Goal: Task Accomplishment & Management: Manage account settings

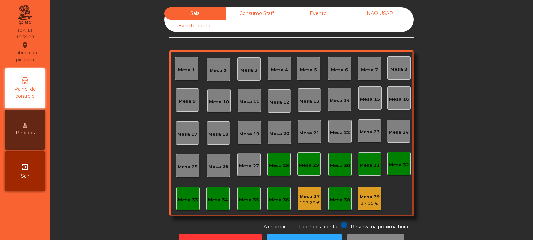
scroll to position [22, 0]
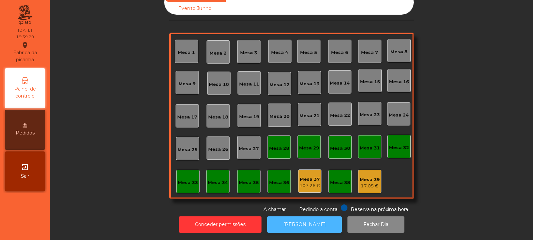
click at [281, 217] on button "[PERSON_NAME]" at bounding box center [304, 225] width 75 height 16
click at [370, 177] on div "Mesa 39" at bounding box center [370, 180] width 20 height 7
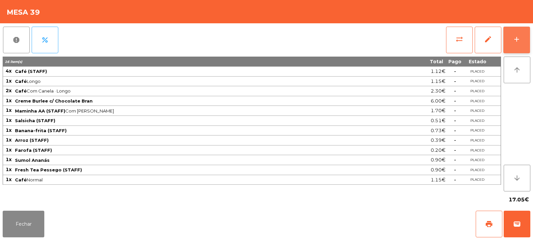
click at [521, 39] on button "add" at bounding box center [516, 40] width 27 height 27
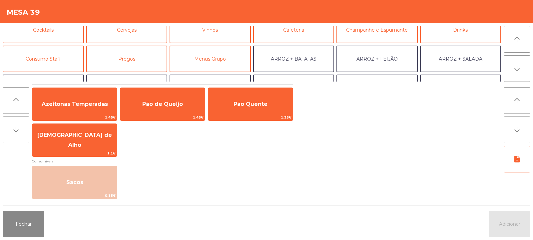
scroll to position [46, 0]
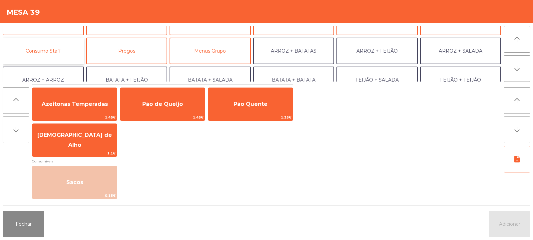
click at [56, 58] on button "Consumo Staff" at bounding box center [43, 51] width 81 height 27
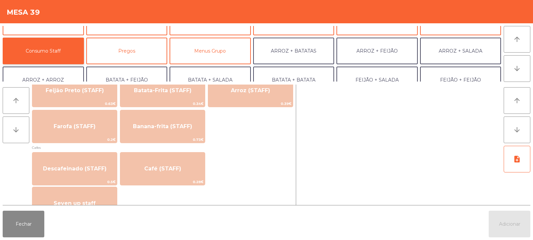
scroll to position [328, 0]
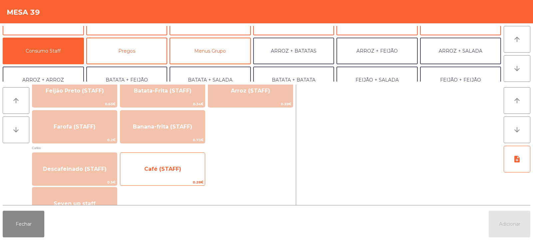
click at [183, 172] on span "Café (STAFF)" at bounding box center [162, 169] width 85 height 18
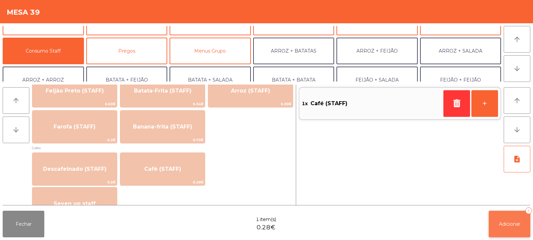
click at [510, 229] on button "Adicionar 1" at bounding box center [510, 224] width 42 height 27
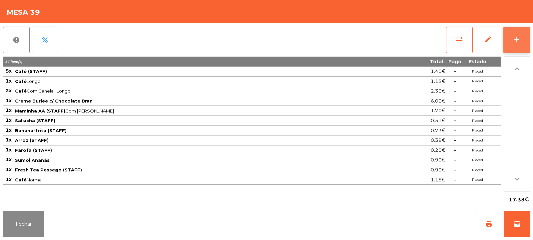
click at [513, 38] on div "add" at bounding box center [517, 39] width 8 height 8
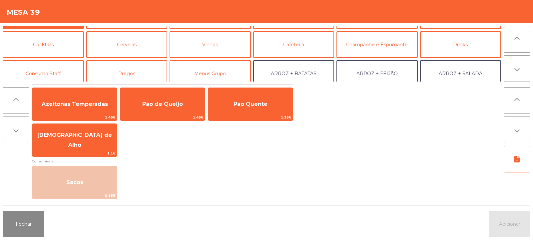
scroll to position [46, 0]
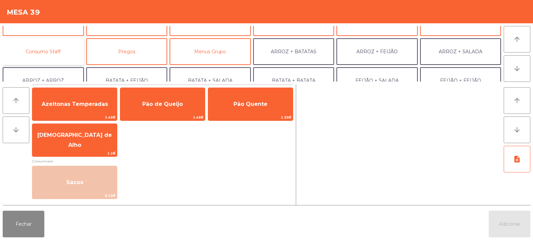
click at [64, 47] on button "Consumo Staff" at bounding box center [43, 51] width 81 height 27
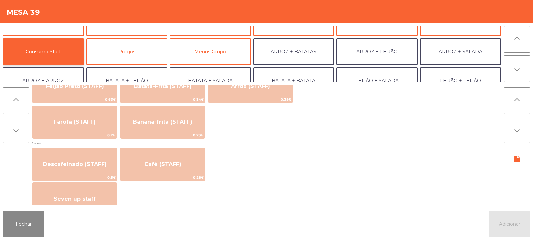
scroll to position [337, 0]
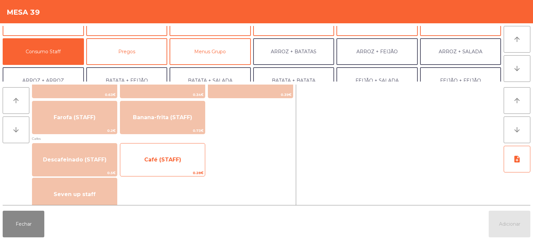
click at [171, 170] on span "0.28€" at bounding box center [162, 173] width 85 height 6
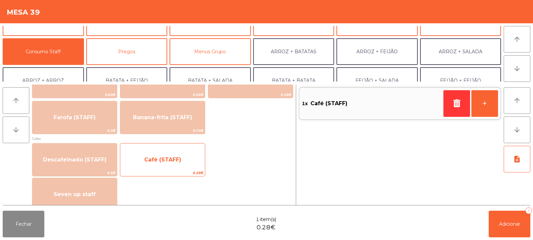
click at [179, 160] on span "Café (STAFF)" at bounding box center [162, 160] width 37 height 6
click at [181, 158] on span "Café (STAFF)" at bounding box center [162, 160] width 85 height 18
click at [180, 161] on span "Café (STAFF)" at bounding box center [162, 160] width 37 height 6
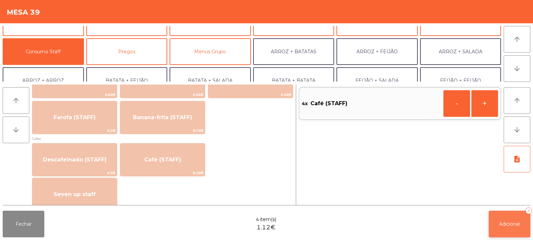
click at [510, 224] on span "Adicionar" at bounding box center [509, 224] width 21 height 6
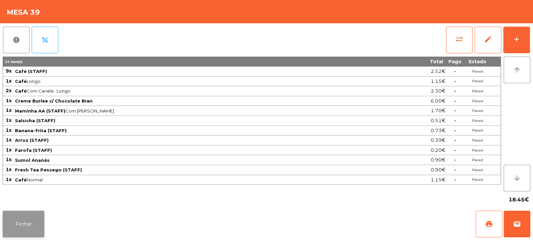
click at [28, 211] on button "Fechar" at bounding box center [24, 224] width 42 height 27
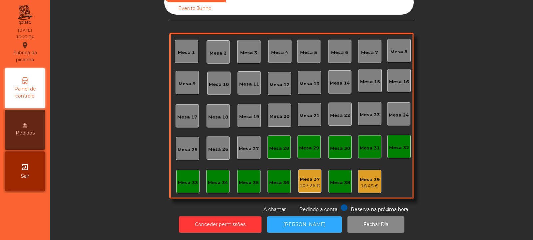
click at [363, 183] on div "18.45 €" at bounding box center [370, 186] width 20 height 7
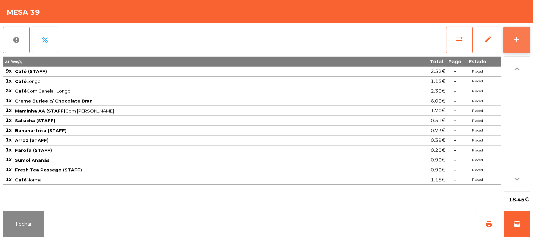
click at [509, 41] on button "add" at bounding box center [516, 40] width 27 height 27
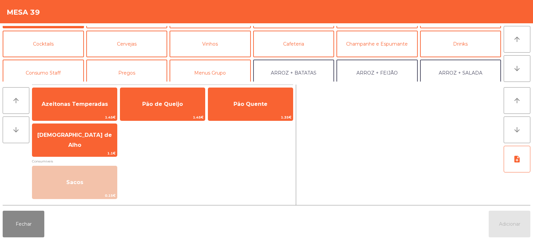
scroll to position [47, 0]
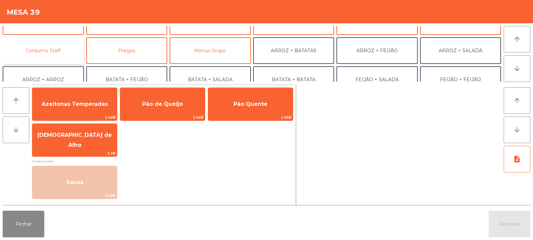
click at [47, 45] on button "Consumo Staff" at bounding box center [43, 50] width 81 height 27
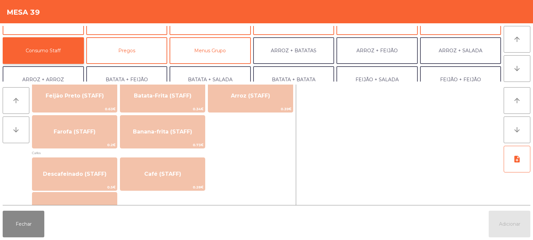
scroll to position [330, 0]
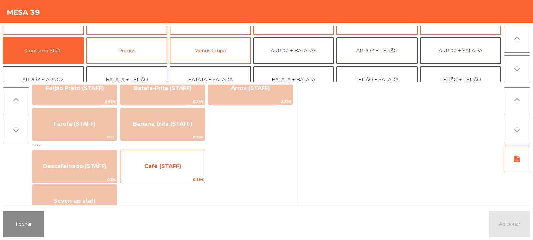
click at [170, 167] on span "Café (STAFF)" at bounding box center [162, 166] width 37 height 6
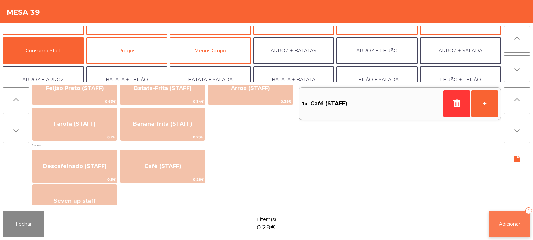
click at [506, 223] on span "Adicionar" at bounding box center [509, 224] width 21 height 6
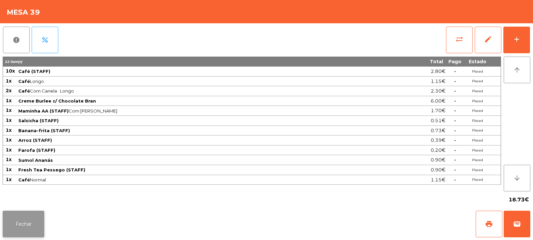
click at [18, 220] on button "Fechar" at bounding box center [24, 224] width 42 height 27
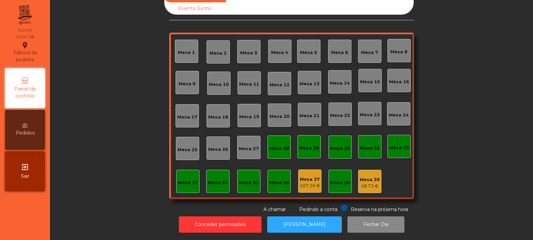
click at [344, 57] on div "Mesa 6" at bounding box center [339, 51] width 23 height 23
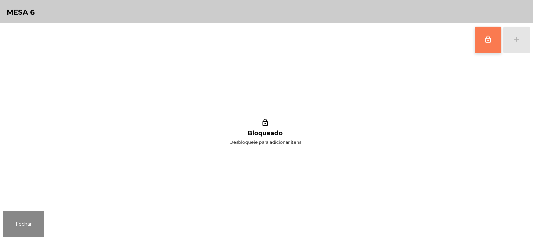
click at [488, 41] on span "lock_outline" at bounding box center [488, 39] width 8 height 8
click at [517, 39] on div "add" at bounding box center [517, 39] width 8 height 8
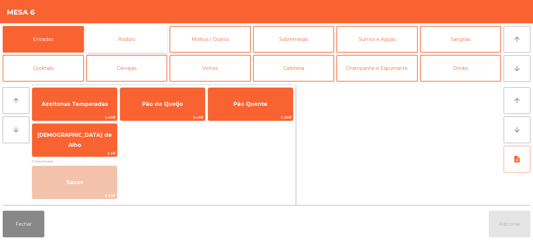
click at [115, 39] on button "Rodizio" at bounding box center [126, 39] width 81 height 27
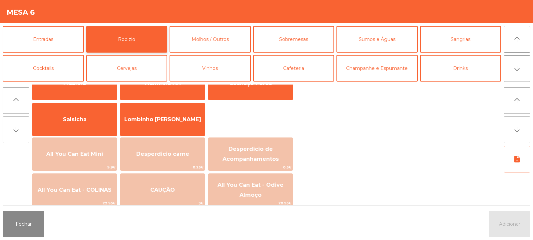
scroll to position [38, 0]
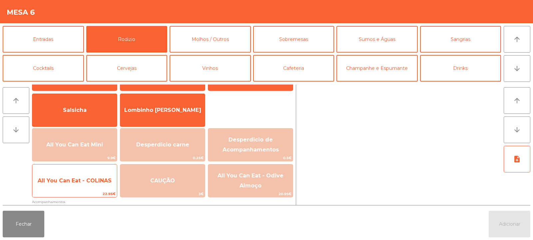
click at [89, 189] on span "All You Can Eat - COLINAS" at bounding box center [74, 181] width 85 height 18
click at [84, 192] on span "22.95€" at bounding box center [74, 194] width 85 height 6
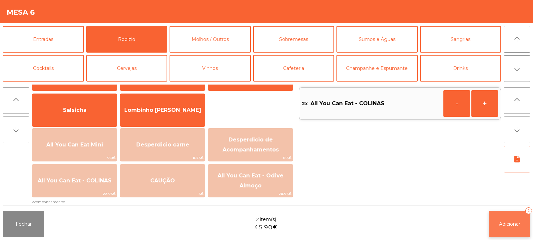
click at [495, 215] on button "Adicionar 2" at bounding box center [510, 224] width 42 height 27
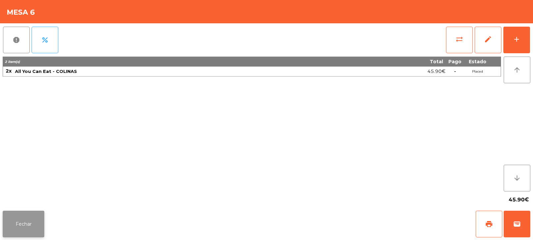
click at [23, 220] on button "Fechar" at bounding box center [24, 224] width 42 height 27
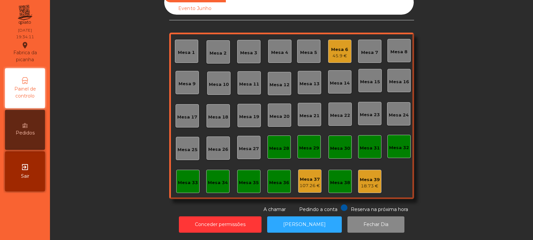
click at [340, 80] on div "Mesa 14" at bounding box center [340, 83] width 20 height 7
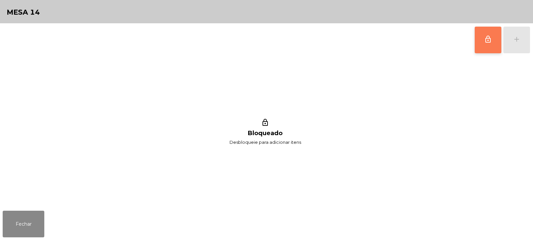
click at [493, 41] on button "lock_outline" at bounding box center [488, 40] width 27 height 27
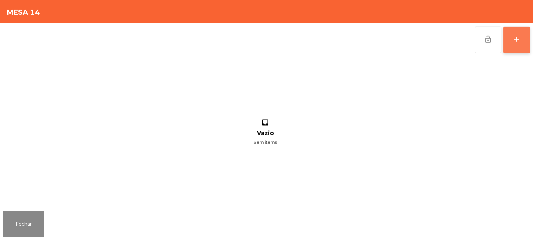
click at [516, 44] on button "add" at bounding box center [516, 40] width 27 height 27
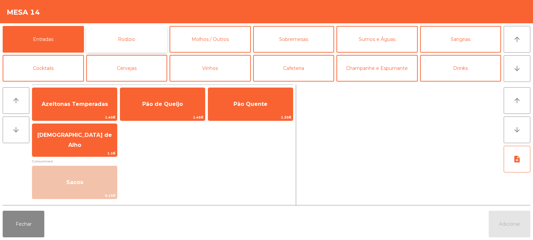
click at [148, 48] on button "Rodizio" at bounding box center [126, 39] width 81 height 27
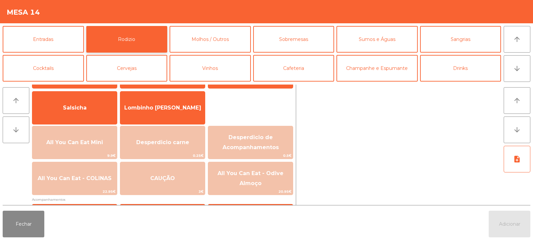
scroll to position [48, 0]
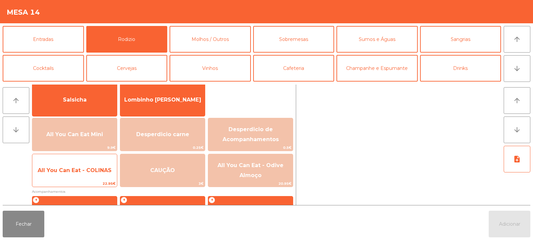
click at [93, 176] on span "All You Can Eat - COLINAS" at bounding box center [74, 171] width 85 height 18
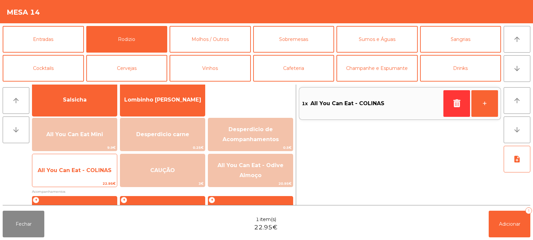
click at [92, 174] on span "All You Can Eat - COLINAS" at bounding box center [74, 171] width 85 height 18
click at [93, 174] on span "All You Can Eat - COLINAS" at bounding box center [74, 171] width 85 height 18
click at [89, 177] on span "All You Can Eat - COLINAS" at bounding box center [74, 171] width 85 height 18
click at [92, 170] on span "All You Can Eat - COLINAS" at bounding box center [75, 170] width 74 height 6
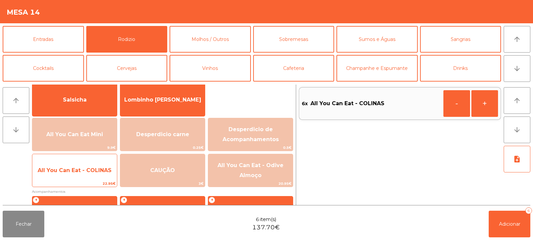
click at [94, 170] on span "All You Can Eat - COLINAS" at bounding box center [75, 170] width 74 height 6
click at [95, 171] on span "All You Can Eat - COLINAS" at bounding box center [75, 170] width 74 height 6
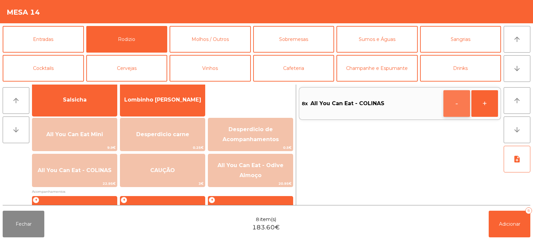
click at [447, 105] on button "-" at bounding box center [456, 103] width 27 height 27
click at [508, 213] on button "Adicionar 7" at bounding box center [510, 224] width 42 height 27
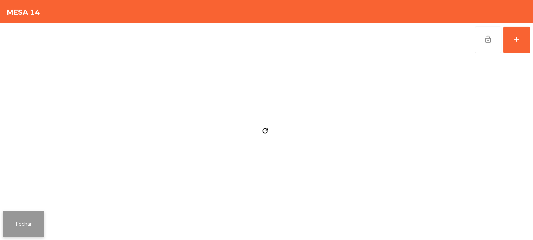
click at [33, 222] on button "Fechar" at bounding box center [24, 224] width 42 height 27
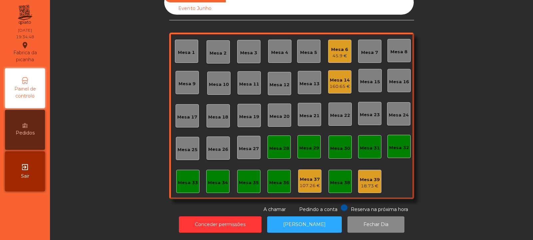
click at [246, 50] on div "Mesa 3" at bounding box center [248, 53] width 17 height 7
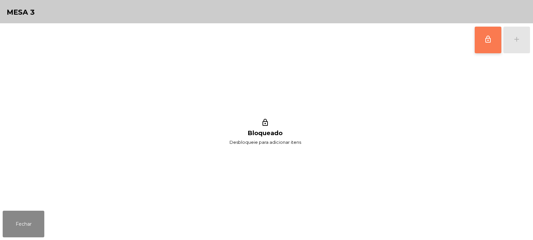
click at [494, 44] on button "lock_outline" at bounding box center [488, 40] width 27 height 27
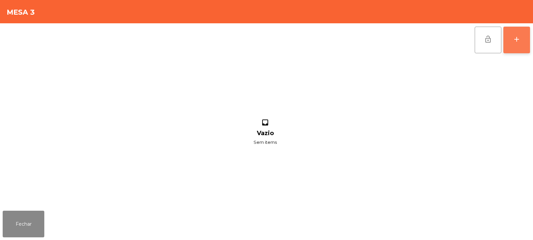
click at [510, 38] on button "add" at bounding box center [516, 40] width 27 height 27
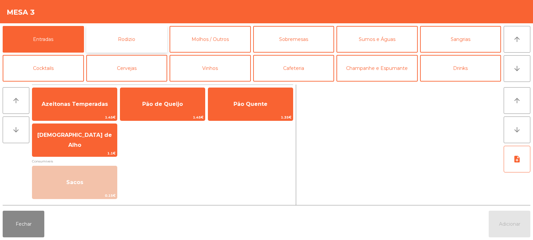
click at [137, 32] on button "Rodizio" at bounding box center [126, 39] width 81 height 27
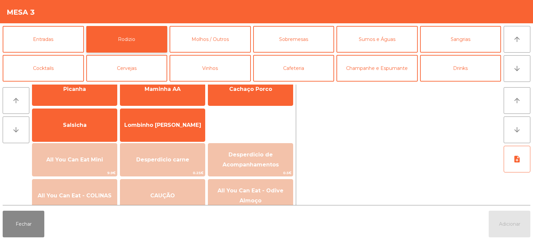
scroll to position [26, 0]
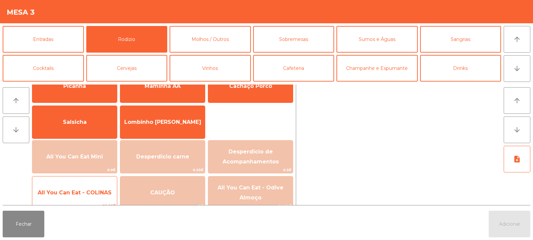
click at [79, 196] on span "All You Can Eat - COLINAS" at bounding box center [75, 193] width 74 height 6
click at [81, 191] on span "All You Can Eat - COLINAS" at bounding box center [75, 193] width 74 height 6
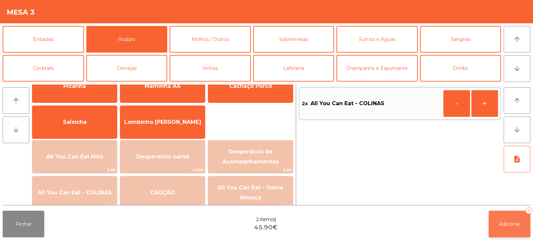
click at [497, 215] on button "Adicionar 2" at bounding box center [510, 224] width 42 height 27
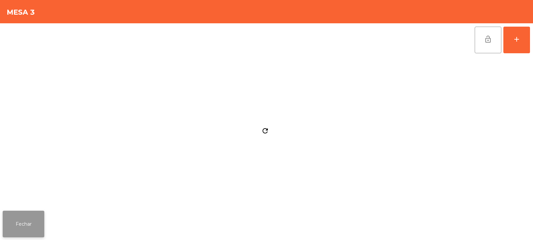
click at [31, 218] on button "Fechar" at bounding box center [24, 224] width 42 height 27
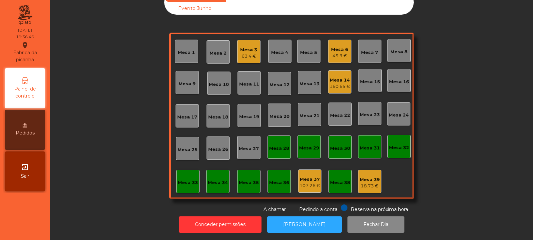
click at [365, 116] on div "Mesa 23" at bounding box center [369, 113] width 23 height 23
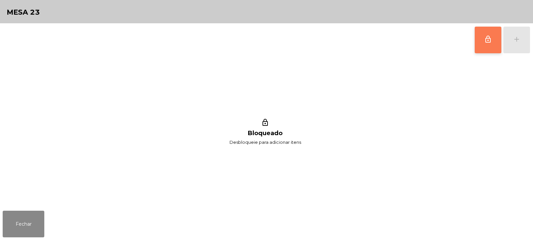
click at [477, 40] on button "lock_outline" at bounding box center [488, 40] width 27 height 27
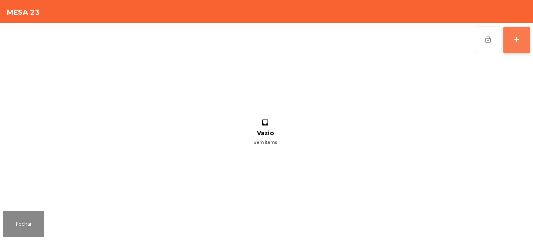
click at [520, 37] on div "add" at bounding box center [517, 39] width 8 height 8
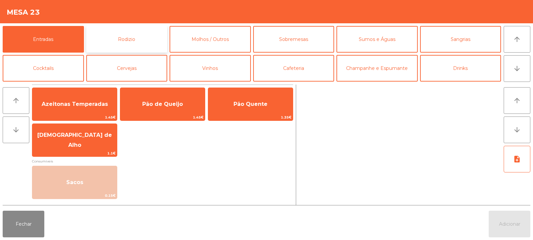
click at [121, 47] on button "Rodizio" at bounding box center [126, 39] width 81 height 27
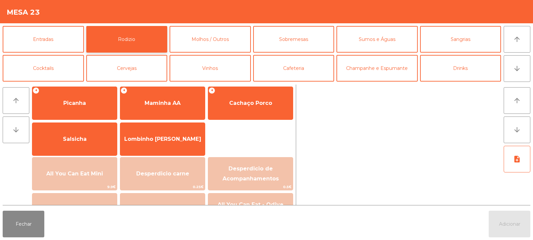
scroll to position [14, 0]
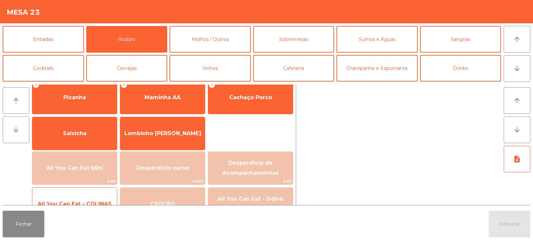
click at [96, 202] on span "All You Can Eat - COLINAS" at bounding box center [75, 204] width 74 height 6
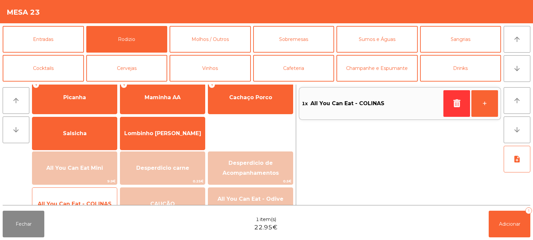
click at [97, 202] on span "All You Can Eat - COLINAS" at bounding box center [75, 204] width 74 height 6
click at [98, 201] on span "All You Can Eat - COLINAS" at bounding box center [75, 204] width 74 height 6
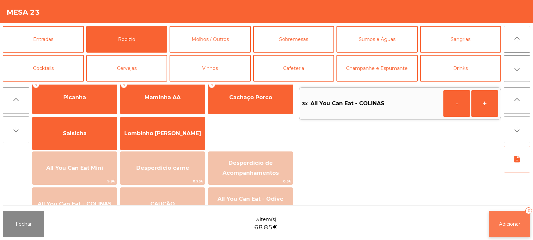
click at [501, 231] on button "Adicionar 3" at bounding box center [510, 224] width 42 height 27
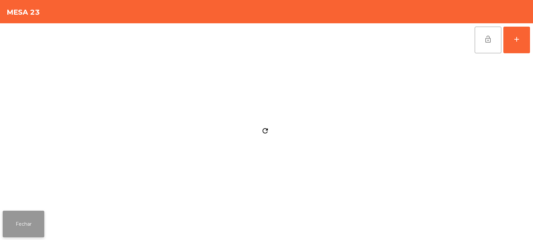
click at [31, 228] on button "Fechar" at bounding box center [24, 224] width 42 height 27
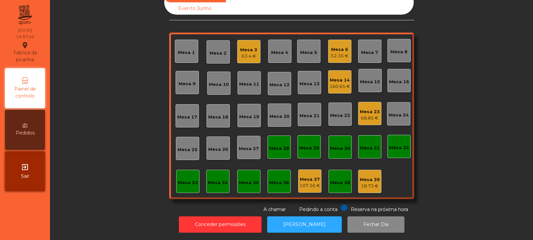
click at [282, 113] on div "Mesa 20" at bounding box center [279, 116] width 20 height 7
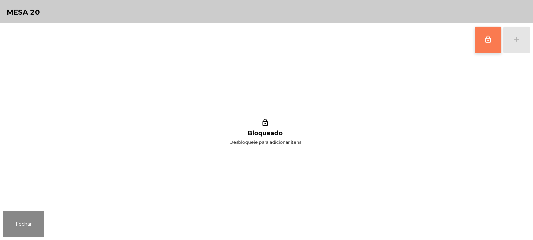
click at [501, 39] on button "lock_outline" at bounding box center [488, 40] width 27 height 27
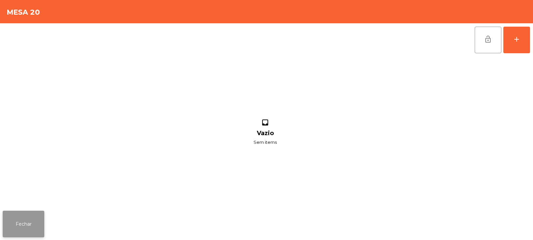
click at [32, 216] on button "Fechar" at bounding box center [24, 224] width 42 height 27
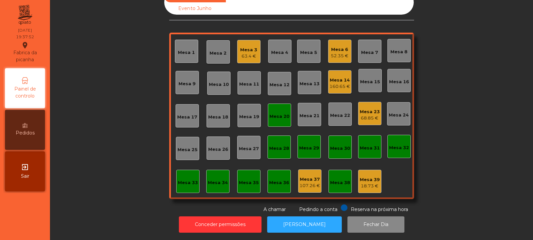
click at [365, 115] on div "68.85 €" at bounding box center [370, 118] width 20 height 7
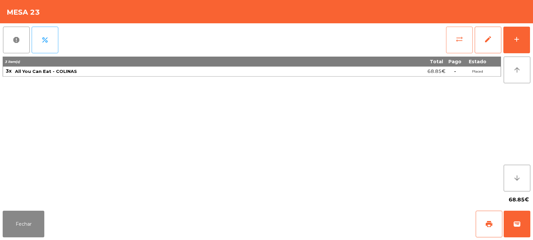
click at [466, 45] on button "sync_alt" at bounding box center [459, 40] width 27 height 27
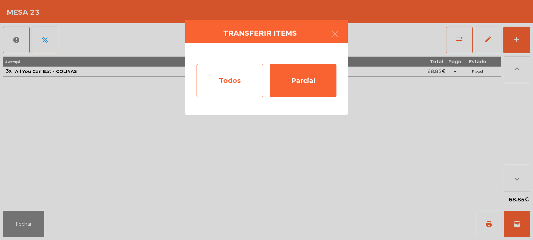
click at [236, 86] on div "Todos" at bounding box center [230, 80] width 67 height 33
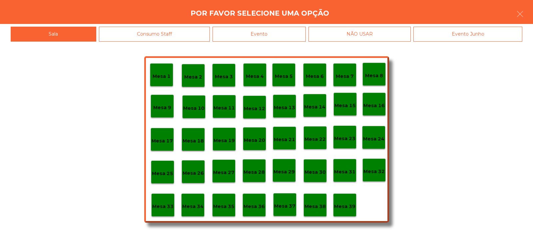
click at [257, 141] on p "Mesa 20" at bounding box center [254, 141] width 21 height 8
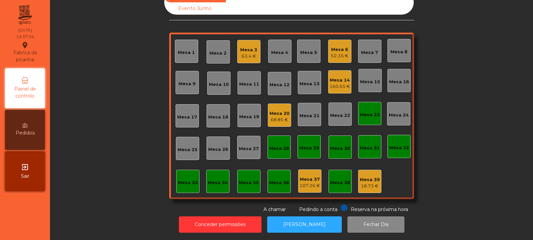
click at [364, 114] on div "Mesa 23" at bounding box center [369, 113] width 23 height 23
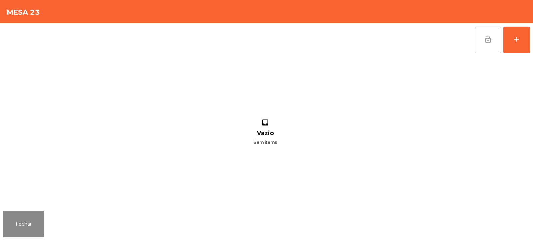
click at [490, 47] on button "lock_open" at bounding box center [488, 40] width 27 height 27
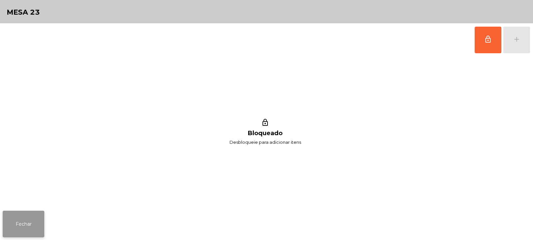
click at [27, 223] on button "Fechar" at bounding box center [24, 224] width 42 height 27
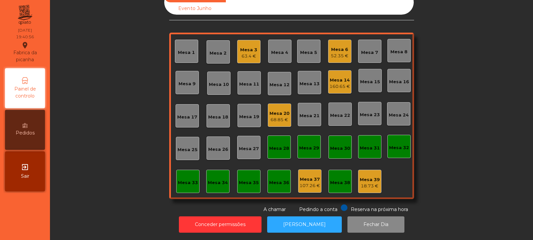
click at [335, 83] on div "160.65 €" at bounding box center [339, 86] width 21 height 7
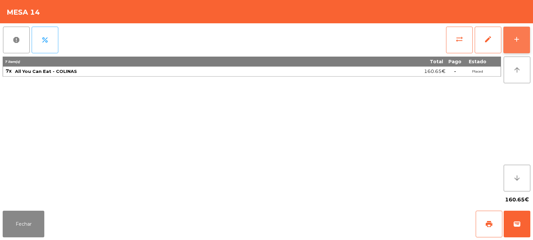
click at [514, 49] on button "add" at bounding box center [516, 40] width 27 height 27
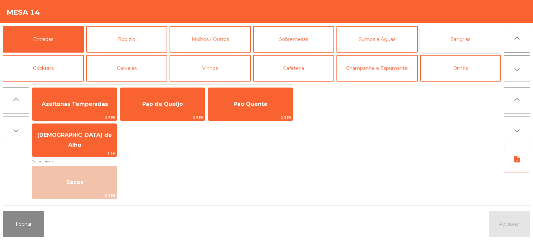
click at [451, 41] on button "Sangrias" at bounding box center [460, 39] width 81 height 27
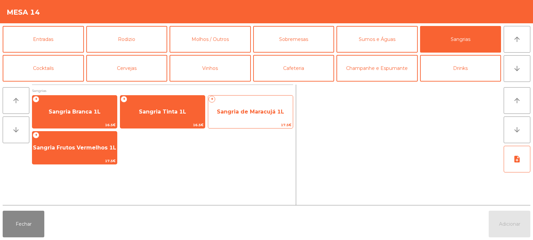
click at [246, 121] on div "+ Sangria de Maracujá 1L 17.5€" at bounding box center [250, 111] width 85 height 33
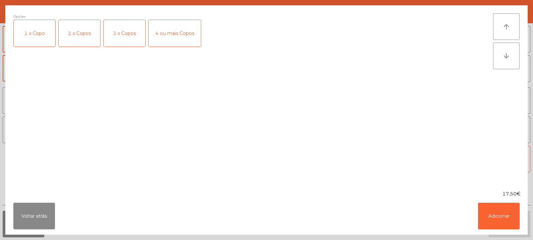
click at [163, 42] on div "4 ou mais Copos" at bounding box center [175, 33] width 52 height 27
click at [506, 224] on button "Adicionar" at bounding box center [499, 216] width 42 height 27
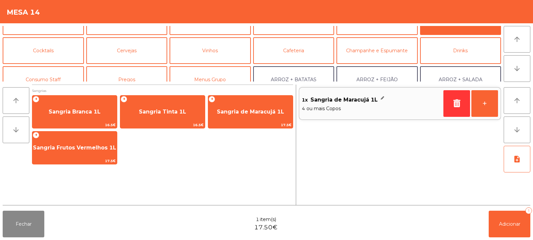
scroll to position [0, 0]
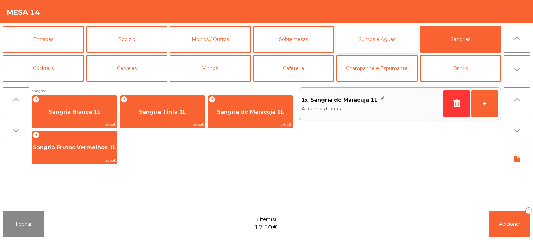
click at [385, 47] on button "Sumos e Águas" at bounding box center [376, 39] width 81 height 27
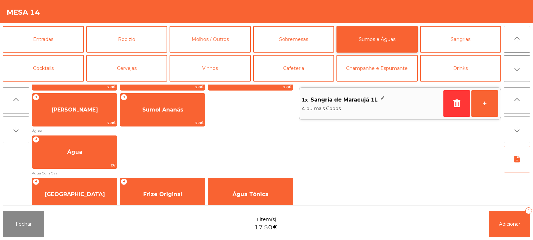
scroll to position [188, 0]
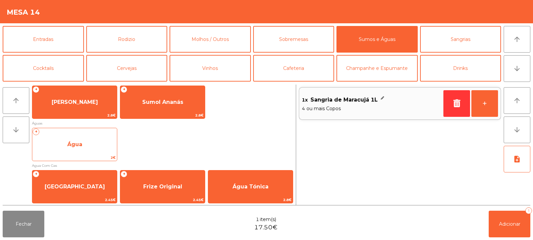
click at [91, 160] on span "2€" at bounding box center [74, 158] width 85 height 6
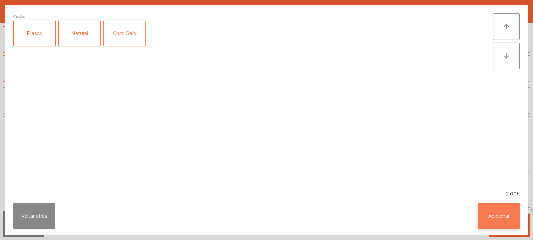
click at [496, 228] on button "Adicionar" at bounding box center [499, 216] width 42 height 27
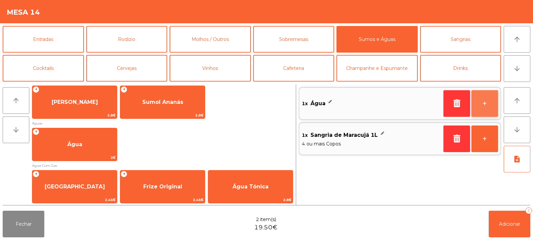
click at [497, 105] on button "+" at bounding box center [484, 103] width 27 height 27
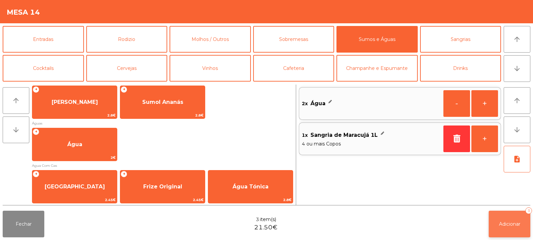
click at [503, 225] on span "Adicionar" at bounding box center [509, 224] width 21 height 6
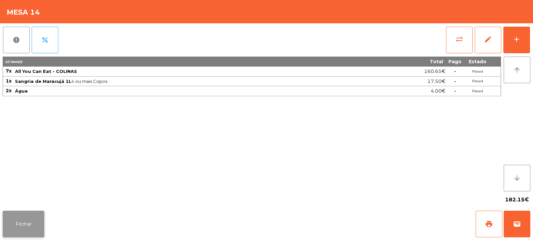
click at [31, 223] on button "Fechar" at bounding box center [24, 224] width 42 height 27
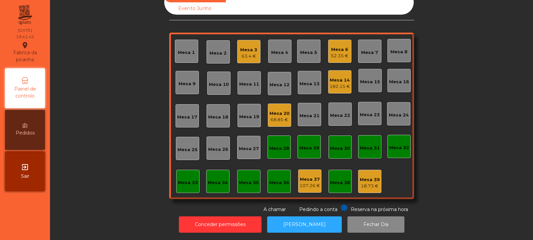
click at [334, 118] on div "Mesa 22" at bounding box center [339, 114] width 23 height 23
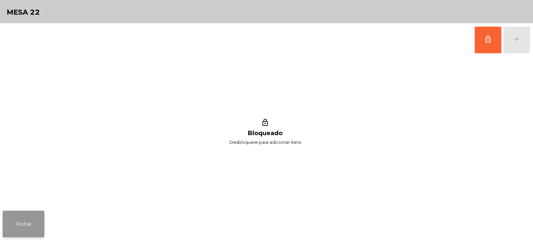
click at [34, 222] on button "Fechar" at bounding box center [24, 224] width 42 height 27
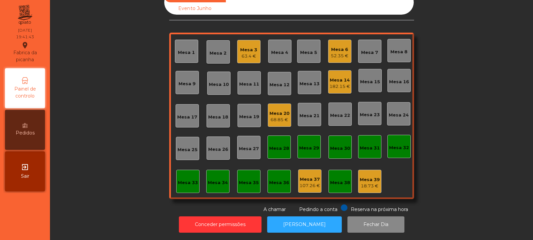
click at [348, 108] on div "Mesa 22" at bounding box center [339, 114] width 23 height 23
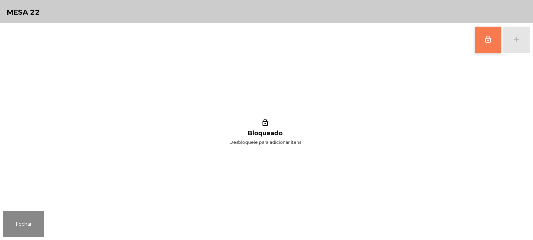
click at [483, 43] on button "lock_outline" at bounding box center [488, 40] width 27 height 27
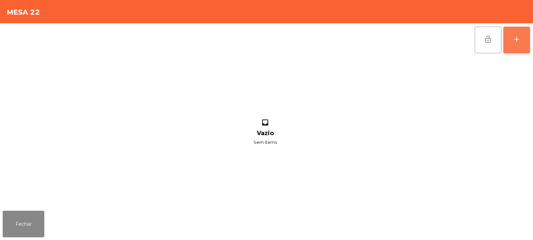
click at [511, 46] on button "add" at bounding box center [516, 40] width 27 height 27
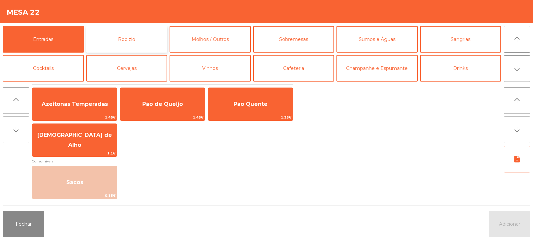
click at [135, 41] on button "Rodizio" at bounding box center [126, 39] width 81 height 27
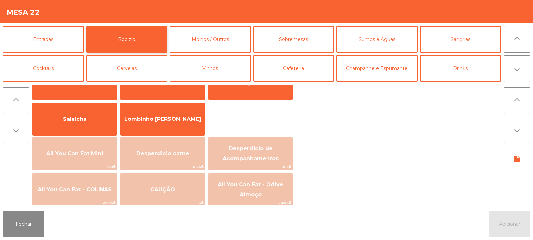
scroll to position [51, 0]
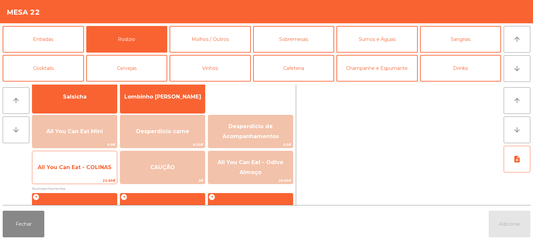
click at [93, 171] on span "All You Can Eat - COLINAS" at bounding box center [74, 168] width 85 height 18
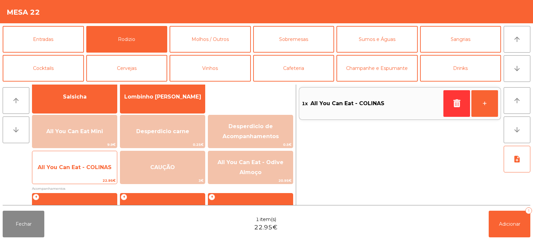
click at [93, 175] on span "All You Can Eat - COLINAS" at bounding box center [74, 168] width 85 height 18
click at [99, 175] on span "All You Can Eat - COLINAS" at bounding box center [74, 168] width 85 height 18
click at [98, 179] on span "22.95€" at bounding box center [74, 181] width 85 height 6
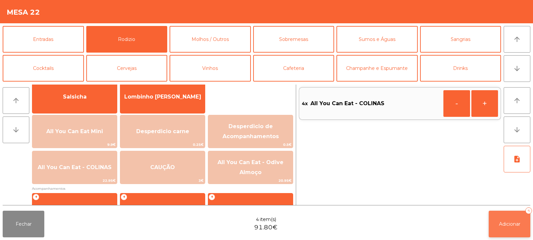
click at [504, 213] on button "Adicionar 4" at bounding box center [510, 224] width 42 height 27
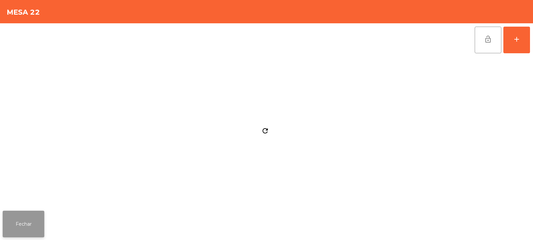
click at [27, 224] on button "Fechar" at bounding box center [24, 224] width 42 height 27
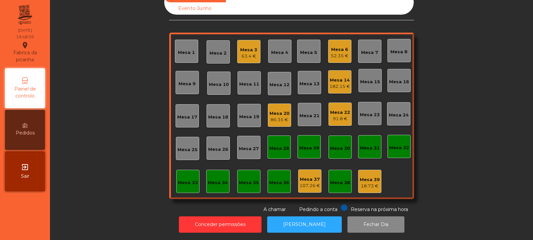
click at [252, 148] on div "Mesa 27" at bounding box center [248, 147] width 23 height 23
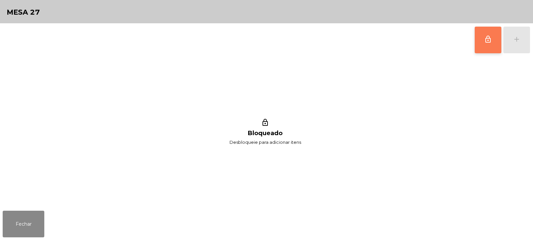
click at [490, 39] on span "lock_outline" at bounding box center [488, 39] width 8 height 8
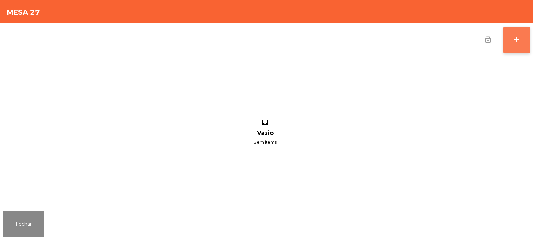
click at [517, 39] on div "add" at bounding box center [517, 39] width 8 height 8
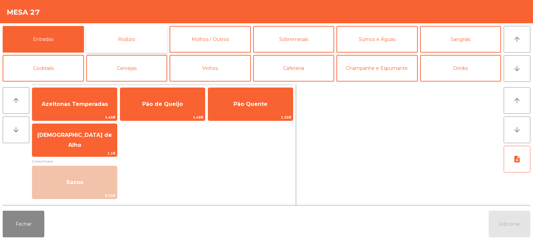
click at [111, 36] on button "Rodizio" at bounding box center [126, 39] width 81 height 27
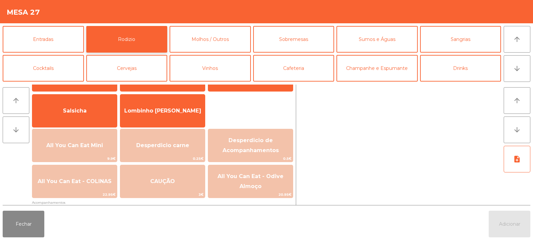
scroll to position [45, 0]
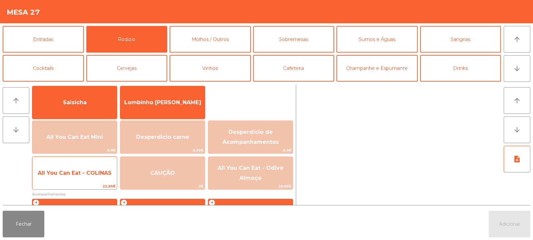
click at [94, 177] on span "All You Can Eat - COLINAS" at bounding box center [74, 173] width 85 height 18
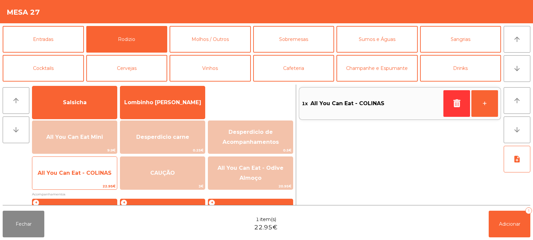
click at [93, 182] on span "All You Can Eat - COLINAS" at bounding box center [74, 173] width 85 height 18
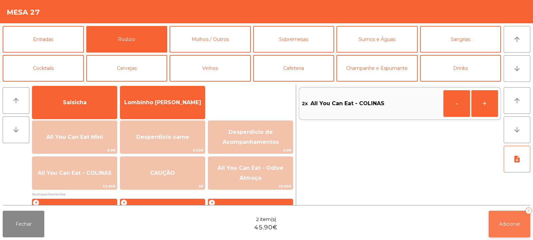
click at [502, 216] on button "Adicionar 2" at bounding box center [510, 224] width 42 height 27
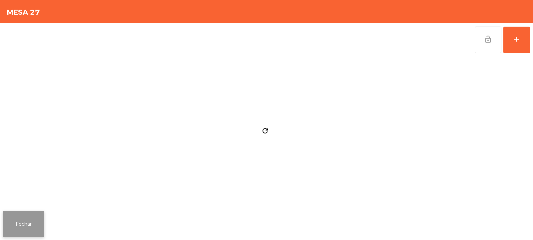
click at [42, 226] on button "Fechar" at bounding box center [24, 224] width 42 height 27
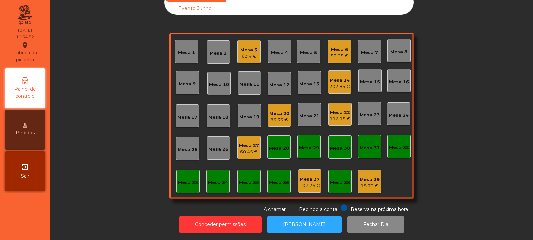
click at [303, 47] on div "Mesa 5" at bounding box center [308, 51] width 17 height 9
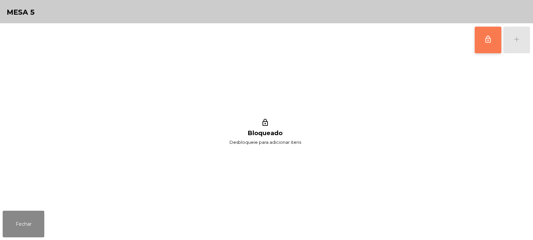
click at [483, 39] on button "lock_outline" at bounding box center [488, 40] width 27 height 27
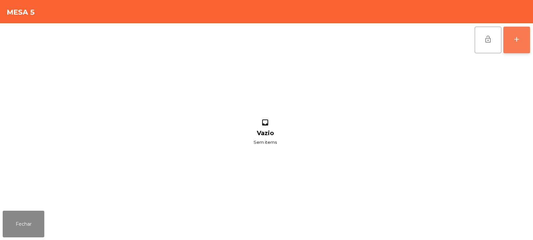
click at [516, 47] on button "add" at bounding box center [516, 40] width 27 height 27
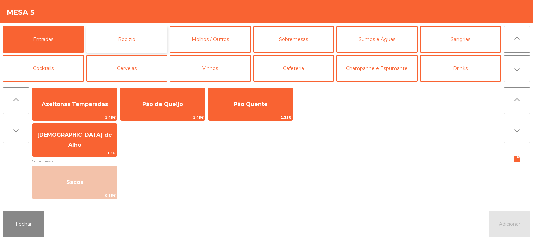
click at [127, 36] on button "Rodizio" at bounding box center [126, 39] width 81 height 27
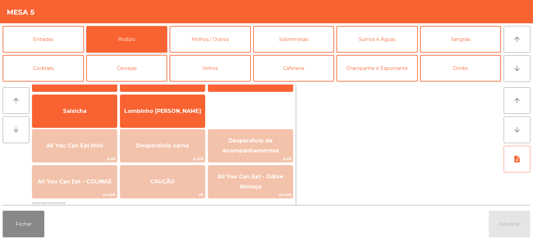
scroll to position [44, 0]
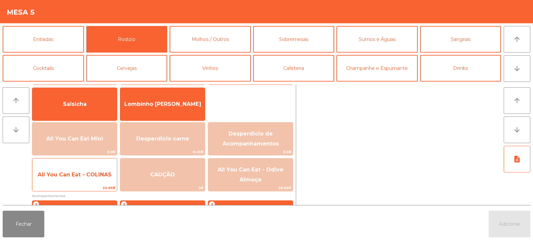
click at [89, 189] on span "22.95€" at bounding box center [74, 188] width 85 height 6
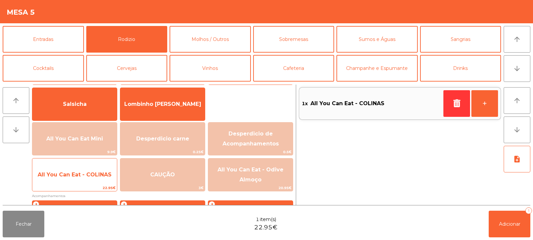
click at [89, 190] on span "22.95€" at bounding box center [74, 188] width 85 height 6
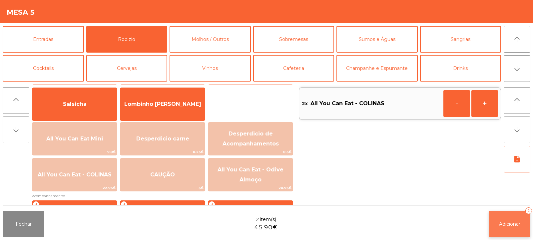
click at [501, 225] on span "Adicionar" at bounding box center [509, 224] width 21 height 6
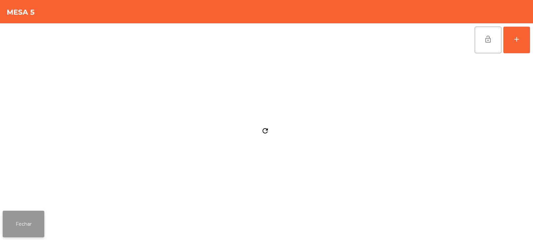
click at [4, 217] on button "Fechar" at bounding box center [24, 224] width 42 height 27
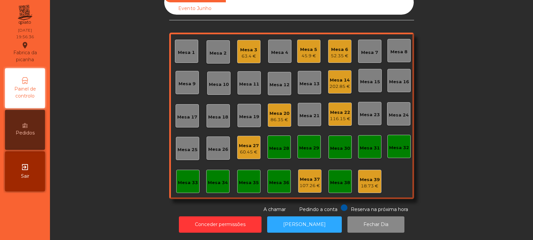
click at [275, 56] on div "Mesa 4" at bounding box center [279, 51] width 23 height 23
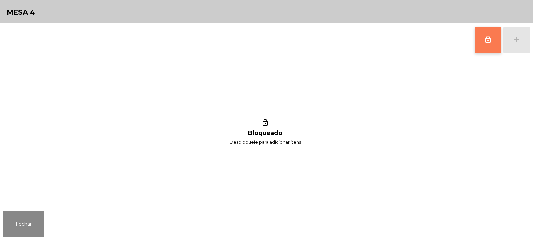
click at [477, 37] on button "lock_outline" at bounding box center [488, 40] width 27 height 27
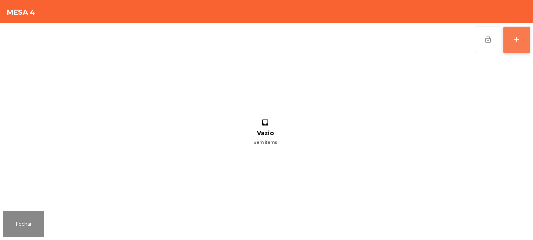
click at [520, 43] on button "add" at bounding box center [516, 40] width 27 height 27
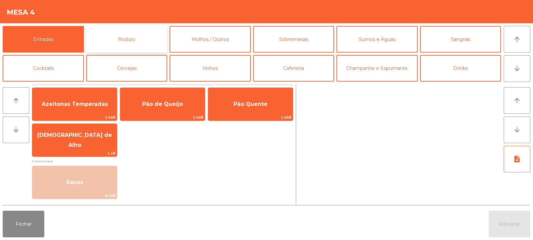
click at [119, 47] on button "Rodizio" at bounding box center [126, 39] width 81 height 27
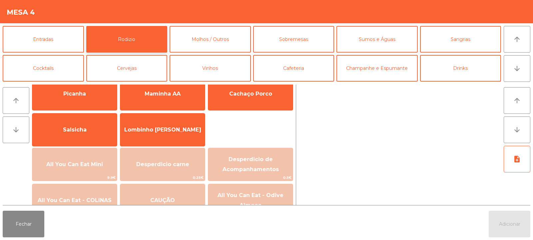
scroll to position [27, 0]
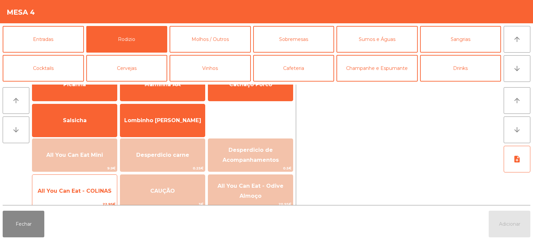
click at [89, 191] on span "All You Can Eat - COLINAS" at bounding box center [75, 191] width 74 height 6
click at [87, 198] on span "All You Can Eat - COLINAS" at bounding box center [74, 191] width 85 height 18
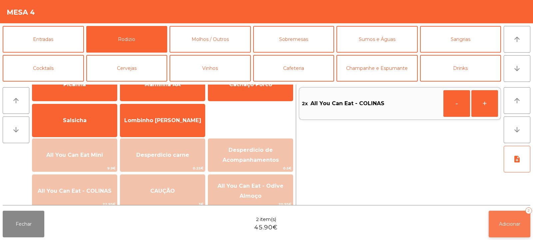
click at [502, 219] on button "Adicionar 2" at bounding box center [510, 224] width 42 height 27
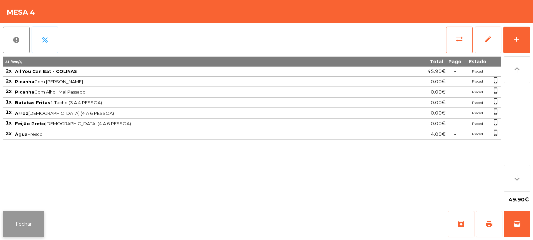
click at [18, 225] on button "Fechar" at bounding box center [24, 224] width 42 height 27
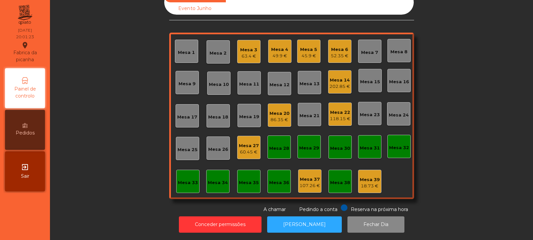
click at [308, 46] on div "Mesa 5" at bounding box center [308, 49] width 17 height 7
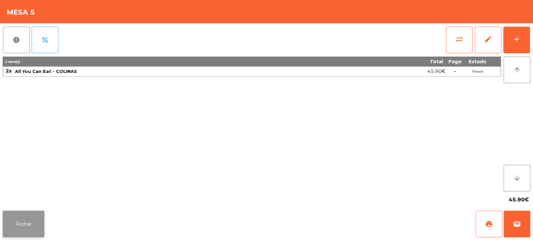
click at [33, 213] on button "Fechar" at bounding box center [24, 224] width 42 height 27
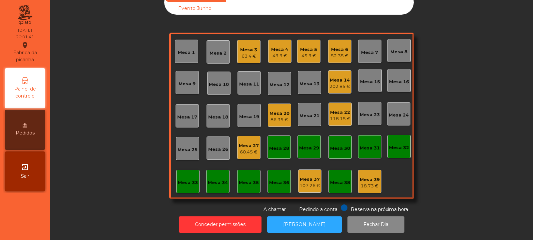
click at [179, 180] on div "Mesa 33" at bounding box center [188, 183] width 20 height 7
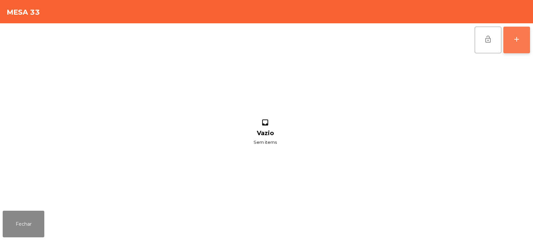
click at [521, 45] on button "add" at bounding box center [516, 40] width 27 height 27
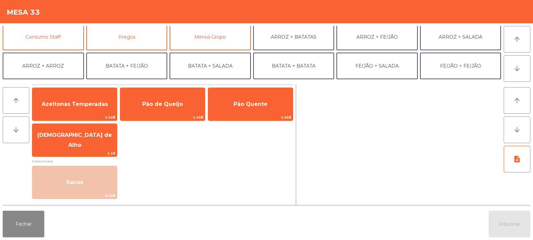
scroll to position [61, 0]
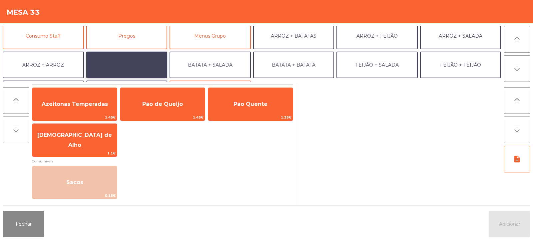
click at [146, 63] on button "BATATA + FEIJÃO" at bounding box center [126, 65] width 81 height 27
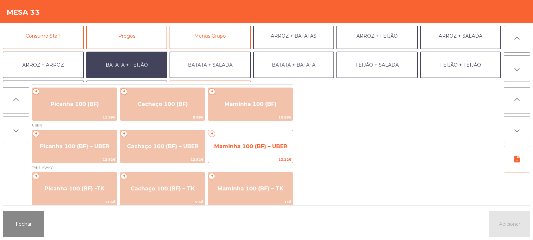
click at [245, 150] on span "Maminha 100 (BF) – UBER" at bounding box center [250, 147] width 85 height 18
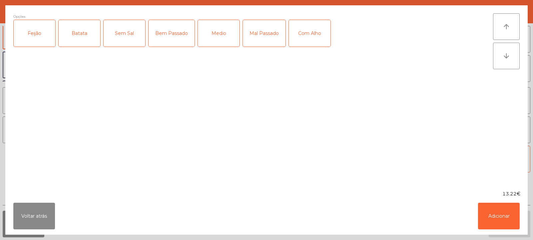
click at [82, 45] on div "Batata" at bounding box center [80, 33] width 42 height 27
click at [32, 45] on div "Feijão" at bounding box center [35, 33] width 42 height 27
click at [213, 33] on div "Medio" at bounding box center [219, 33] width 42 height 27
click at [484, 219] on button "Adicionar" at bounding box center [499, 216] width 42 height 27
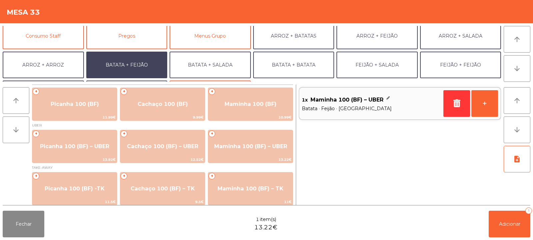
scroll to position [87, 0]
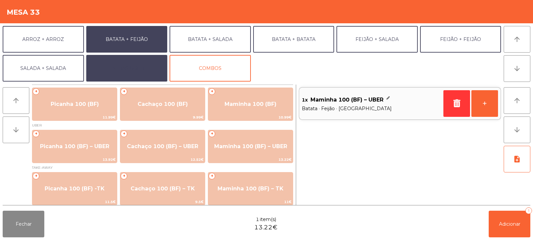
click at [136, 69] on button "EXTRAS UBER" at bounding box center [126, 68] width 81 height 27
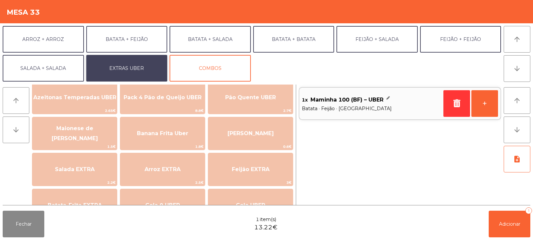
scroll to position [17, 0]
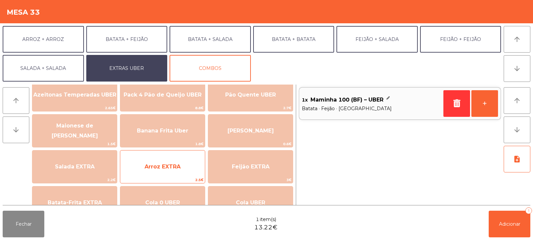
click at [184, 175] on span "Arroz EXTRA" at bounding box center [162, 167] width 85 height 18
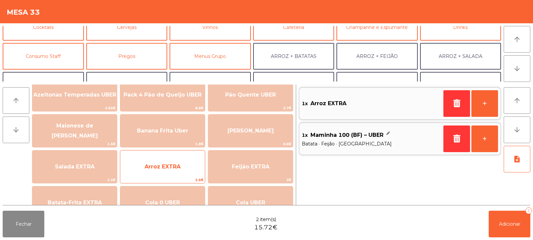
scroll to position [41, 0]
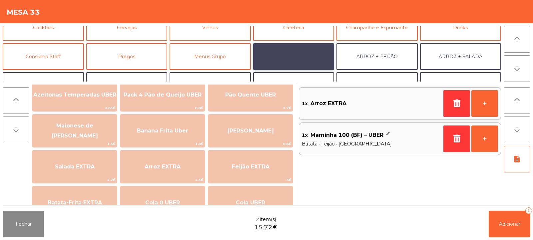
click at [310, 57] on button "ARROZ + BATATAS" at bounding box center [293, 56] width 81 height 27
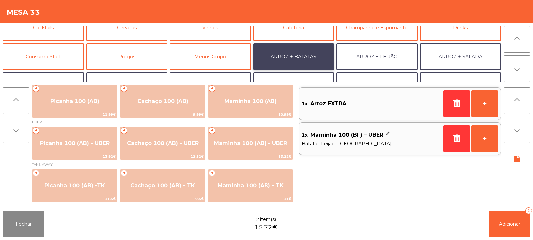
scroll to position [3, 0]
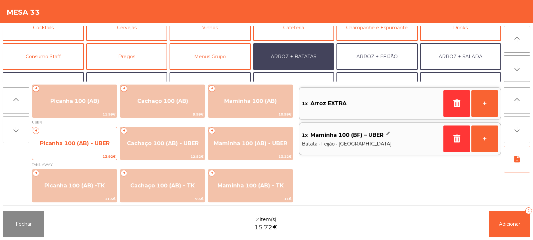
click at [77, 146] on span "Picanha 100 (AB) - UBER" at bounding box center [75, 143] width 70 height 6
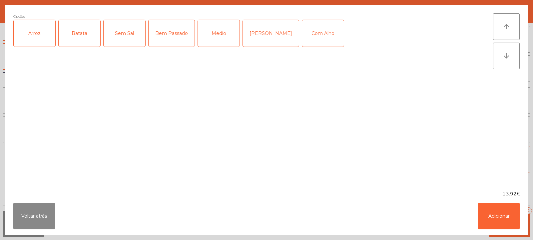
click at [34, 40] on div "Arroz" at bounding box center [35, 33] width 42 height 27
click at [70, 43] on div "Batata" at bounding box center [80, 33] width 42 height 27
click at [179, 39] on div "Bem Passado" at bounding box center [172, 33] width 46 height 27
click at [501, 212] on button "Adicionar" at bounding box center [499, 216] width 42 height 27
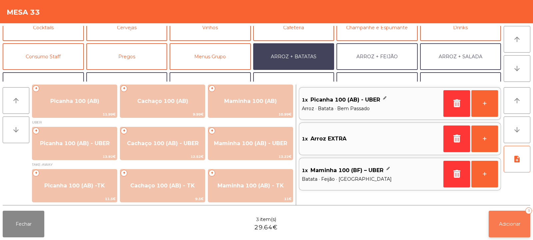
click at [524, 219] on button "Adicionar 3" at bounding box center [510, 224] width 42 height 27
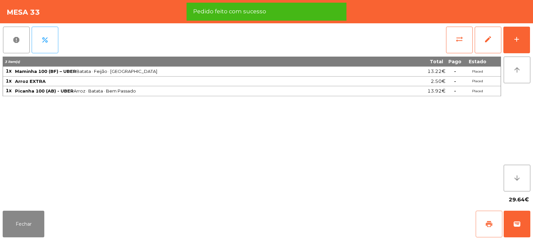
click at [487, 222] on span "print" at bounding box center [489, 224] width 8 height 8
click at [526, 222] on button "wallet" at bounding box center [517, 224] width 27 height 27
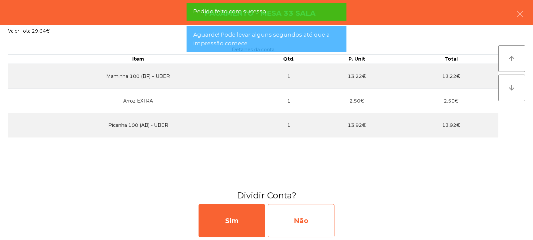
click at [309, 227] on div "Não" at bounding box center [301, 220] width 67 height 33
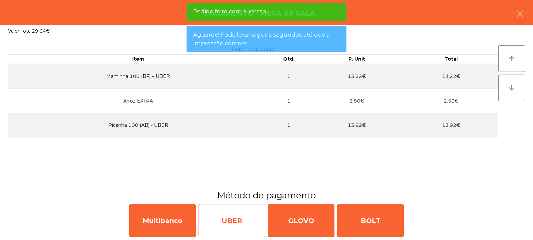
click at [250, 227] on div "UBER" at bounding box center [232, 220] width 67 height 33
select select "**"
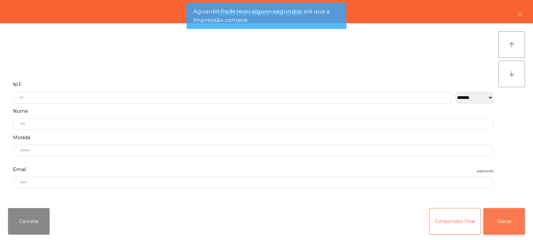
click at [501, 220] on button "Gravar" at bounding box center [504, 221] width 42 height 27
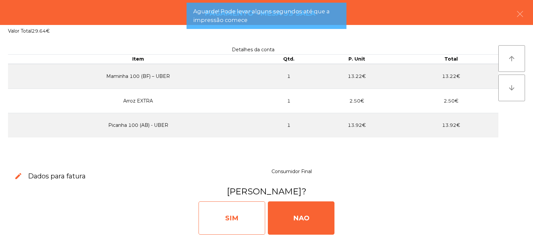
click at [224, 222] on div "SIM" at bounding box center [232, 218] width 67 height 33
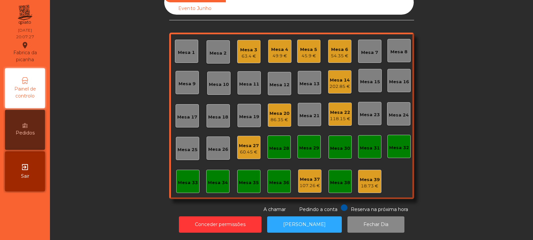
click at [308, 46] on div "Mesa 5" at bounding box center [308, 49] width 17 height 7
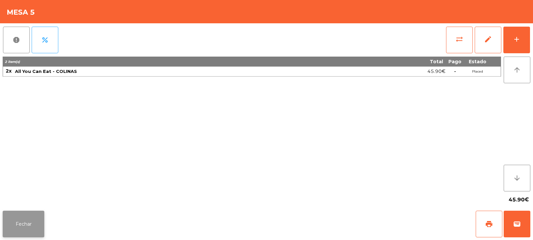
click at [23, 230] on button "Fechar" at bounding box center [24, 224] width 42 height 27
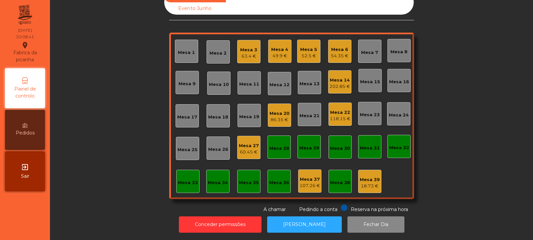
click at [121, 89] on div "Sala Consumo Staff Evento NÃO USAR Evento Junho Mesa 1 Mesa 2 Mesa 3 63.4 € [GE…" at bounding box center [291, 101] width 465 height 223
click at [213, 51] on div "Mesa 2" at bounding box center [218, 53] width 17 height 7
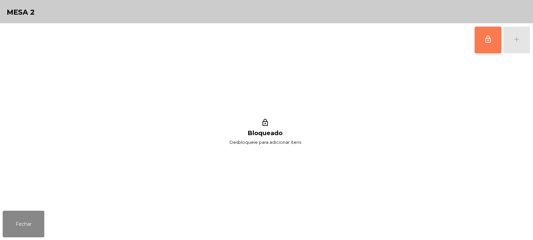
click at [489, 37] on span "lock_outline" at bounding box center [488, 39] width 8 height 8
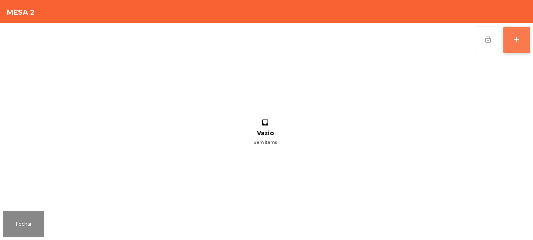
click at [513, 40] on div "add" at bounding box center [517, 39] width 8 height 8
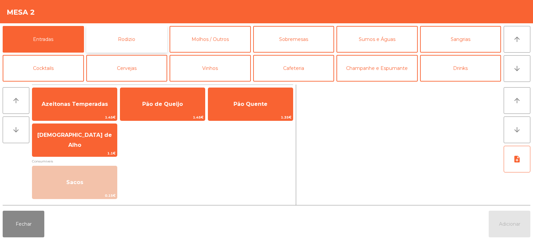
click at [149, 33] on button "Rodizio" at bounding box center [126, 39] width 81 height 27
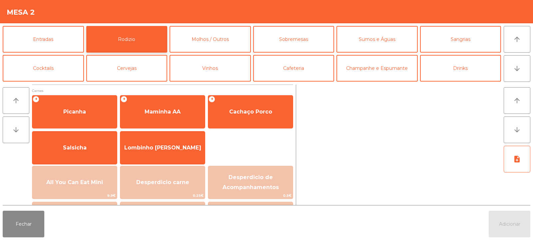
scroll to position [26, 0]
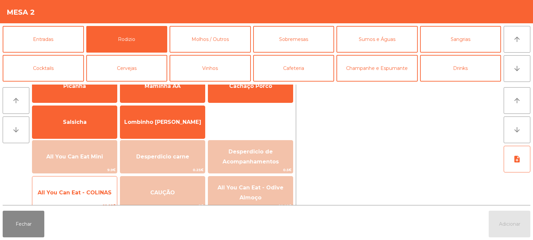
click at [93, 189] on span "All You Can Eat - COLINAS" at bounding box center [74, 193] width 85 height 18
click at [91, 194] on span "All You Can Eat - COLINAS" at bounding box center [75, 193] width 74 height 6
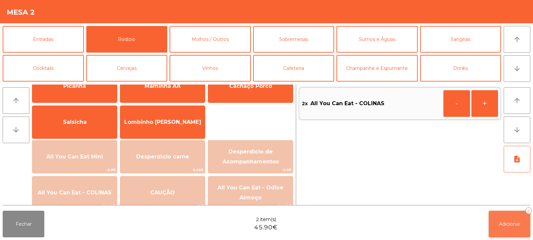
click at [496, 213] on button "Adicionar 2" at bounding box center [510, 224] width 42 height 27
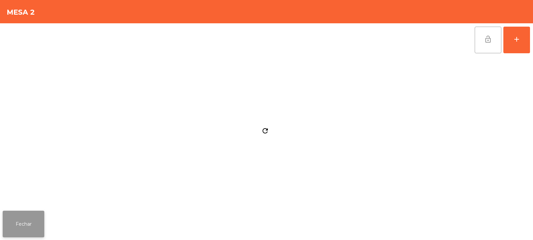
click at [39, 216] on button "Fechar" at bounding box center [24, 224] width 42 height 27
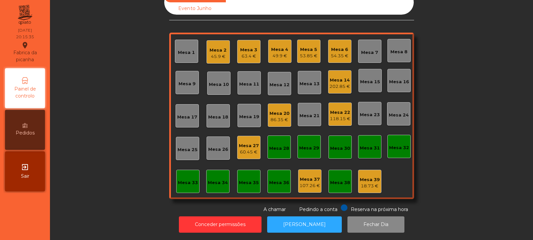
click at [343, 107] on div "Mesa 22 118.15 €" at bounding box center [340, 115] width 21 height 16
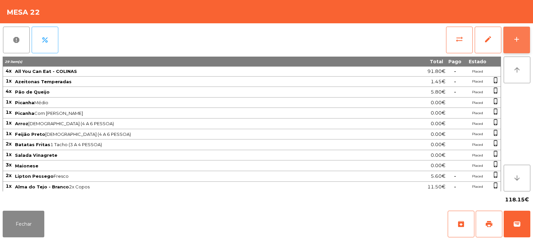
click at [512, 44] on button "add" at bounding box center [516, 40] width 27 height 27
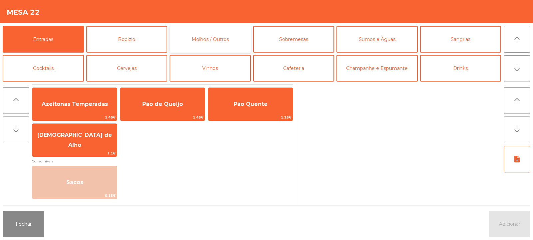
click at [202, 38] on button "Molhos / Outros" at bounding box center [210, 39] width 81 height 27
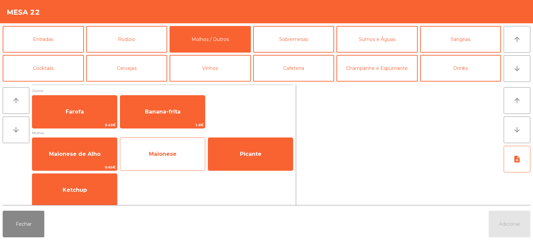
click at [180, 158] on span "Maionese" at bounding box center [162, 154] width 85 height 18
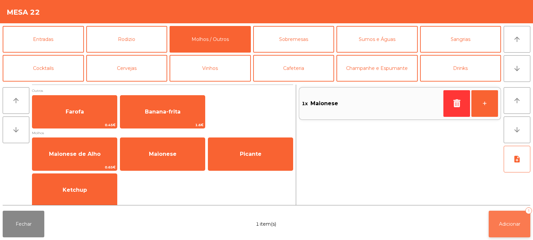
click at [500, 227] on span "Adicionar" at bounding box center [509, 224] width 21 height 6
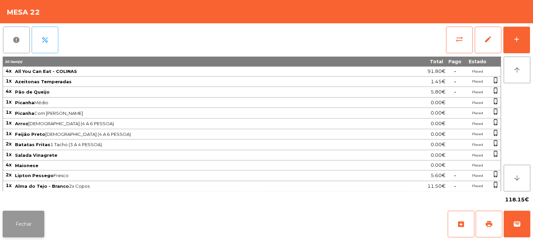
click at [28, 218] on button "Fechar" at bounding box center [24, 224] width 42 height 27
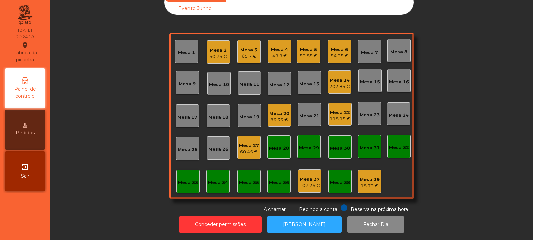
click at [364, 114] on div "Mesa 23" at bounding box center [369, 113] width 23 height 23
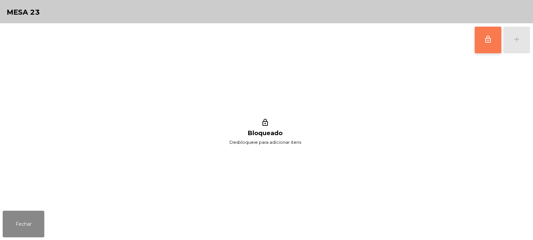
click at [486, 40] on span "lock_outline" at bounding box center [488, 39] width 8 height 8
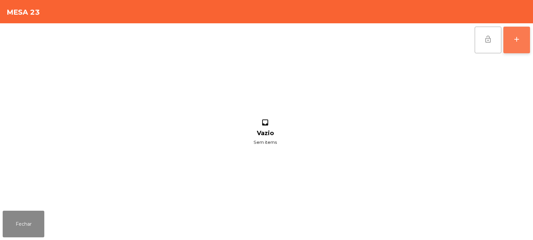
click at [515, 40] on div "add" at bounding box center [517, 39] width 8 height 8
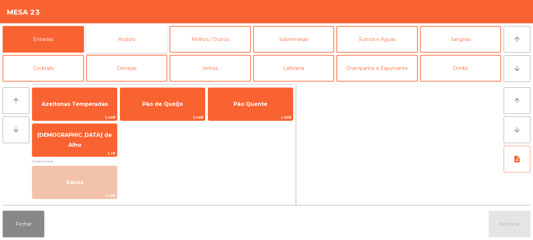
click at [126, 43] on button "Rodizio" at bounding box center [126, 39] width 81 height 27
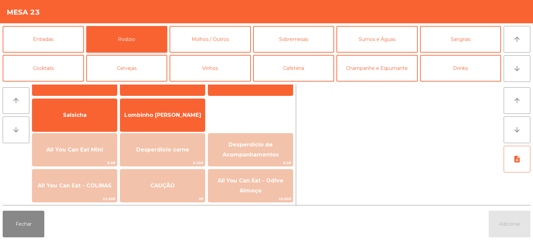
scroll to position [57, 0]
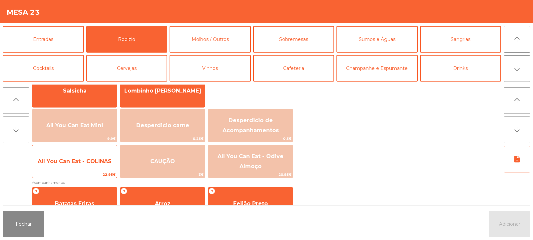
click at [78, 166] on span "All You Can Eat - COLINAS" at bounding box center [74, 162] width 85 height 18
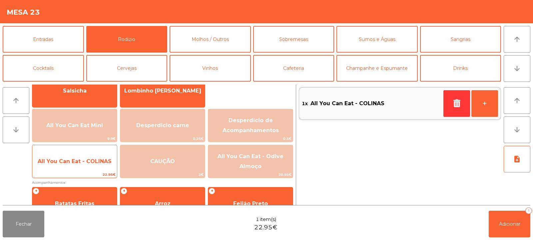
click at [74, 172] on span "22.95€" at bounding box center [74, 175] width 85 height 6
click at [72, 169] on span "All You Can Eat - COLINAS" at bounding box center [74, 162] width 85 height 18
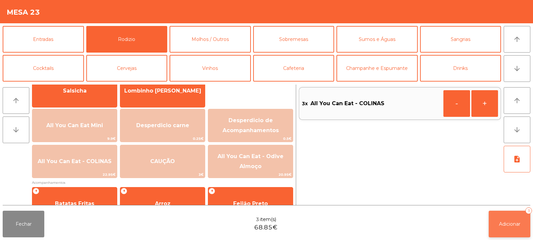
click at [506, 228] on button "Adicionar 3" at bounding box center [510, 224] width 42 height 27
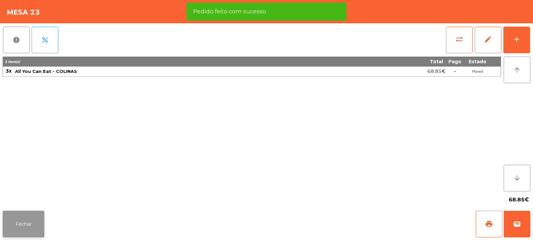
click at [23, 230] on button "Fechar" at bounding box center [24, 224] width 42 height 27
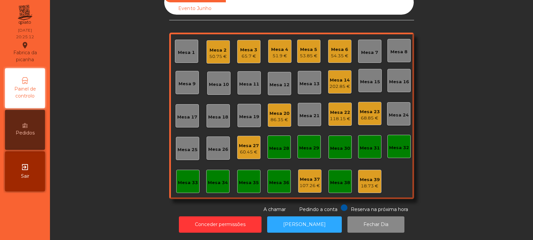
click at [245, 180] on div "Mesa 35" at bounding box center [249, 183] width 20 height 7
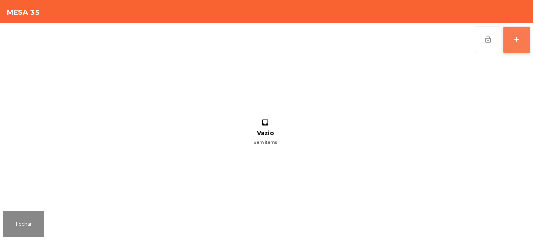
click at [519, 45] on button "add" at bounding box center [516, 40] width 27 height 27
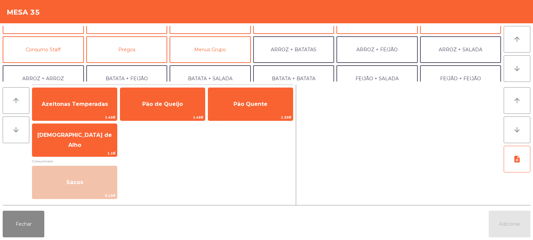
scroll to position [48, 0]
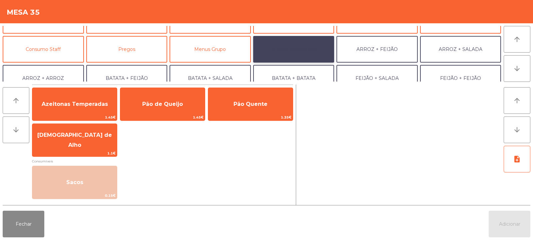
click at [300, 48] on button "ARROZ + BATATAS" at bounding box center [293, 49] width 81 height 27
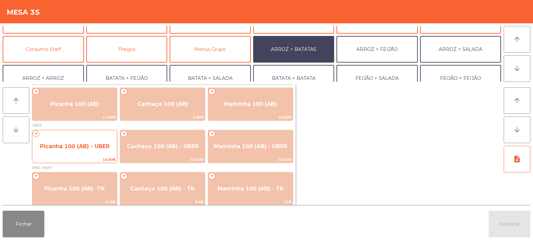
click at [73, 151] on span "Picanha 100 (AB) - UBER" at bounding box center [74, 147] width 85 height 18
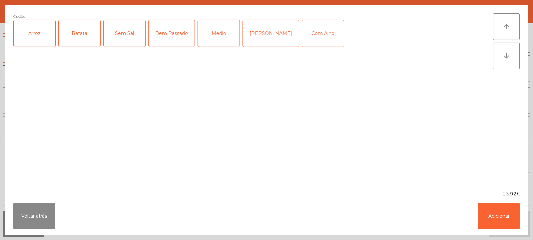
click at [35, 45] on div "Arroz" at bounding box center [35, 33] width 42 height 27
click at [73, 38] on div "Batata" at bounding box center [80, 33] width 42 height 27
click at [225, 30] on div "Medio" at bounding box center [219, 33] width 42 height 27
click at [504, 214] on button "Adicionar" at bounding box center [499, 216] width 42 height 27
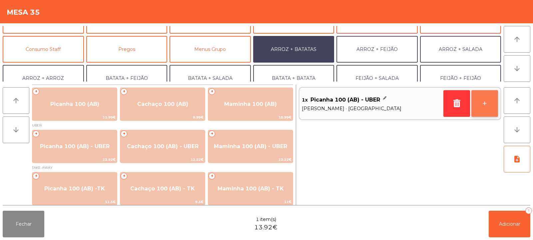
click at [491, 104] on button "+" at bounding box center [484, 103] width 27 height 27
click at [485, 105] on button "+" at bounding box center [484, 103] width 27 height 27
click at [484, 105] on button "+" at bounding box center [484, 103] width 27 height 27
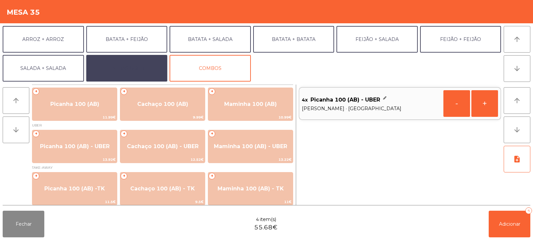
click at [133, 68] on button "EXTRAS UBER" at bounding box center [126, 68] width 81 height 27
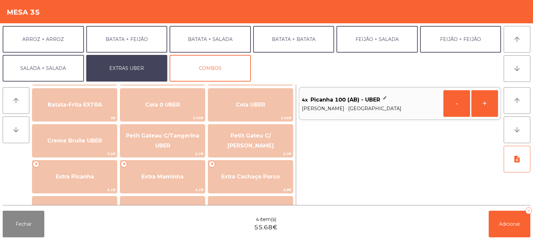
scroll to position [115, 0]
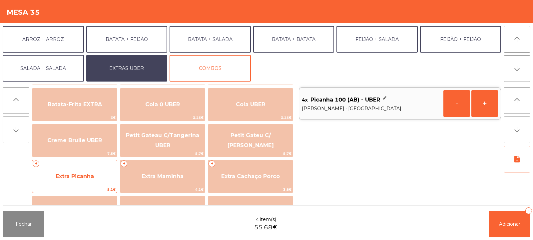
click at [76, 179] on span "Extra Picanha" at bounding box center [75, 176] width 38 height 6
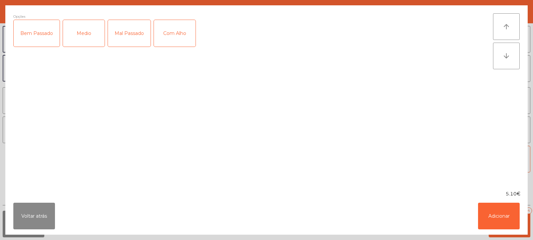
click at [84, 33] on div "Medio" at bounding box center [84, 33] width 42 height 27
click at [497, 219] on button "Adicionar" at bounding box center [499, 216] width 42 height 27
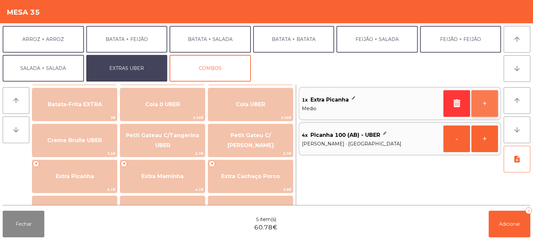
click at [482, 104] on button "+" at bounding box center [484, 103] width 27 height 27
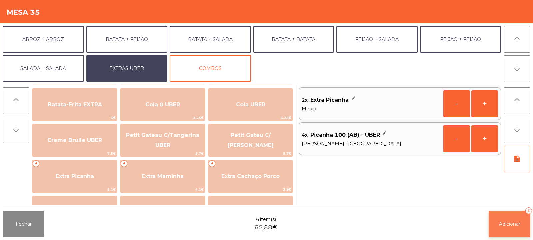
click at [505, 231] on button "Adicionar 6" at bounding box center [510, 224] width 42 height 27
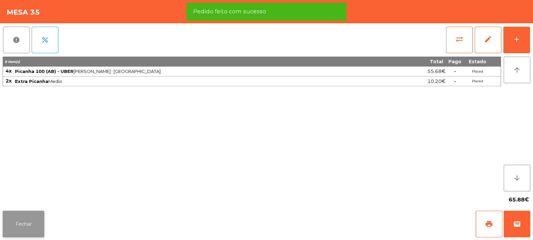
click at [25, 221] on button "Fechar" at bounding box center [24, 224] width 42 height 27
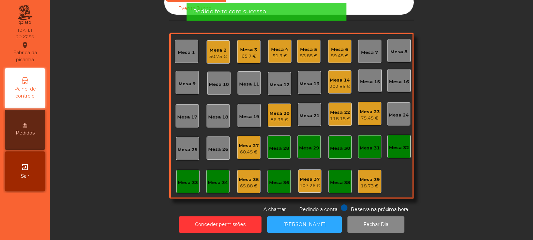
click at [390, 46] on div "Mesa 8" at bounding box center [398, 50] width 17 height 9
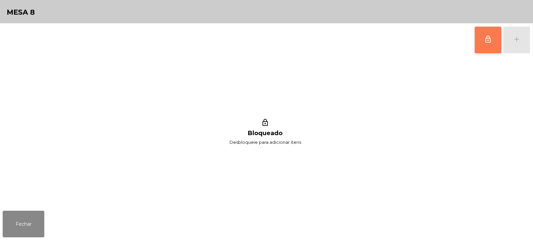
click at [490, 45] on button "lock_outline" at bounding box center [488, 40] width 27 height 27
click at [516, 42] on div "add" at bounding box center [517, 39] width 8 height 8
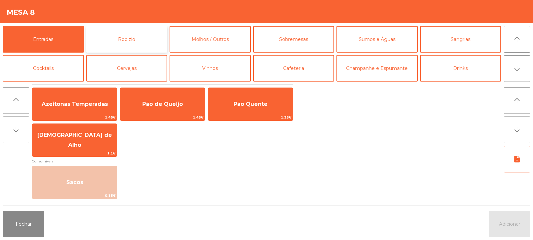
click at [122, 41] on button "Rodizio" at bounding box center [126, 39] width 81 height 27
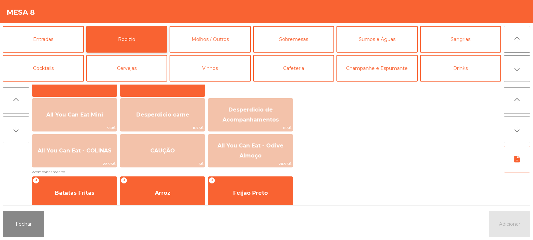
scroll to position [84, 0]
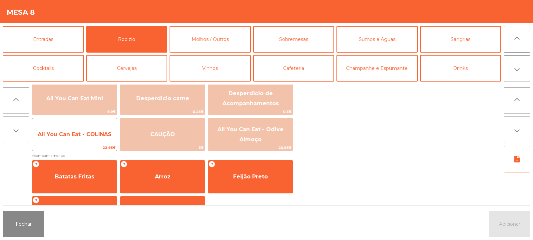
click at [71, 143] on span "All You Can Eat - COLINAS" at bounding box center [74, 135] width 85 height 18
click at [74, 142] on span "All You Can Eat - COLINAS" at bounding box center [74, 135] width 85 height 18
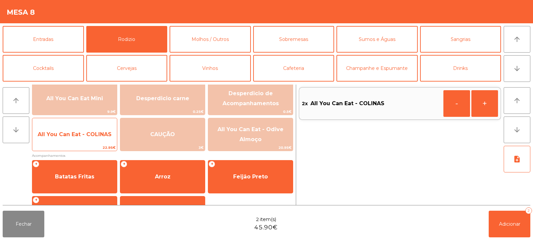
click at [79, 141] on span "All You Can Eat - COLINAS" at bounding box center [74, 135] width 85 height 18
click at [81, 138] on span "All You Can Eat - COLINAS" at bounding box center [74, 135] width 85 height 18
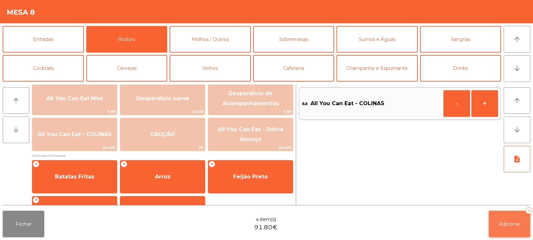
click at [505, 221] on span "Adicionar" at bounding box center [509, 224] width 21 height 6
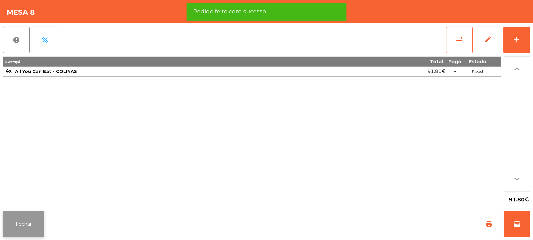
click at [16, 224] on button "Fechar" at bounding box center [24, 224] width 42 height 27
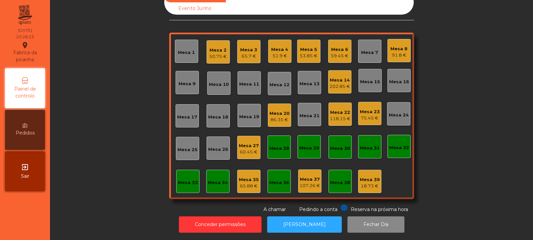
click at [247, 114] on div "Mesa 19" at bounding box center [249, 117] width 20 height 7
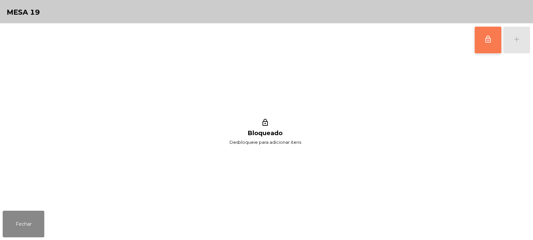
click at [482, 40] on button "lock_outline" at bounding box center [488, 40] width 27 height 27
click at [515, 40] on div "add" at bounding box center [517, 39] width 8 height 8
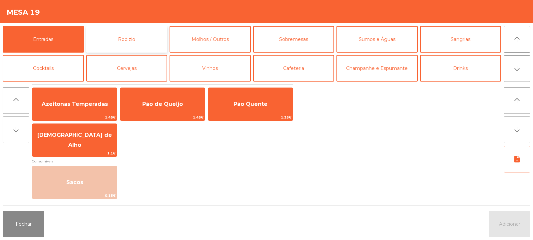
click at [126, 37] on button "Rodizio" at bounding box center [126, 39] width 81 height 27
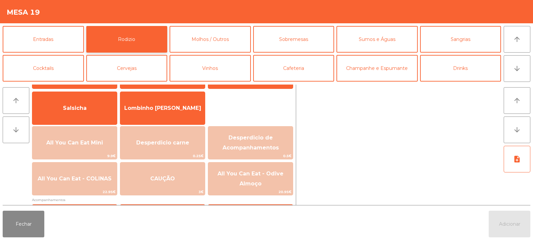
scroll to position [51, 0]
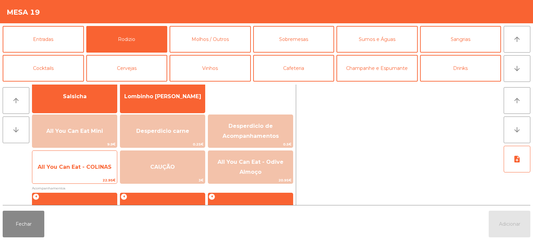
click at [57, 171] on span "All You Can Eat - COLINAS" at bounding box center [74, 167] width 85 height 18
click at [57, 170] on span "All You Can Eat - COLINAS" at bounding box center [75, 167] width 74 height 6
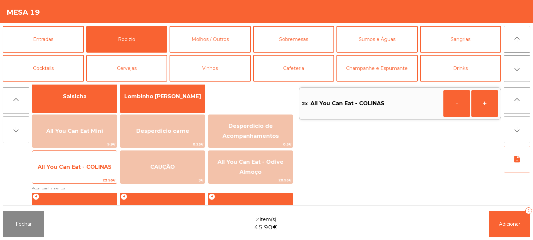
click at [62, 170] on span "All You Can Eat - COLINAS" at bounding box center [74, 167] width 85 height 18
click at [65, 171] on span "All You Can Eat - COLINAS" at bounding box center [74, 167] width 85 height 18
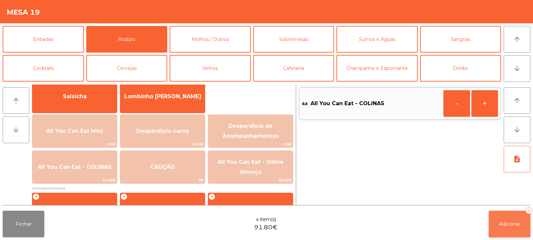
click at [511, 222] on span "Adicionar" at bounding box center [509, 224] width 21 height 6
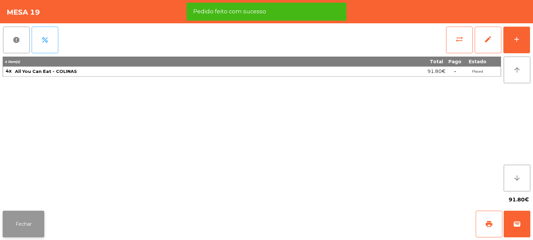
click at [27, 222] on button "Fechar" at bounding box center [24, 224] width 42 height 27
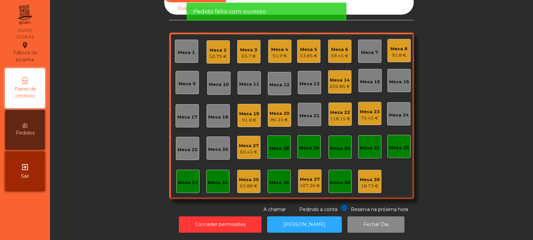
click at [244, 183] on div "65.88 €" at bounding box center [249, 186] width 20 height 7
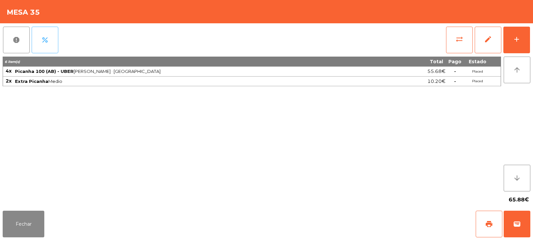
click at [52, 52] on button "percent" at bounding box center [45, 40] width 27 height 27
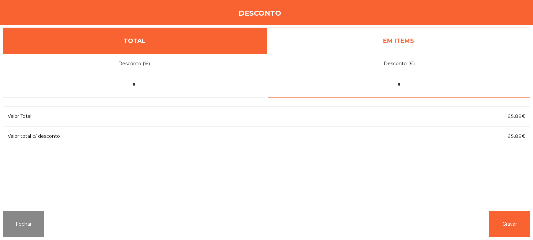
click at [422, 84] on input "*" at bounding box center [399, 84] width 262 height 27
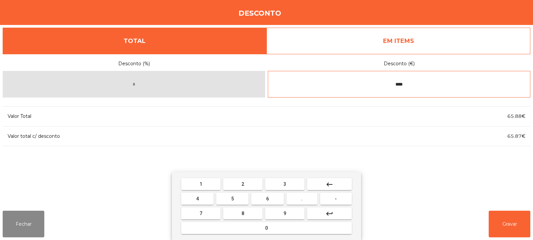
type input "****"
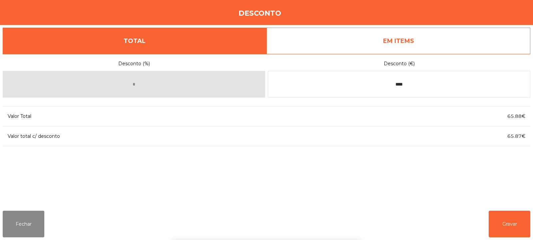
click at [504, 224] on div "1 2 3 keyboard_backspace 4 5 6 . - 7 8 9 keyboard_return 0" at bounding box center [266, 206] width 533 height 68
click at [502, 225] on button "Gravar" at bounding box center [510, 224] width 42 height 27
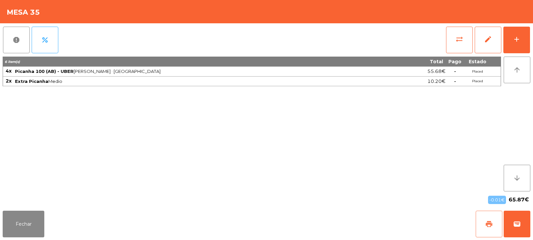
click at [490, 223] on span "print" at bounding box center [489, 224] width 8 height 8
click at [521, 217] on button "wallet" at bounding box center [517, 224] width 27 height 27
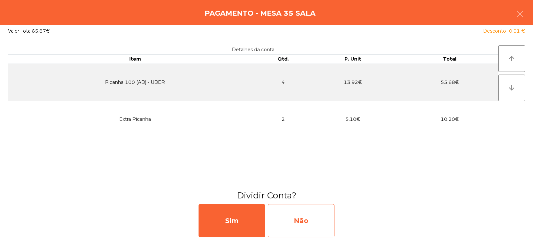
click at [304, 220] on div "Não" at bounding box center [301, 220] width 67 height 33
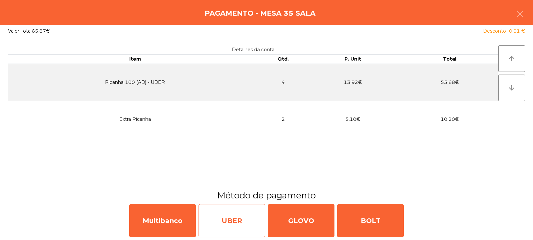
click at [212, 220] on div "UBER" at bounding box center [232, 220] width 67 height 33
select select "**"
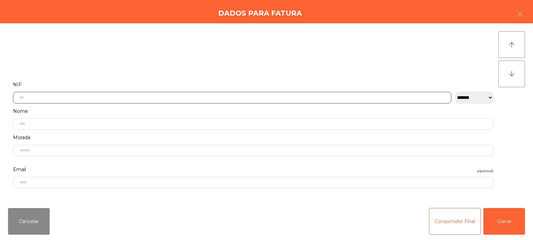
click at [237, 100] on input "text" at bounding box center [232, 98] width 438 height 12
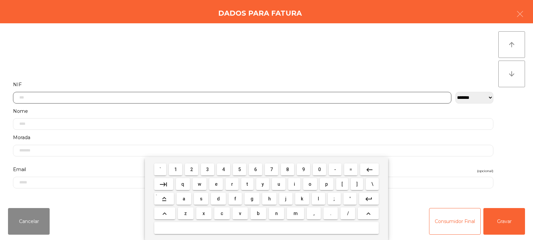
scroll to position [49, 0]
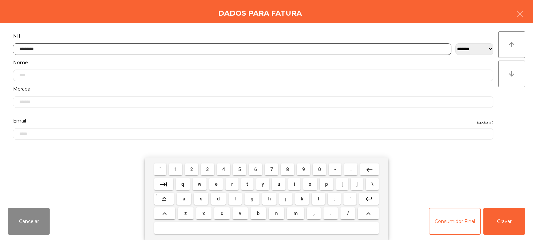
type input "*********"
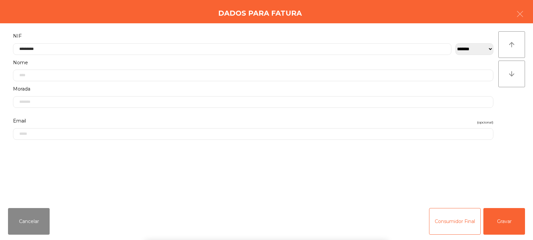
click at [511, 113] on div "arrow_upward arrow_downward" at bounding box center [511, 113] width 27 height 164
click at [509, 219] on button "Gravar" at bounding box center [504, 221] width 42 height 27
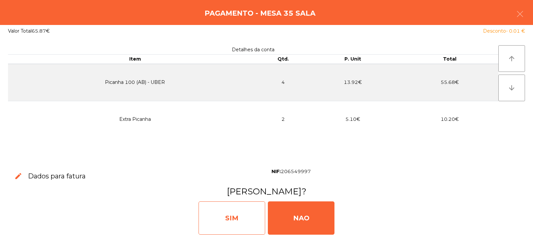
click at [239, 223] on div "SIM" at bounding box center [232, 218] width 67 height 33
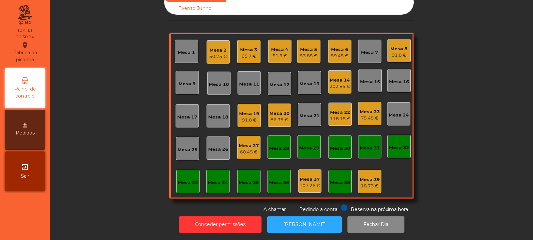
click at [176, 170] on div "Mesa 33" at bounding box center [187, 181] width 23 height 23
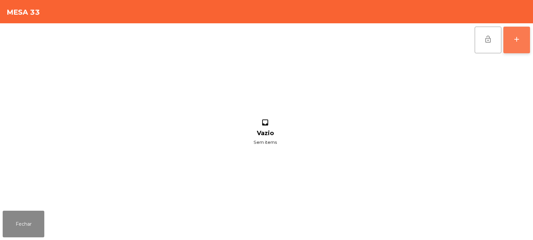
click at [513, 40] on div "add" at bounding box center [517, 39] width 8 height 8
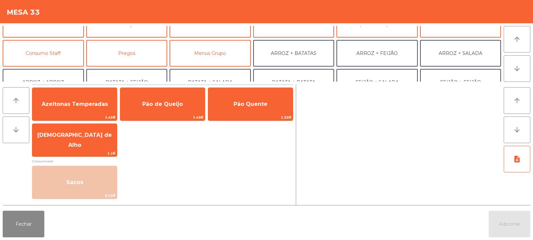
scroll to position [46, 0]
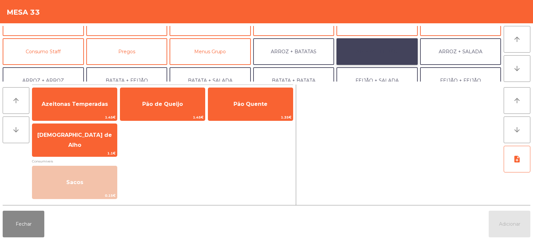
click at [385, 50] on button "ARROZ + FEIJÃO" at bounding box center [376, 51] width 81 height 27
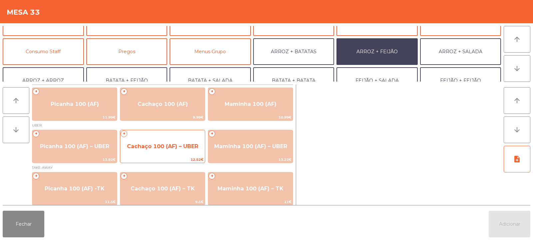
click at [171, 146] on span "Cachaço 100 (AF) – UBER" at bounding box center [162, 146] width 71 height 6
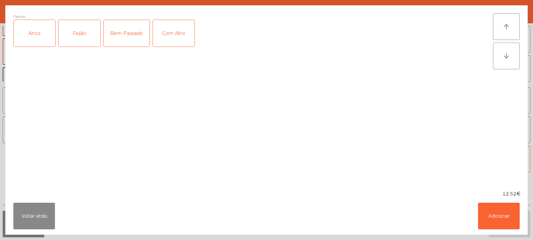
click at [44, 35] on div "Arroz" at bounding box center [35, 33] width 42 height 27
click at [84, 35] on div "Feijão" at bounding box center [80, 33] width 42 height 27
click at [175, 38] on div "Com Alho" at bounding box center [174, 33] width 42 height 27
click at [491, 217] on button "Adicionar" at bounding box center [499, 216] width 42 height 27
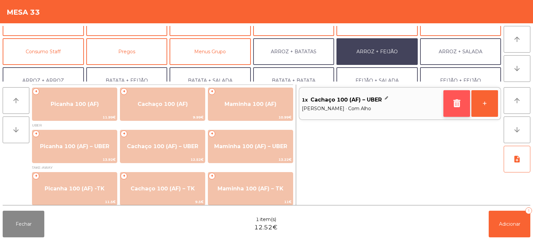
click at [449, 92] on button "button" at bounding box center [456, 103] width 27 height 27
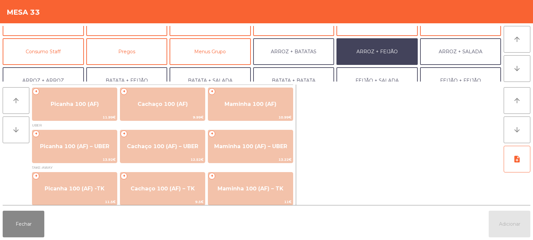
scroll to position [3, 0]
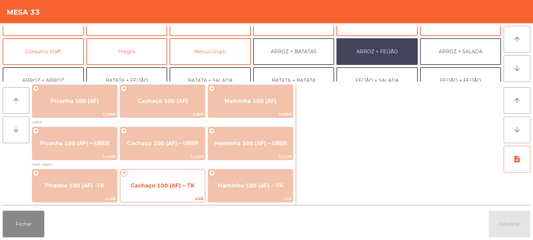
click at [146, 186] on span "Cachaço 100 (AF) – TK" at bounding box center [163, 186] width 64 height 6
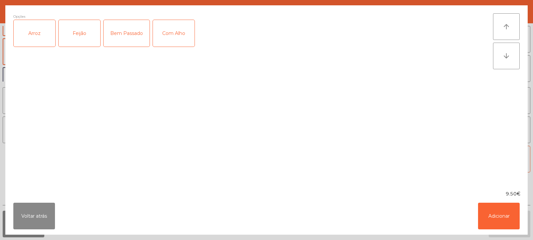
click at [38, 33] on div "Arroz" at bounding box center [35, 33] width 42 height 27
click at [78, 29] on div "Feijão" at bounding box center [80, 33] width 42 height 27
click at [178, 32] on div "Com Alho" at bounding box center [174, 33] width 42 height 27
click at [501, 211] on button "Adicionar" at bounding box center [499, 216] width 42 height 27
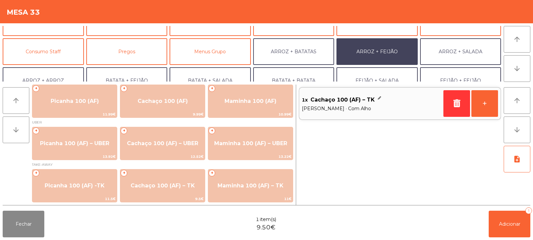
scroll to position [87, 0]
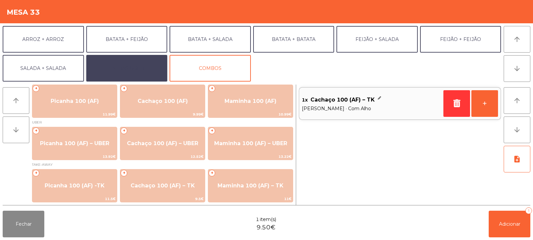
click at [149, 69] on button "EXTRAS UBER" at bounding box center [126, 68] width 81 height 27
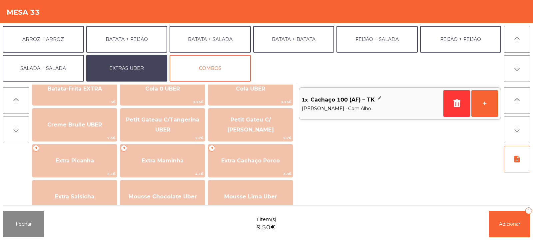
scroll to position [143, 0]
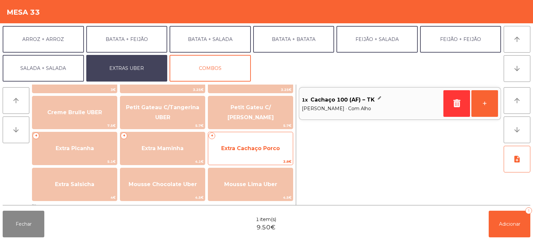
click at [240, 150] on span "Extra Cachaço Porco" at bounding box center [250, 148] width 59 height 6
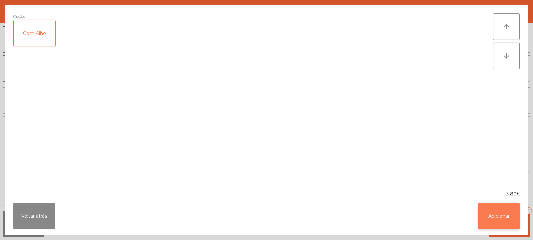
click at [495, 228] on button "Adicionar" at bounding box center [499, 216] width 42 height 27
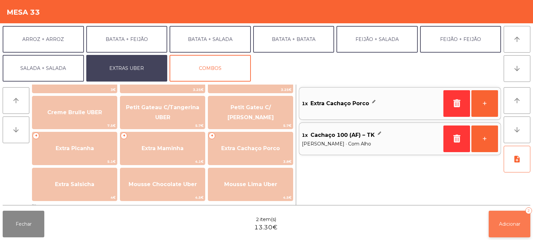
click at [508, 220] on button "Adicionar 2" at bounding box center [510, 224] width 42 height 27
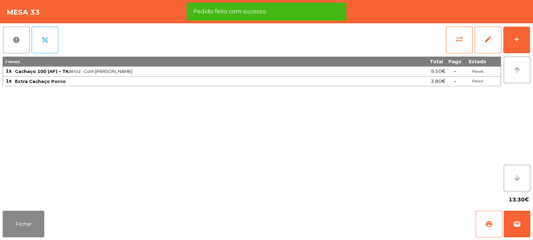
click at [493, 228] on button "print" at bounding box center [489, 224] width 27 height 27
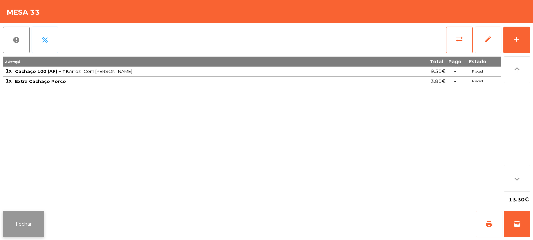
click at [26, 227] on button "Fechar" at bounding box center [24, 224] width 42 height 27
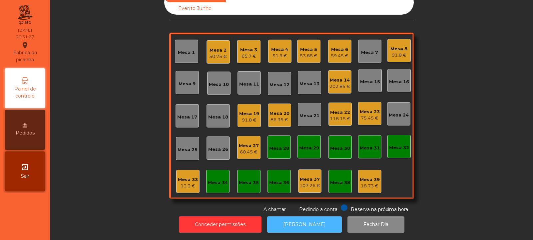
click at [286, 217] on button "[PERSON_NAME]" at bounding box center [304, 225] width 75 height 16
click at [237, 46] on div "Mesa 3 65.7 €" at bounding box center [248, 51] width 23 height 23
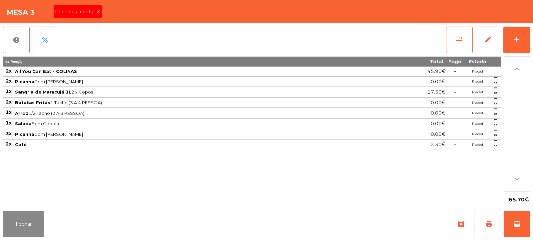
click at [92, 9] on span "Pedindo a conta" at bounding box center [75, 11] width 41 height 7
click at [488, 224] on span "print" at bounding box center [489, 224] width 8 height 8
click at [491, 224] on span "print" at bounding box center [489, 224] width 8 height 8
click at [517, 223] on span "wallet" at bounding box center [517, 224] width 8 height 8
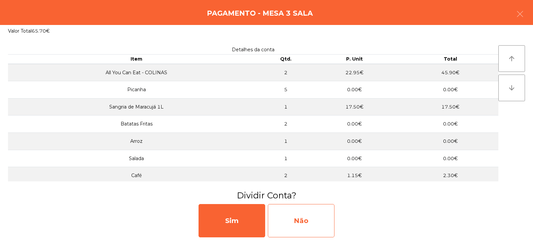
click at [307, 221] on div "Não" at bounding box center [301, 220] width 67 height 33
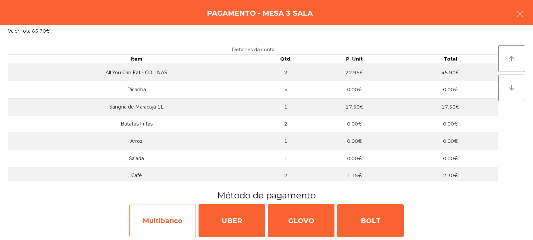
click at [160, 220] on div "Multibanco" at bounding box center [162, 220] width 67 height 33
select select "**"
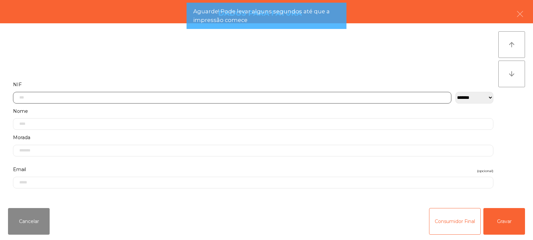
click at [155, 96] on input "text" at bounding box center [232, 98] width 438 height 12
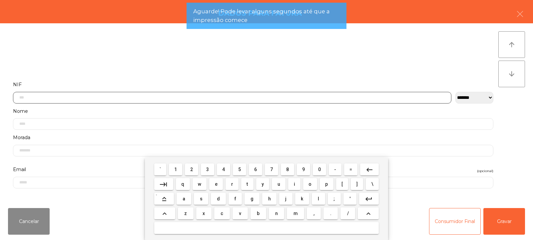
scroll to position [49, 0]
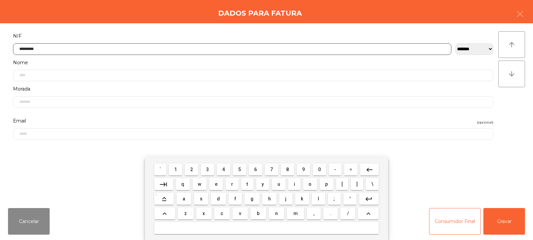
type input "*********"
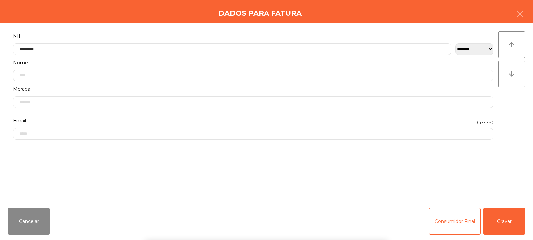
click at [505, 222] on div "` 1 2 3 4 5 6 7 8 9 0 - = keyboard_backspace keyboard_tab q w e r t y u i o p […" at bounding box center [266, 199] width 533 height 83
click at [522, 228] on button "Gravar" at bounding box center [504, 221] width 42 height 27
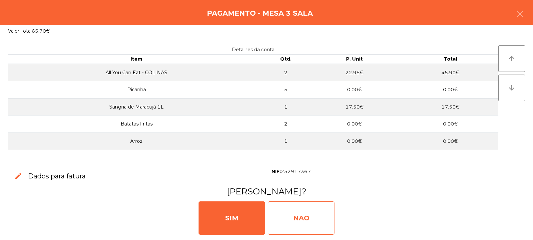
click at [307, 215] on div "NAO" at bounding box center [301, 218] width 67 height 33
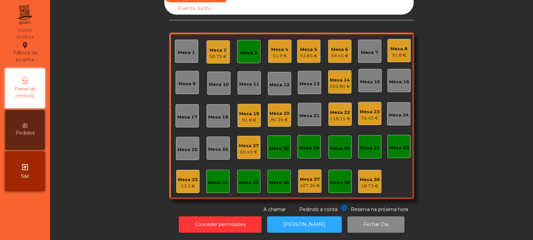
click at [239, 81] on div "Mesa 11" at bounding box center [249, 84] width 20 height 7
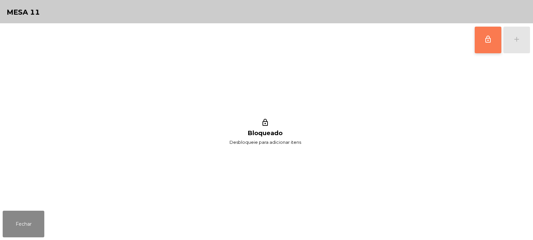
click at [485, 39] on span "lock_outline" at bounding box center [488, 39] width 8 height 8
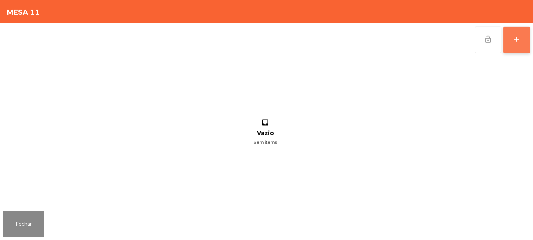
click at [516, 42] on div "add" at bounding box center [517, 39] width 8 height 8
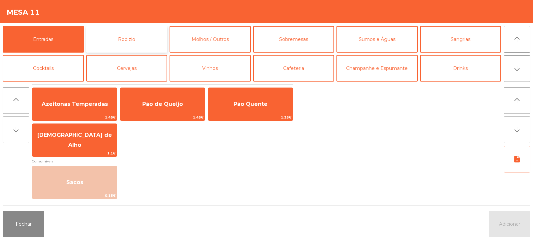
click at [136, 39] on button "Rodizio" at bounding box center [126, 39] width 81 height 27
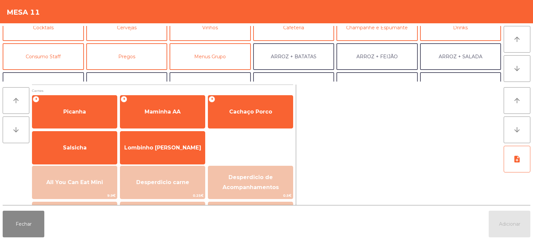
scroll to position [41, 0]
click at [48, 58] on button "Consumo Staff" at bounding box center [43, 56] width 81 height 27
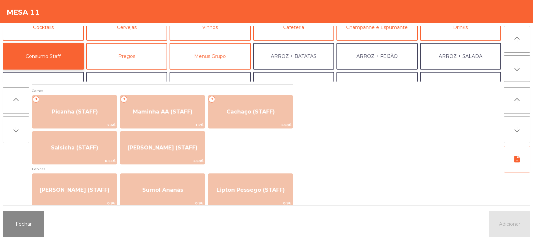
scroll to position [0, 0]
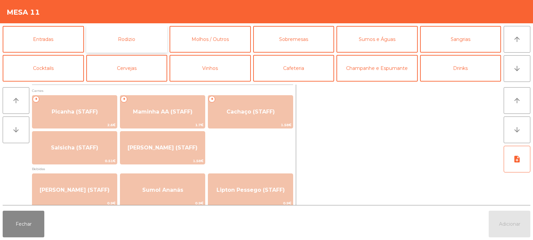
click at [145, 41] on button "Rodizio" at bounding box center [126, 39] width 81 height 27
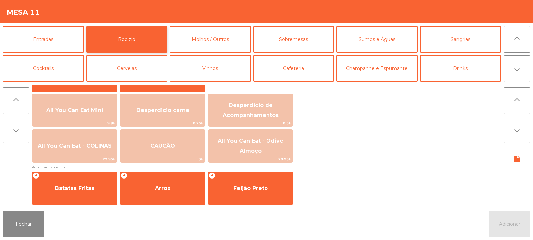
scroll to position [68, 0]
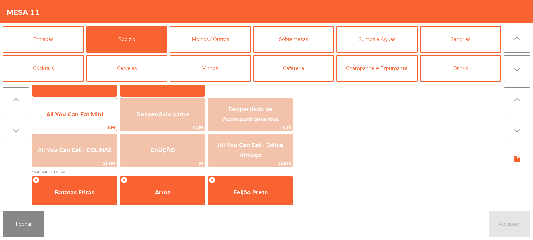
click at [82, 117] on span "All You Can Eat Mini" at bounding box center [74, 114] width 57 height 6
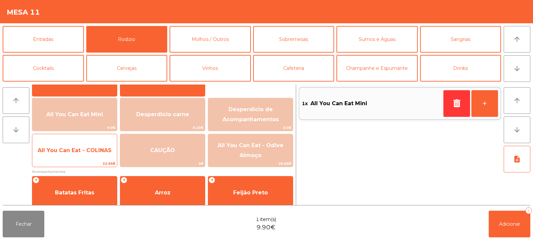
click at [80, 158] on span "All You Can Eat - COLINAS" at bounding box center [74, 151] width 85 height 18
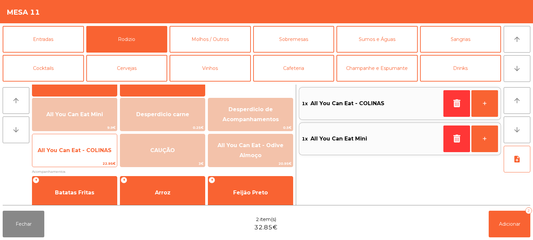
click at [79, 161] on span "22.95€" at bounding box center [74, 164] width 85 height 6
click at [81, 162] on span "22.95€" at bounding box center [74, 164] width 85 height 6
click at [83, 161] on span "22.95€" at bounding box center [74, 164] width 85 height 6
click at [85, 160] on span "All You Can Eat - COLINAS" at bounding box center [74, 151] width 85 height 18
click at [86, 158] on span "All You Can Eat - COLINAS" at bounding box center [74, 151] width 85 height 18
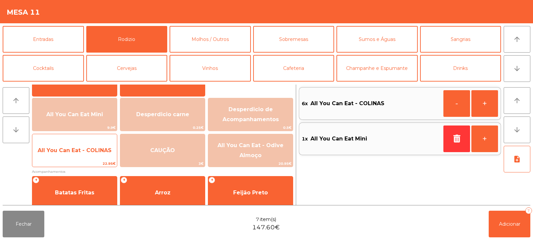
click at [88, 157] on span "All You Can Eat - COLINAS" at bounding box center [74, 151] width 85 height 18
click at [86, 158] on span "All You Can Eat - COLINAS" at bounding box center [74, 151] width 85 height 18
click at [85, 162] on span "22.95€" at bounding box center [74, 164] width 85 height 6
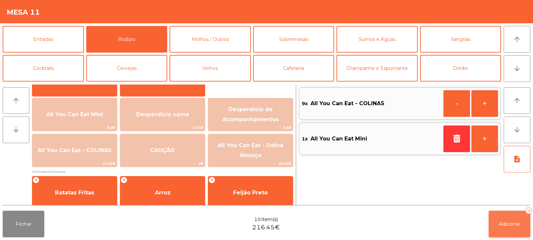
click at [513, 225] on span "Adicionar" at bounding box center [509, 224] width 21 height 6
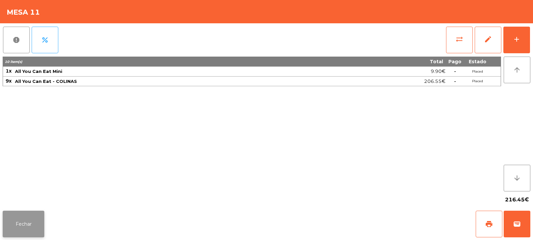
click at [26, 220] on button "Fechar" at bounding box center [24, 224] width 42 height 27
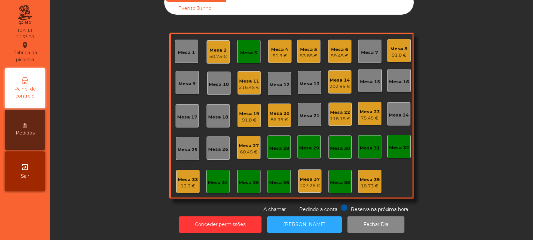
click at [245, 40] on div "Mesa 3" at bounding box center [248, 51] width 23 height 23
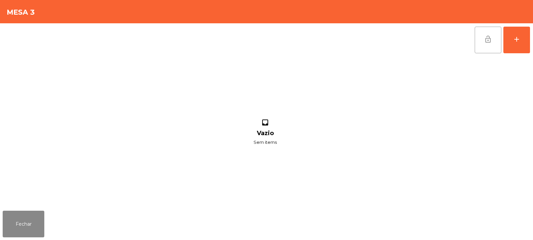
click at [491, 44] on button "lock_open" at bounding box center [488, 40] width 27 height 27
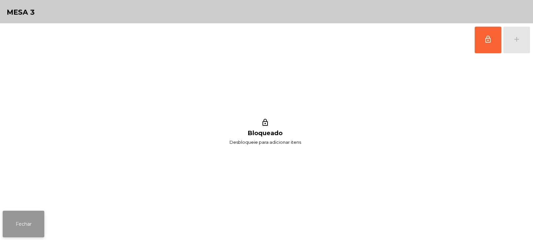
click at [30, 223] on button "Fechar" at bounding box center [24, 224] width 42 height 27
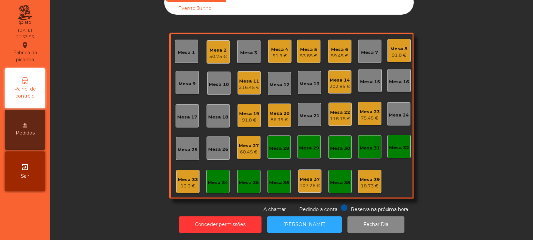
click at [103, 99] on div "Sala Consumo Staff Evento NÃO USAR Evento Junho Mesa 1 Mesa 2 50.75 € Mesa 3 Me…" at bounding box center [291, 101] width 465 height 223
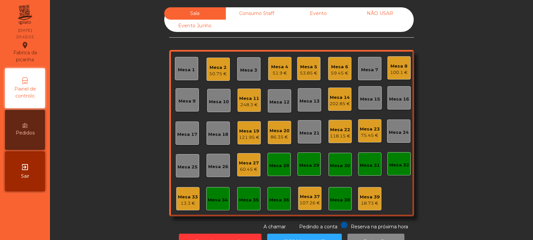
scroll to position [22, 0]
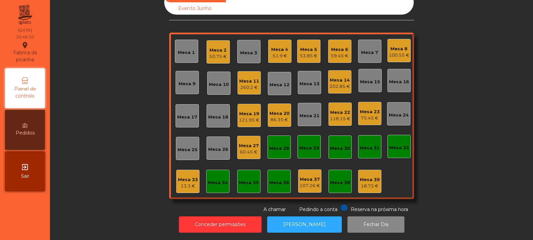
click at [184, 188] on div "Mesa 33 13.3 €" at bounding box center [187, 181] width 23 height 23
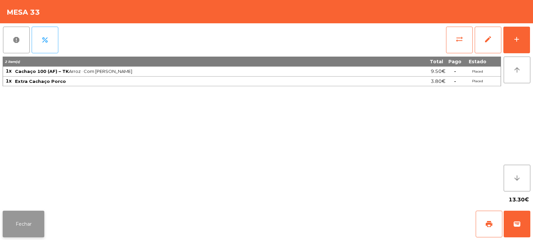
click at [20, 221] on button "Fechar" at bounding box center [24, 224] width 42 height 27
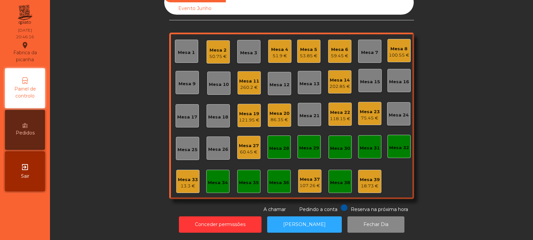
click at [189, 187] on div "Mesa 33 13.3 €" at bounding box center [187, 181] width 23 height 23
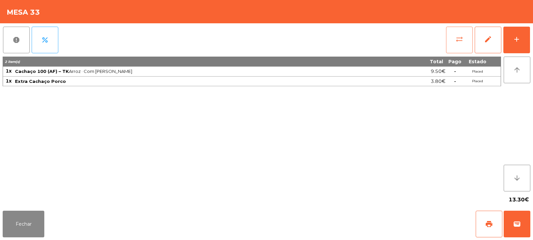
click at [460, 37] on span "sync_alt" at bounding box center [459, 39] width 8 height 8
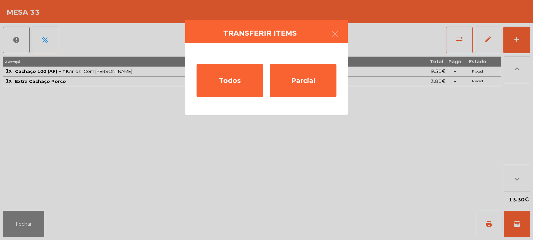
click at [36, 229] on ngb-modal-window "Transferir items Todos Parcial" at bounding box center [266, 120] width 533 height 240
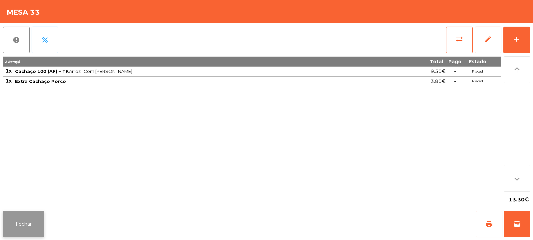
click at [34, 231] on button "Fechar" at bounding box center [24, 224] width 42 height 27
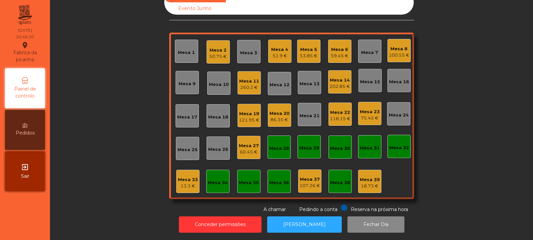
click at [220, 181] on div "Mesa 34" at bounding box center [218, 183] width 20 height 7
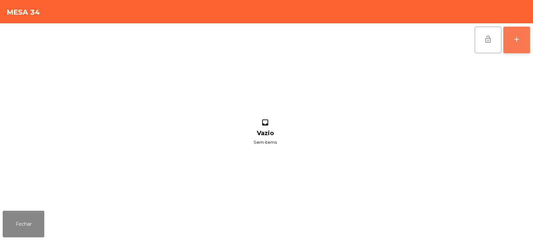
click at [508, 43] on button "add" at bounding box center [516, 40] width 27 height 27
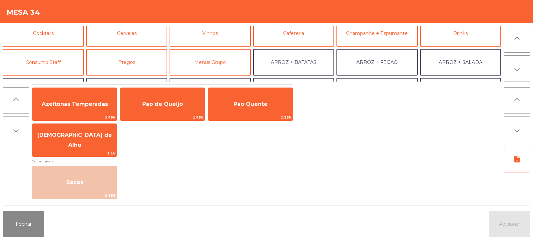
scroll to position [37, 0]
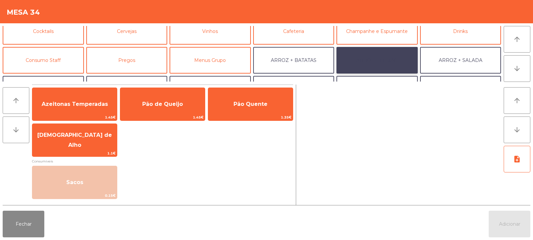
click at [385, 61] on button "ARROZ + FEIJÃO" at bounding box center [376, 60] width 81 height 27
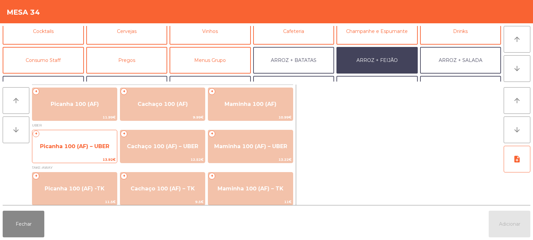
click at [92, 153] on span "Picanha 100 (AF) – UBER" at bounding box center [74, 147] width 85 height 18
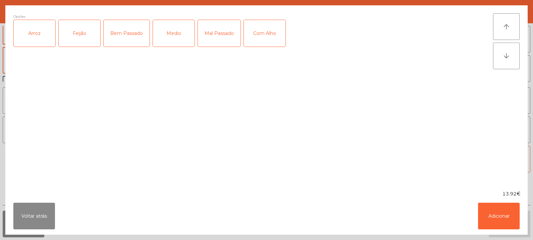
click at [39, 41] on div "Arroz" at bounding box center [35, 33] width 42 height 27
click at [78, 40] on div "Feijão" at bounding box center [80, 33] width 42 height 27
click at [175, 41] on div "Medio" at bounding box center [174, 33] width 42 height 27
click at [499, 216] on button "Adicionar" at bounding box center [499, 216] width 42 height 27
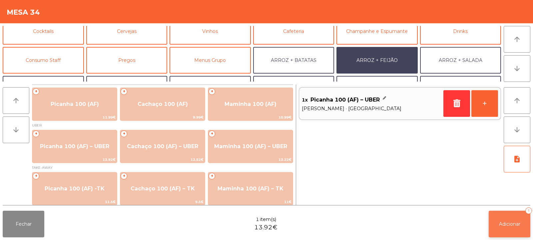
click at [505, 226] on span "Adicionar" at bounding box center [509, 224] width 21 height 6
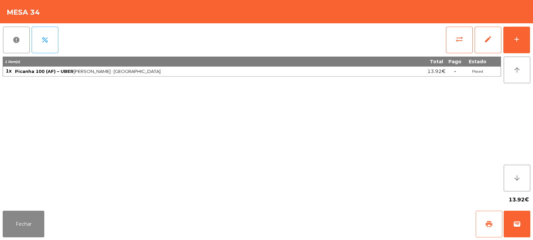
click at [492, 224] on span "print" at bounding box center [489, 224] width 8 height 8
click at [515, 228] on button "wallet" at bounding box center [517, 224] width 27 height 27
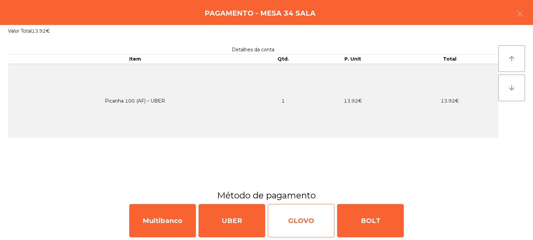
click at [303, 226] on div "GLOVO" at bounding box center [301, 220] width 67 height 33
select select "**"
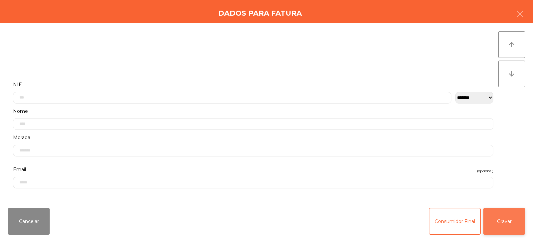
click at [504, 219] on button "Gravar" at bounding box center [504, 221] width 42 height 27
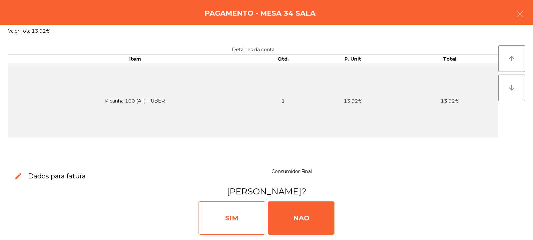
click at [234, 215] on div "SIM" at bounding box center [232, 218] width 67 height 33
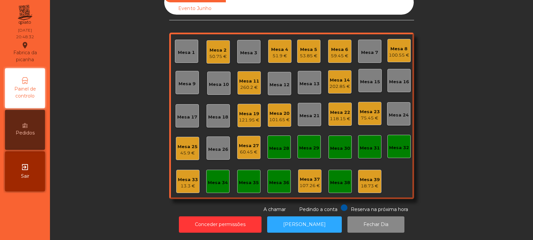
click at [244, 50] on div "Mesa 3" at bounding box center [248, 53] width 17 height 7
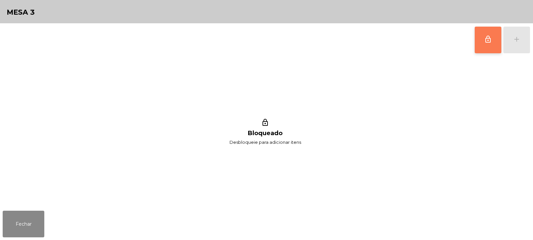
click at [484, 46] on button "lock_outline" at bounding box center [488, 40] width 27 height 27
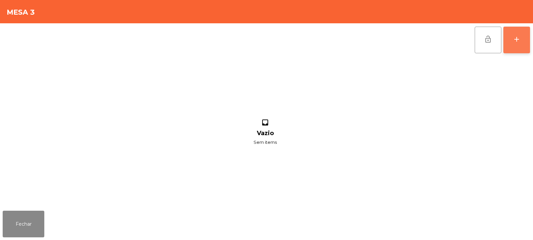
click at [519, 47] on button "add" at bounding box center [516, 40] width 27 height 27
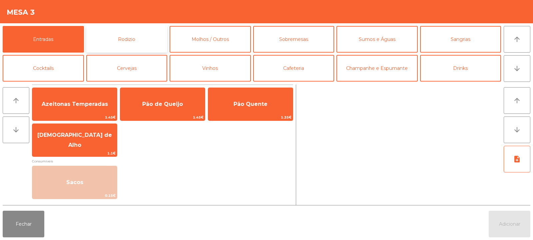
click at [116, 28] on button "Rodizio" at bounding box center [126, 39] width 81 height 27
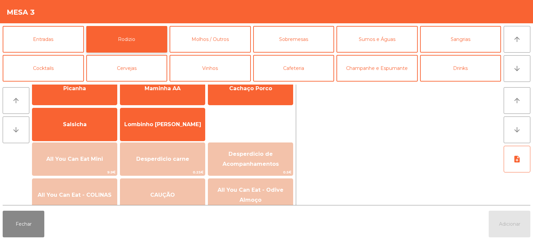
scroll to position [26, 0]
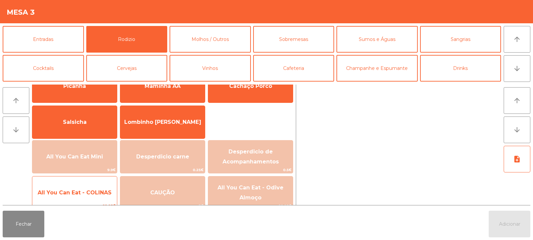
click at [91, 199] on span "All You Can Eat - COLINAS" at bounding box center [74, 193] width 85 height 18
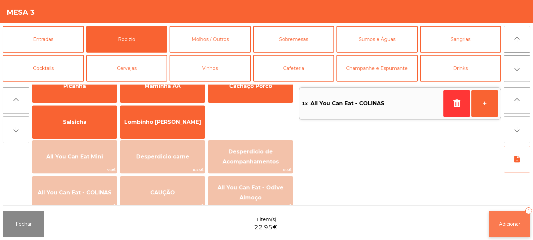
click at [501, 217] on button "Adicionar 1" at bounding box center [510, 224] width 42 height 27
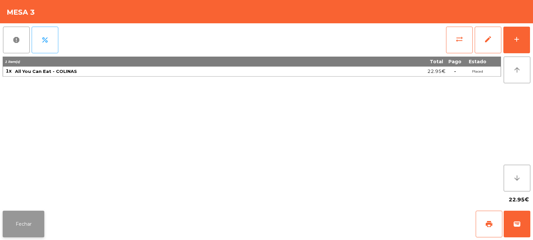
click at [27, 225] on button "Fechar" at bounding box center [24, 224] width 42 height 27
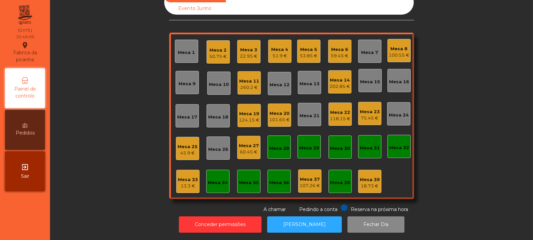
click at [185, 106] on div "Mesa 17" at bounding box center [187, 115] width 23 height 23
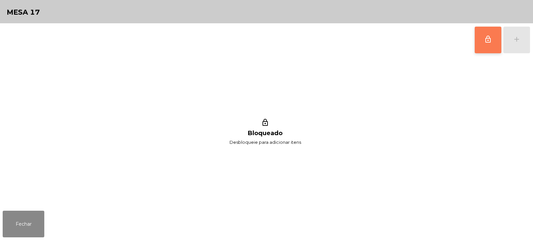
click at [491, 37] on span "lock_outline" at bounding box center [488, 39] width 8 height 8
click at [516, 41] on div "add" at bounding box center [517, 39] width 8 height 8
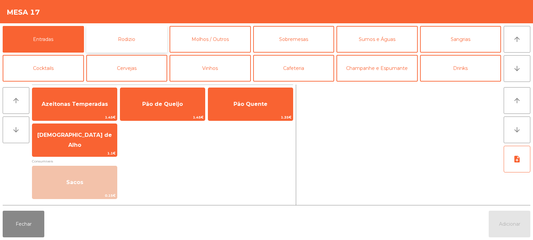
click at [118, 45] on button "Rodizio" at bounding box center [126, 39] width 81 height 27
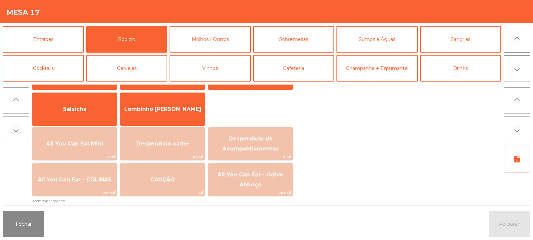
scroll to position [50, 0]
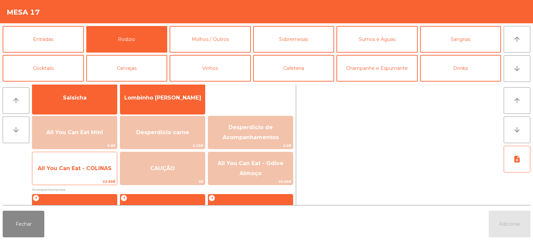
click at [93, 185] on span "22.95€" at bounding box center [74, 182] width 85 height 6
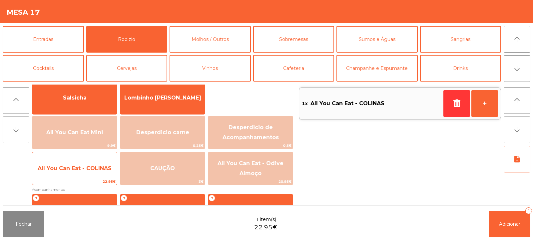
click at [87, 182] on span "22.95€" at bounding box center [74, 182] width 85 height 6
click at [78, 173] on span "All You Can Eat - COLINAS" at bounding box center [74, 169] width 85 height 18
click at [82, 175] on span "All You Can Eat - COLINAS" at bounding box center [74, 169] width 85 height 18
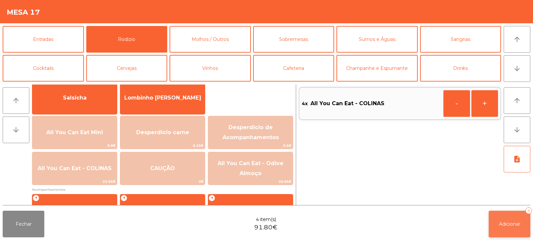
click at [516, 231] on button "Adicionar 4" at bounding box center [510, 224] width 42 height 27
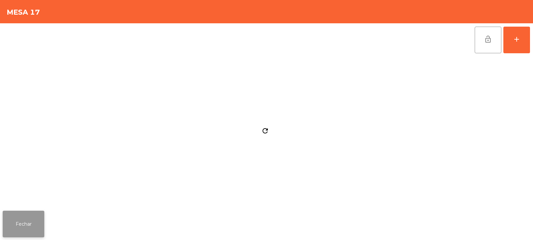
click at [31, 224] on button "Fechar" at bounding box center [24, 224] width 42 height 27
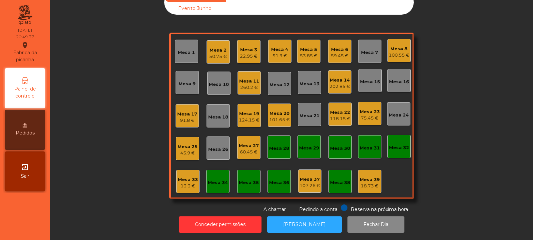
click at [275, 47] on div "Mesa 4" at bounding box center [279, 49] width 17 height 7
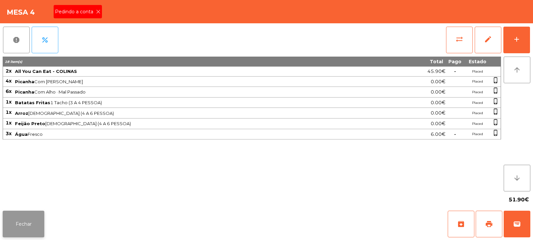
click at [13, 216] on button "Fechar" at bounding box center [24, 224] width 42 height 27
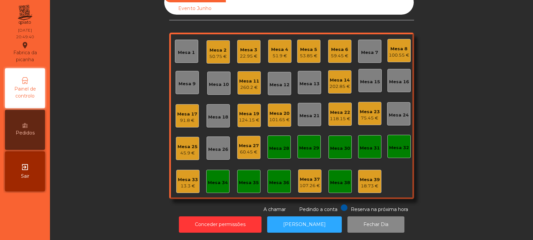
click at [274, 53] on div "51.9 €" at bounding box center [279, 56] width 17 height 7
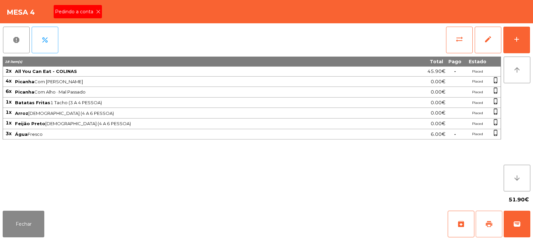
click at [484, 224] on button "print" at bounding box center [489, 224] width 27 height 27
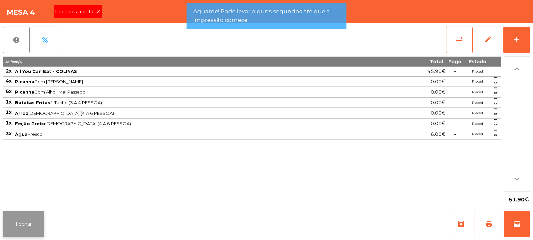
click at [30, 225] on button "Fechar" at bounding box center [24, 224] width 42 height 27
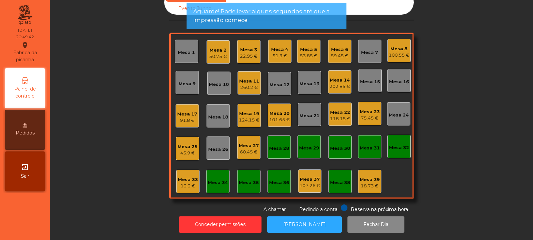
click at [341, 53] on div "59.45 €" at bounding box center [340, 56] width 18 height 7
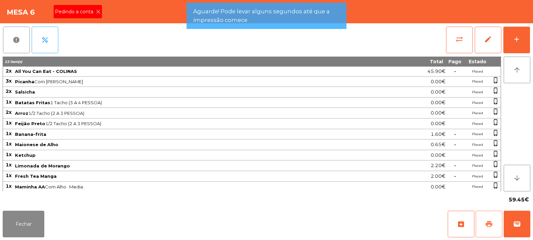
click at [492, 221] on span "print" at bounding box center [489, 224] width 8 height 8
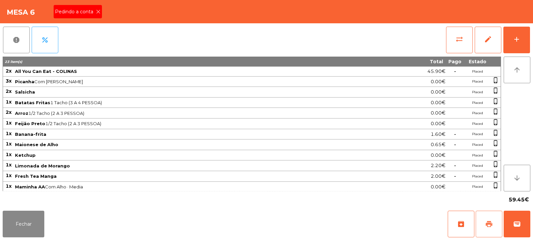
click at [492, 226] on span "print" at bounding box center [489, 224] width 8 height 8
click at [526, 223] on button "wallet" at bounding box center [517, 224] width 27 height 27
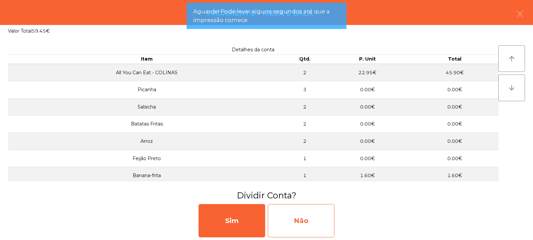
click at [311, 226] on div "Não" at bounding box center [301, 220] width 67 height 33
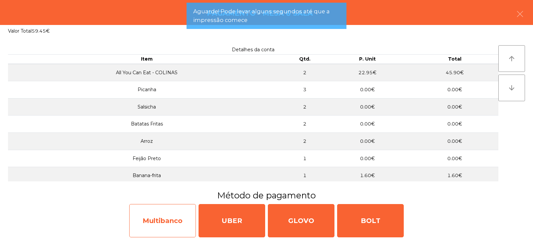
click at [159, 230] on div "Multibanco" at bounding box center [162, 220] width 67 height 33
select select "**"
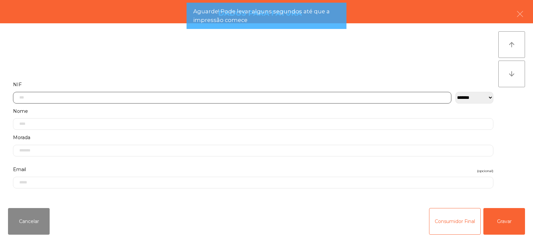
click at [160, 92] on input "text" at bounding box center [232, 98] width 438 height 12
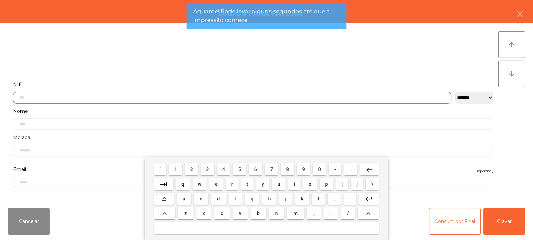
scroll to position [49, 0]
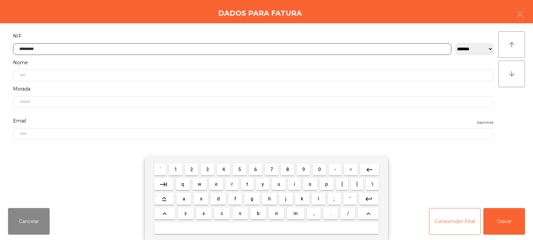
type input "*********"
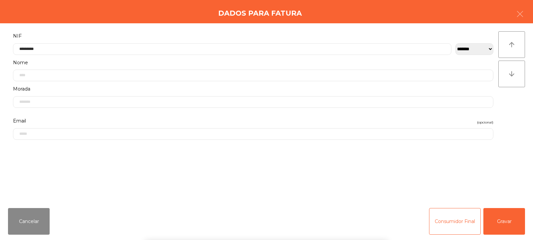
click at [506, 225] on div "` 1 2 3 4 5 6 7 8 9 0 - = keyboard_backspace keyboard_tab q w e r t y u i o p […" at bounding box center [266, 199] width 533 height 83
click at [512, 224] on button "Gravar" at bounding box center [504, 221] width 42 height 27
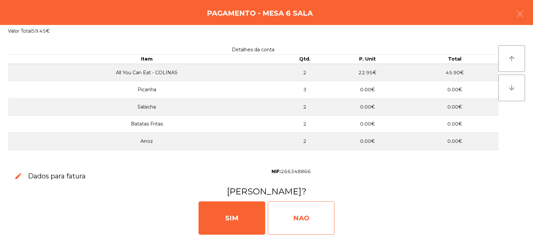
click at [312, 228] on div "NAO" at bounding box center [301, 218] width 67 height 33
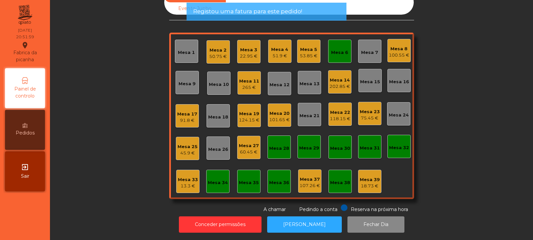
click at [338, 49] on div "Mesa 6" at bounding box center [339, 52] width 17 height 7
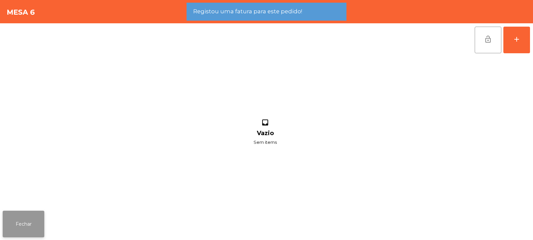
click at [26, 222] on button "Fechar" at bounding box center [24, 224] width 42 height 27
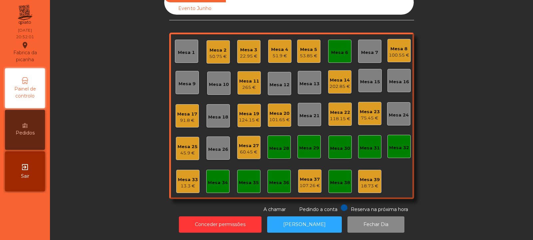
click at [280, 46] on div "Mesa 4" at bounding box center [279, 49] width 17 height 7
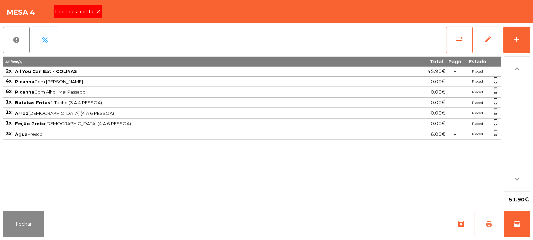
click at [490, 222] on span "print" at bounding box center [489, 224] width 8 height 8
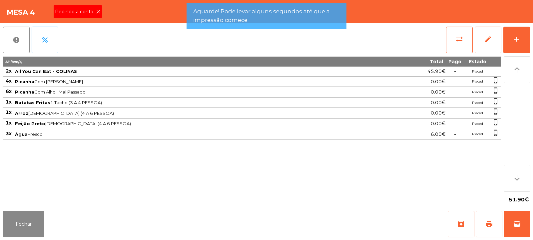
click at [531, 225] on div "Fechar archive print wallet" at bounding box center [266, 224] width 533 height 32
click at [504, 227] on button "wallet" at bounding box center [517, 224] width 27 height 27
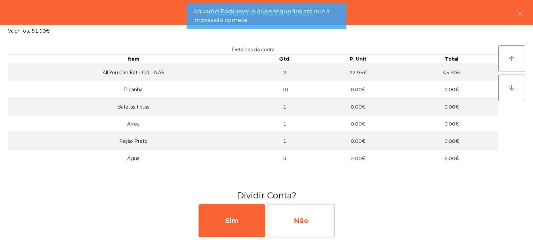
click at [306, 223] on div "Não" at bounding box center [301, 220] width 67 height 33
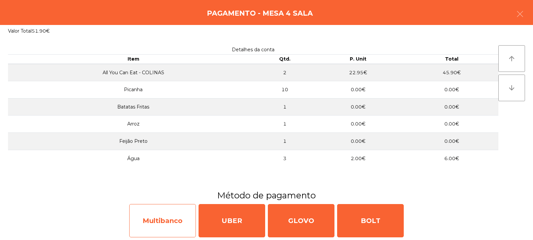
click at [165, 214] on div "Multibanco" at bounding box center [162, 220] width 67 height 33
select select "**"
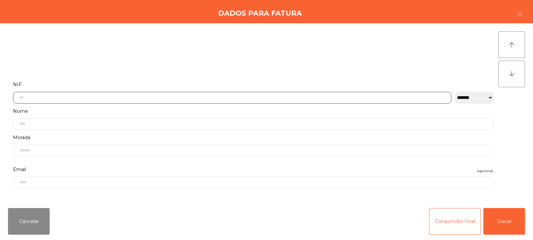
click at [116, 97] on input "text" at bounding box center [232, 98] width 438 height 12
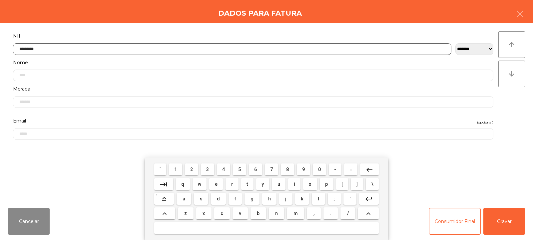
type input "*********"
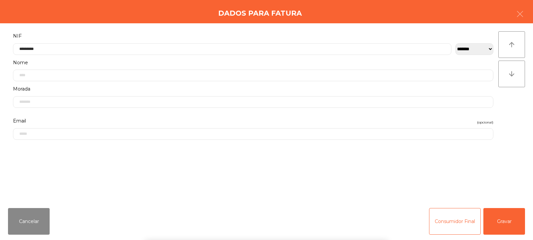
click at [518, 212] on div "` 1 2 3 4 5 6 7 8 9 0 - = keyboard_backspace keyboard_tab q w e r t y u i o p […" at bounding box center [266, 199] width 533 height 83
click at [512, 219] on button "Gravar" at bounding box center [504, 221] width 42 height 27
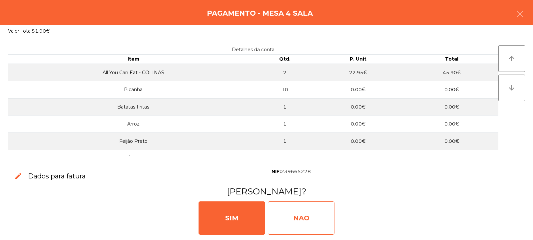
click at [318, 212] on div "NAO" at bounding box center [301, 218] width 67 height 33
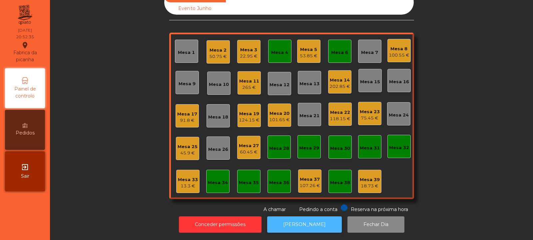
click at [317, 217] on button "[PERSON_NAME]" at bounding box center [304, 225] width 75 height 16
click at [240, 149] on div "60.45 €" at bounding box center [249, 152] width 20 height 7
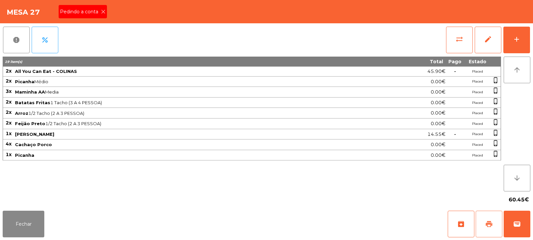
click at [490, 224] on span "print" at bounding box center [489, 224] width 8 height 8
click at [489, 229] on button "print" at bounding box center [489, 224] width 27 height 27
click at [521, 224] on button "wallet" at bounding box center [517, 224] width 27 height 27
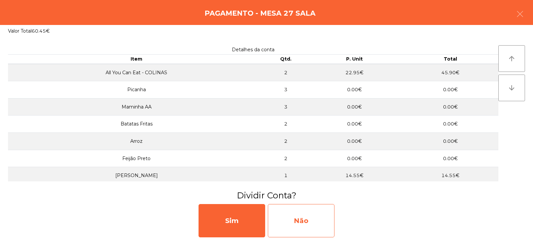
click at [319, 229] on div "Não" at bounding box center [301, 220] width 67 height 33
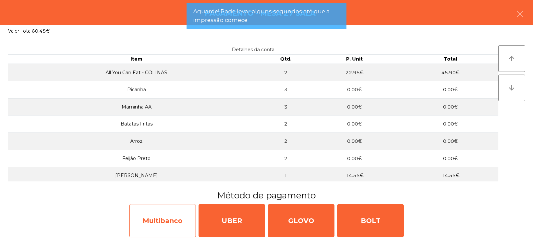
click at [164, 224] on div "Multibanco" at bounding box center [162, 220] width 67 height 33
select select "**"
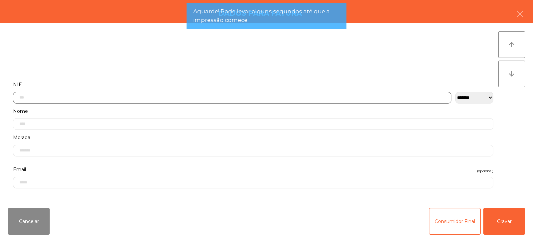
click at [141, 95] on input "text" at bounding box center [232, 98] width 438 height 12
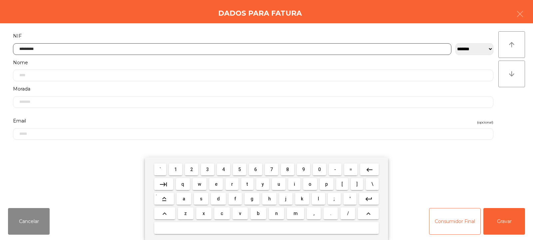
type input "*********"
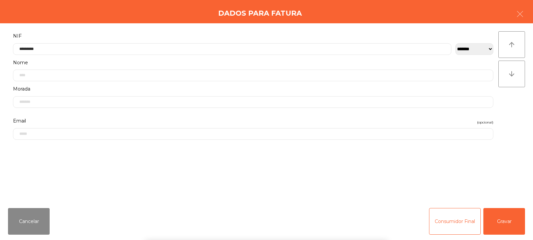
click at [509, 233] on div "` 1 2 3 4 5 6 7 8 9 0 - = keyboard_backspace keyboard_tab q w e r t y u i o p […" at bounding box center [266, 199] width 533 height 83
click at [512, 224] on button "Gravar" at bounding box center [504, 221] width 42 height 27
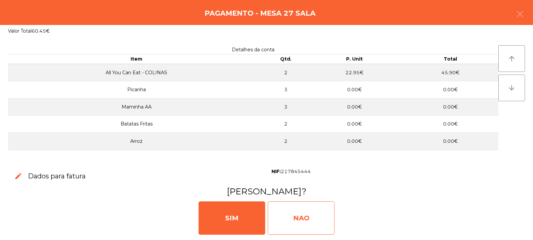
click at [299, 222] on div "NAO" at bounding box center [301, 218] width 67 height 33
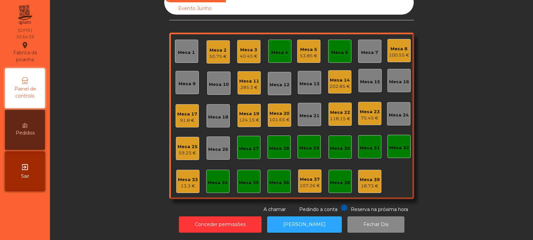
click at [188, 174] on div "Mesa 33 13.3 €" at bounding box center [188, 182] width 20 height 16
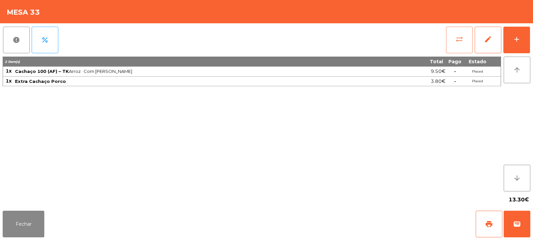
click at [451, 45] on button "sync_alt" at bounding box center [459, 40] width 27 height 27
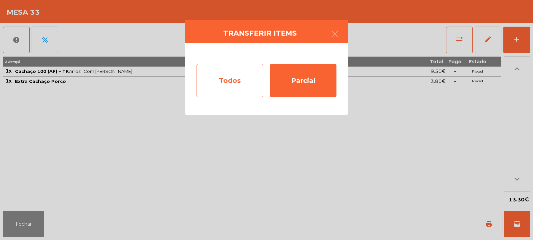
click at [242, 86] on div "Todos" at bounding box center [230, 80] width 67 height 33
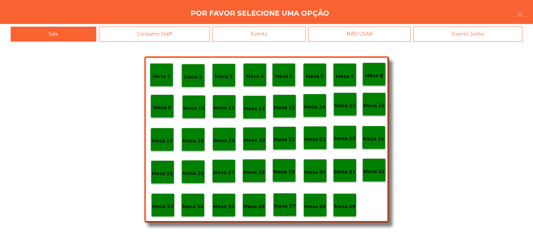
click at [282, 40] on div "Evento" at bounding box center [259, 34] width 93 height 15
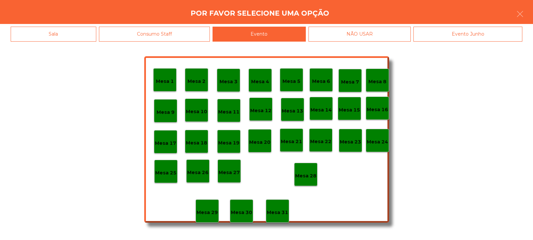
click at [314, 182] on div "Mesa 28" at bounding box center [305, 174] width 23 height 23
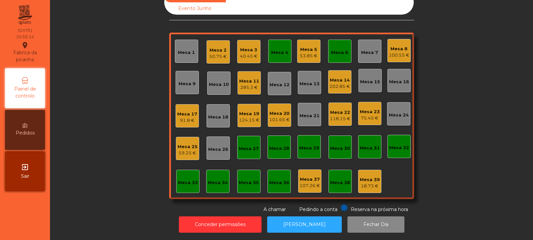
click at [212, 114] on div "Mesa 18" at bounding box center [218, 117] width 20 height 7
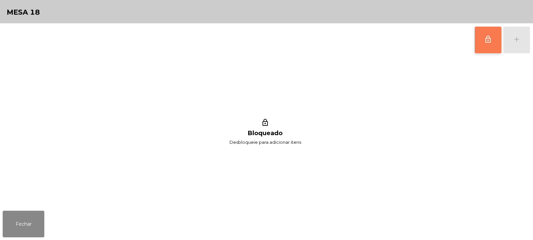
click at [479, 38] on button "lock_outline" at bounding box center [488, 40] width 27 height 27
click at [519, 42] on div "add" at bounding box center [517, 39] width 8 height 8
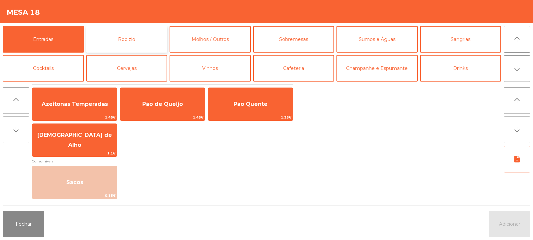
click at [147, 36] on button "Rodizio" at bounding box center [126, 39] width 81 height 27
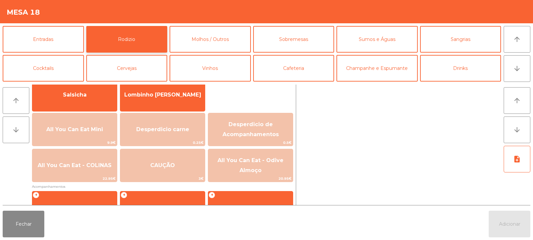
scroll to position [61, 0]
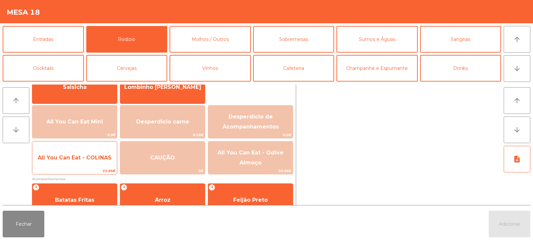
click at [64, 163] on span "All You Can Eat - COLINAS" at bounding box center [74, 158] width 85 height 18
click at [68, 168] on div "All You Can Eat - COLINAS 22.95€" at bounding box center [74, 157] width 85 height 33
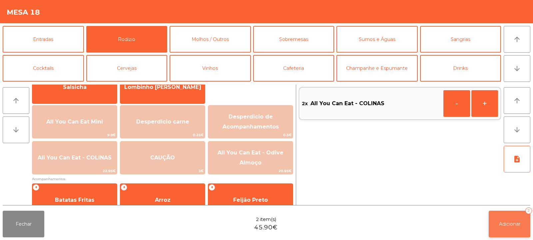
click at [501, 227] on button "Adicionar 2" at bounding box center [510, 224] width 42 height 27
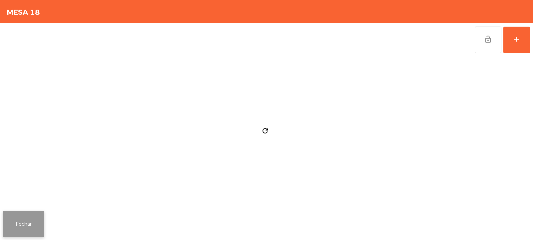
click at [21, 223] on button "Fechar" at bounding box center [24, 224] width 42 height 27
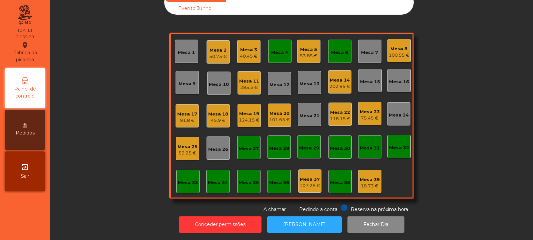
click at [188, 150] on div "59.25 €" at bounding box center [188, 153] width 20 height 7
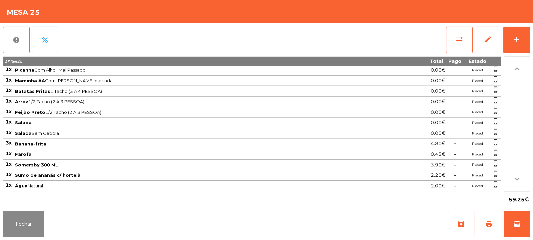
scroll to position [0, 0]
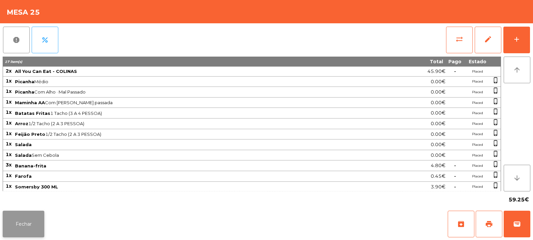
click at [26, 227] on button "Fechar" at bounding box center [24, 224] width 42 height 27
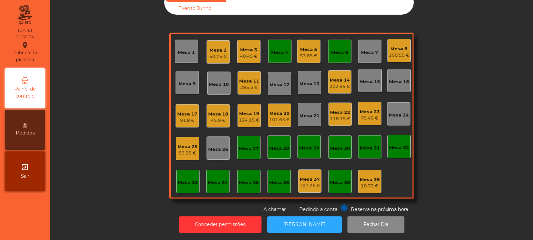
click at [336, 47] on div "Mesa 6" at bounding box center [339, 51] width 17 height 9
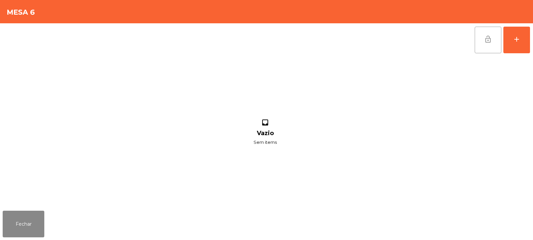
click at [488, 34] on button "lock_open" at bounding box center [488, 40] width 27 height 27
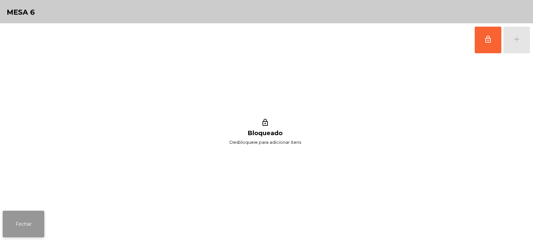
click at [24, 216] on button "Fechar" at bounding box center [24, 224] width 42 height 27
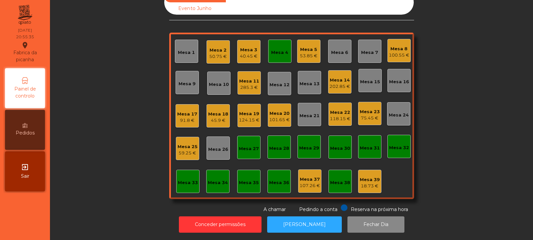
click at [271, 49] on div "Mesa 4" at bounding box center [279, 52] width 17 height 7
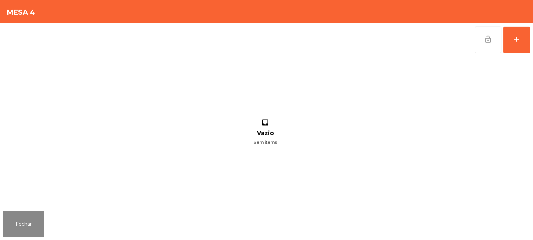
click at [483, 43] on button "lock_open" at bounding box center [488, 40] width 27 height 27
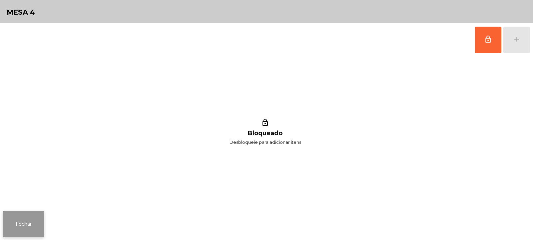
click at [23, 229] on button "Fechar" at bounding box center [24, 224] width 42 height 27
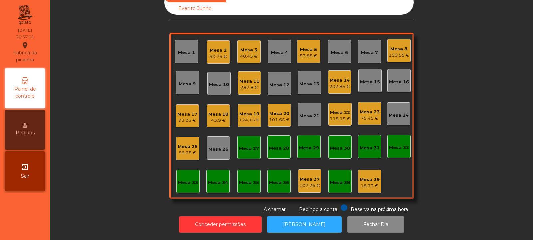
click at [335, 109] on div "Mesa 22" at bounding box center [340, 112] width 21 height 7
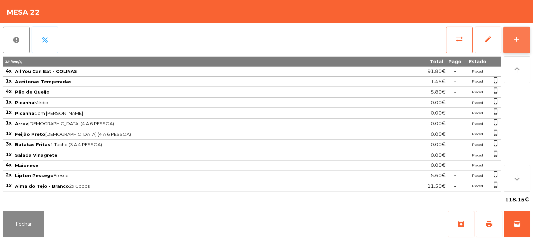
click at [514, 43] on div "add" at bounding box center [517, 39] width 8 height 8
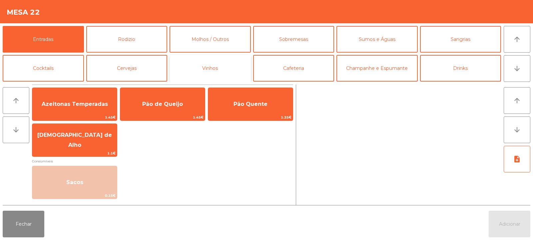
click at [206, 59] on button "Vinhos" at bounding box center [210, 68] width 81 height 27
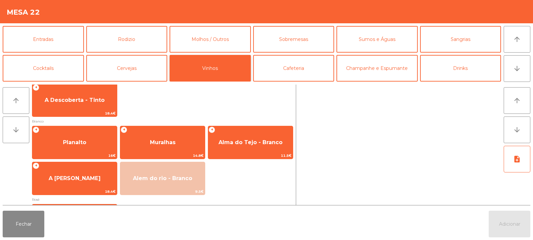
scroll to position [125, 0]
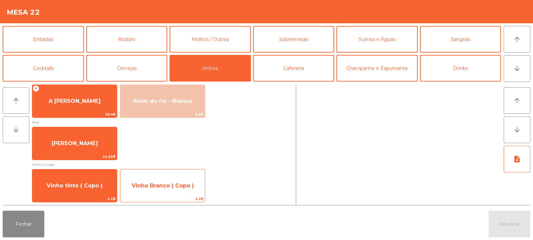
click at [164, 184] on span "Vinho Branco ( Copo )" at bounding box center [163, 186] width 62 height 6
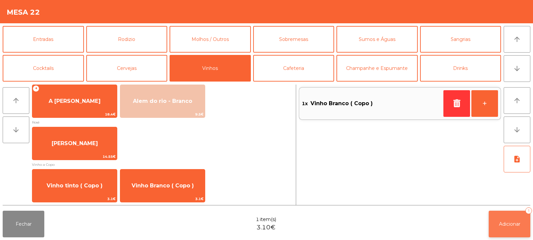
click at [507, 220] on button "Adicionar 1" at bounding box center [510, 224] width 42 height 27
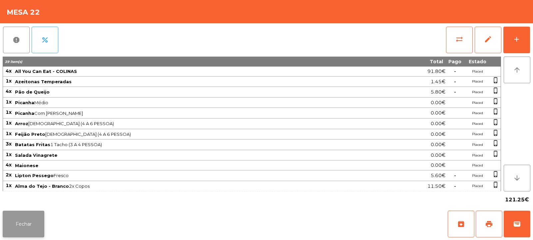
click at [25, 225] on button "Fechar" at bounding box center [24, 224] width 42 height 27
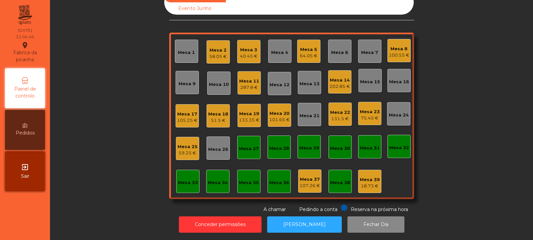
click at [365, 177] on div "Mesa 39" at bounding box center [370, 180] width 20 height 7
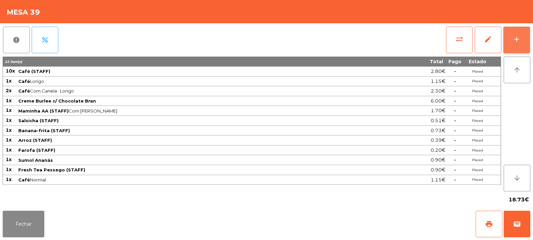
click at [518, 30] on button "add" at bounding box center [516, 40] width 27 height 27
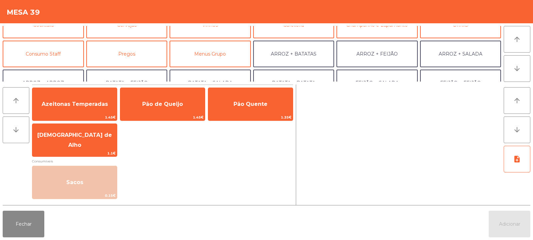
scroll to position [44, 0]
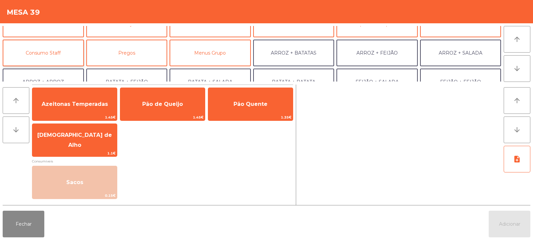
click at [56, 56] on button "Consumo Staff" at bounding box center [43, 53] width 81 height 27
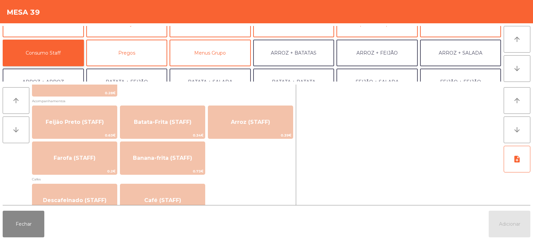
scroll to position [312, 0]
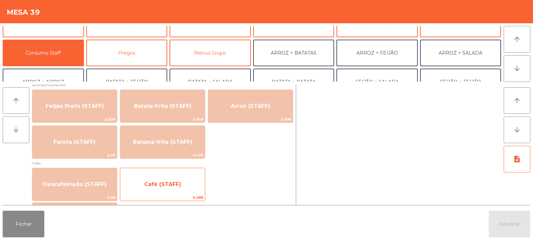
click at [167, 180] on span "Café (STAFF)" at bounding box center [162, 185] width 85 height 18
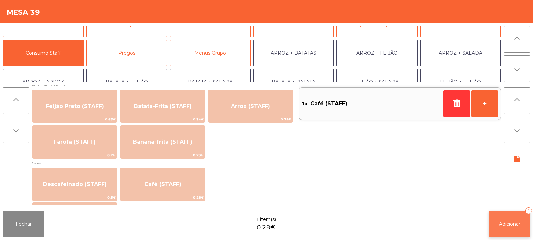
click at [506, 222] on span "Adicionar" at bounding box center [509, 224] width 21 height 6
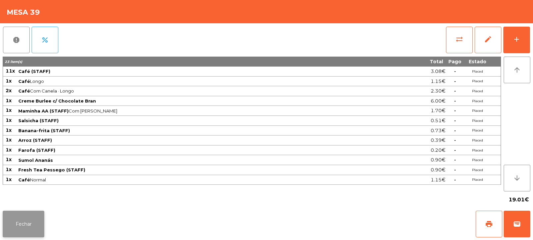
click at [39, 225] on button "Fechar" at bounding box center [24, 224] width 42 height 27
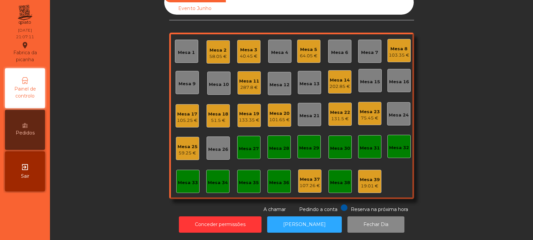
click at [337, 119] on div "Mesa 22 131.5 €" at bounding box center [339, 114] width 23 height 23
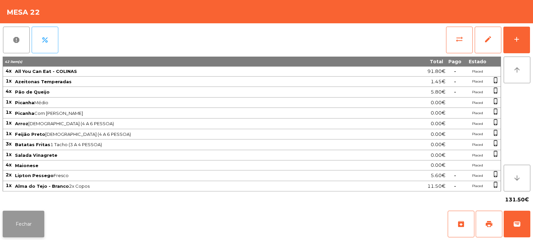
click at [21, 227] on button "Fechar" at bounding box center [24, 224] width 42 height 27
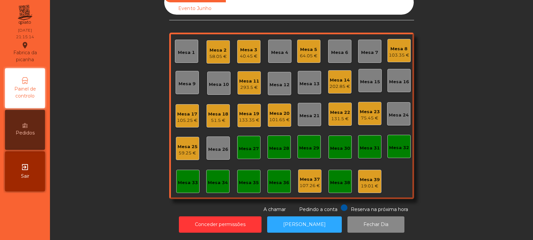
click at [279, 117] on div "101.65 €" at bounding box center [279, 120] width 21 height 7
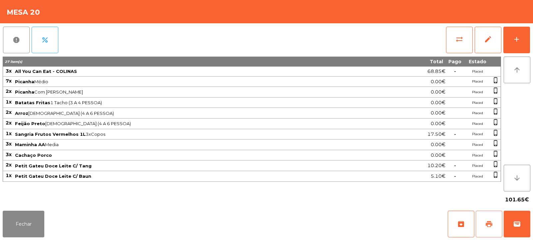
click at [491, 225] on span "print" at bounding box center [489, 224] width 8 height 8
click at [520, 219] on button "wallet" at bounding box center [517, 224] width 27 height 27
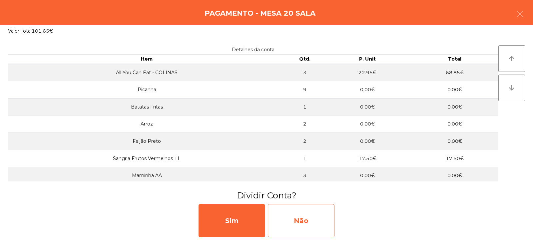
click at [296, 219] on div "Não" at bounding box center [301, 220] width 67 height 33
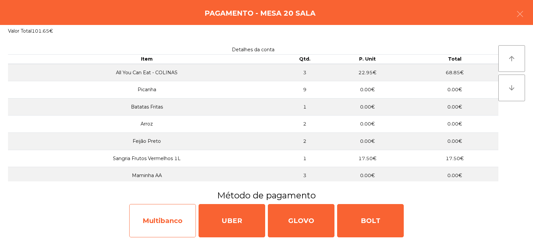
click at [174, 226] on div "Multibanco" at bounding box center [162, 220] width 67 height 33
select select "**"
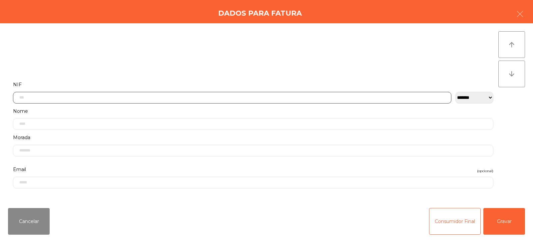
click at [206, 95] on input "text" at bounding box center [232, 98] width 438 height 12
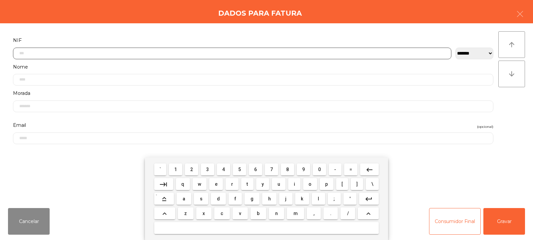
scroll to position [49, 0]
type input "*********"
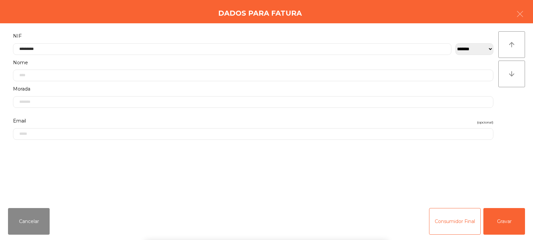
click at [522, 114] on div "**********" at bounding box center [266, 113] width 533 height 180
click at [503, 217] on button "Gravar" at bounding box center [504, 221] width 42 height 27
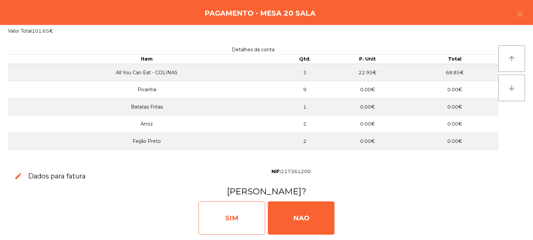
click at [237, 218] on div "SIM" at bounding box center [232, 218] width 67 height 33
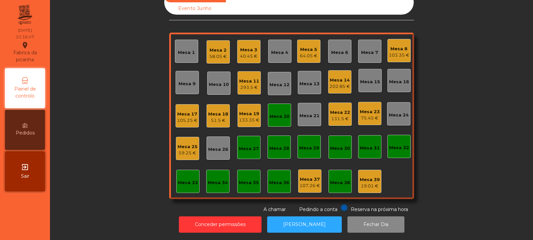
click at [358, 119] on div "Mesa 23 75.45 €" at bounding box center [369, 113] width 23 height 23
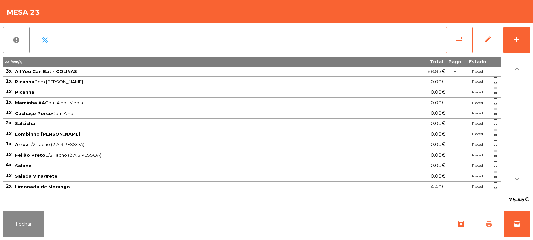
click at [477, 234] on button "print" at bounding box center [489, 224] width 27 height 27
click at [461, 36] on span "sync_alt" at bounding box center [459, 39] width 8 height 8
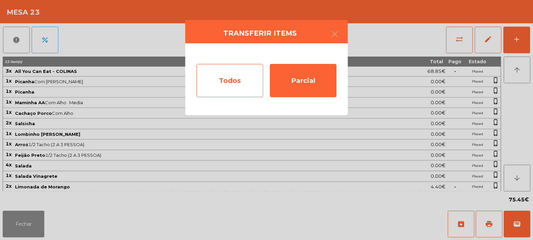
click at [227, 85] on div "Todos" at bounding box center [230, 80] width 67 height 33
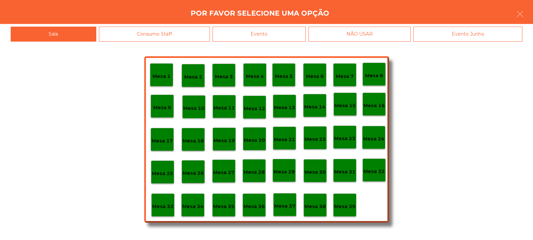
click at [280, 36] on div "Evento" at bounding box center [259, 34] width 93 height 15
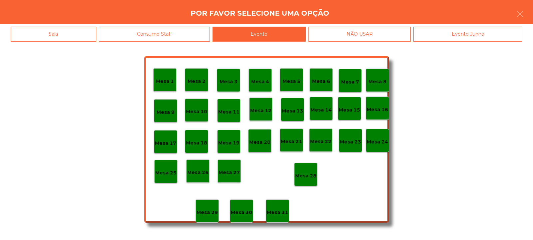
click at [305, 172] on p "Mesa 28" at bounding box center [305, 176] width 21 height 8
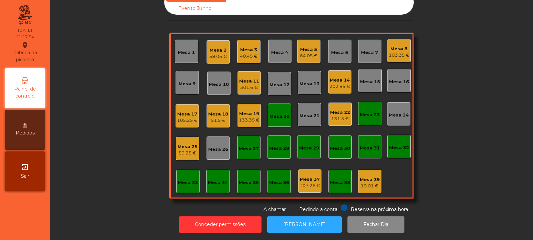
click at [366, 112] on div "Mesa 23" at bounding box center [370, 115] width 20 height 7
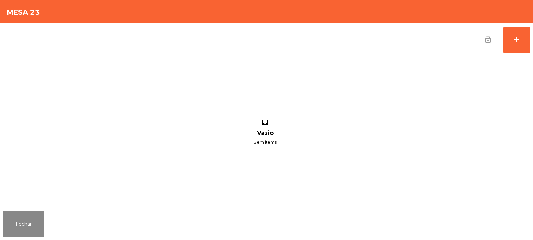
click at [490, 42] on span "lock_open" at bounding box center [488, 39] width 8 height 8
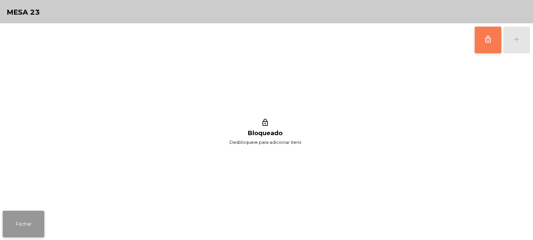
click at [41, 224] on button "Fechar" at bounding box center [24, 224] width 42 height 27
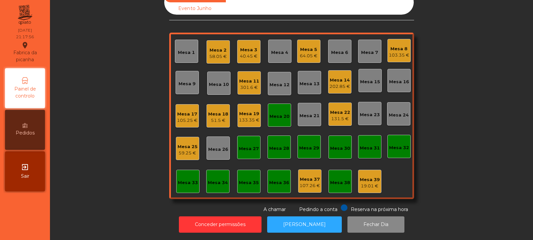
click at [271, 114] on div "Mesa 20" at bounding box center [279, 116] width 20 height 7
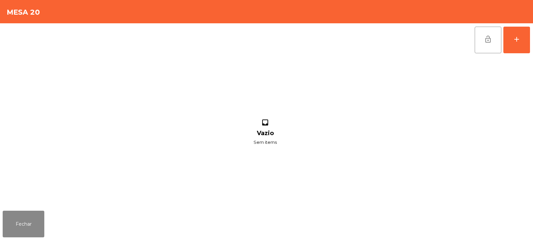
click at [485, 41] on span "lock_open" at bounding box center [488, 39] width 8 height 8
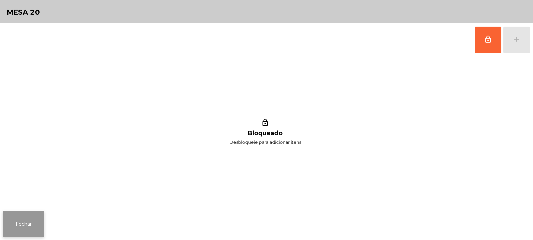
click at [30, 226] on button "Fechar" at bounding box center [24, 224] width 42 height 27
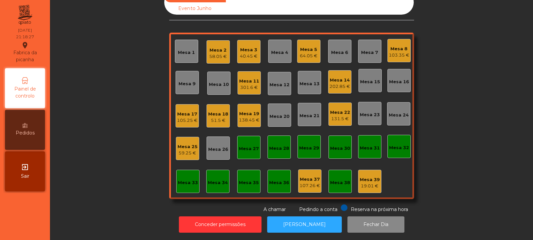
click at [400, 109] on div "Mesa 24" at bounding box center [399, 113] width 20 height 9
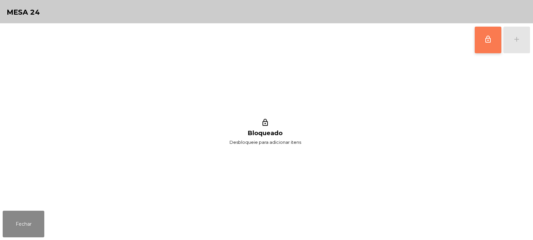
click at [487, 41] on span "lock_outline" at bounding box center [488, 39] width 8 height 8
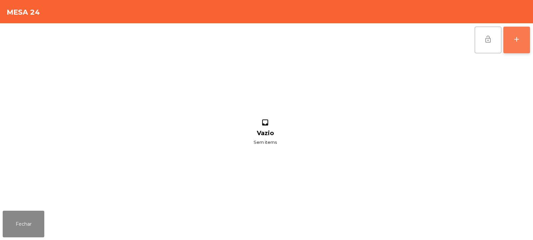
click at [518, 43] on div "add" at bounding box center [517, 39] width 8 height 8
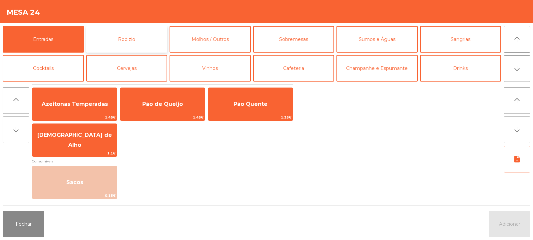
click at [132, 40] on button "Rodizio" at bounding box center [126, 39] width 81 height 27
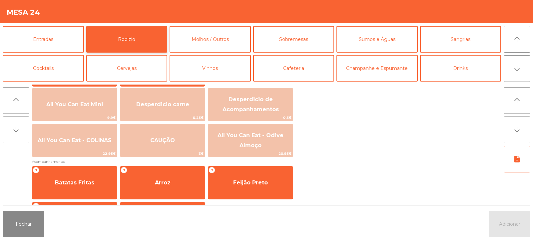
scroll to position [77, 0]
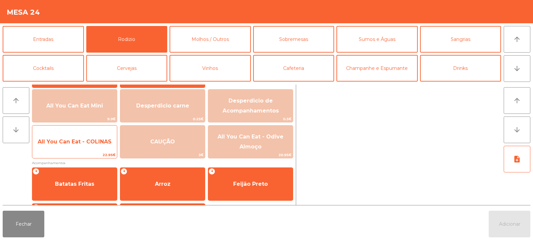
click at [72, 149] on span "All You Can Eat - COLINAS" at bounding box center [74, 142] width 85 height 18
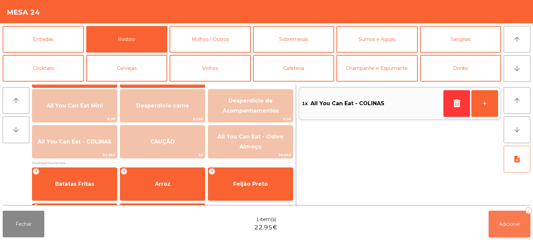
click at [507, 217] on button "Adicionar 1" at bounding box center [510, 224] width 42 height 27
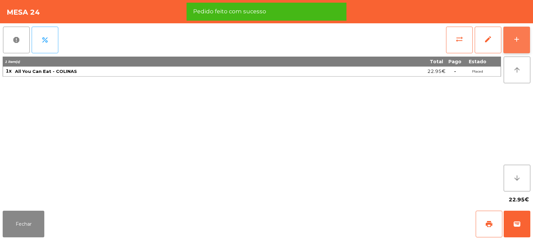
click at [524, 41] on button "add" at bounding box center [516, 40] width 27 height 27
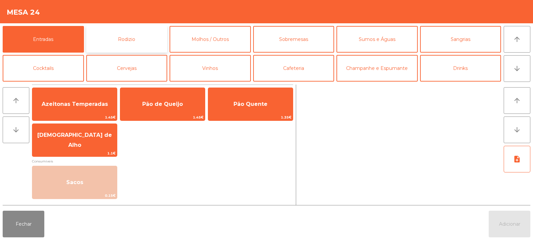
click at [135, 36] on button "Rodizio" at bounding box center [126, 39] width 81 height 27
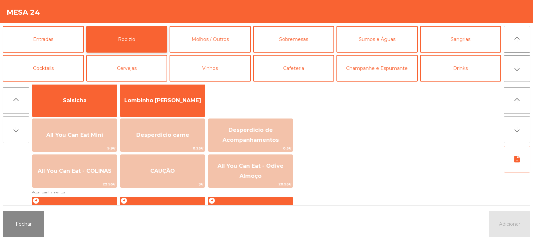
scroll to position [53, 0]
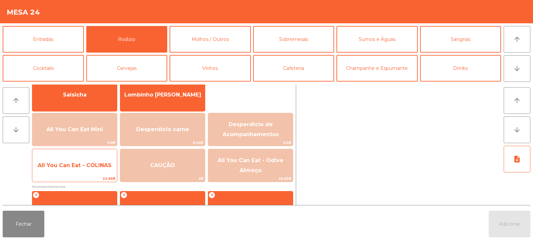
click at [68, 166] on span "All You Can Eat - COLINAS" at bounding box center [75, 165] width 74 height 6
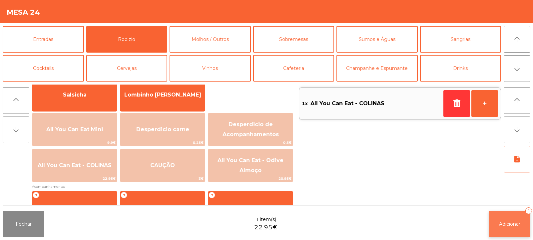
click at [511, 221] on span "Adicionar" at bounding box center [509, 224] width 21 height 6
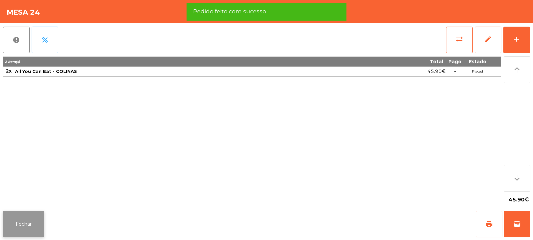
click at [28, 222] on button "Fechar" at bounding box center [24, 224] width 42 height 27
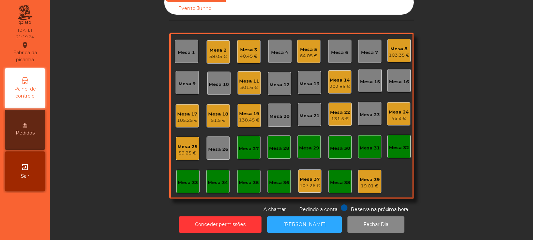
click at [337, 49] on div "Mesa 6" at bounding box center [339, 52] width 17 height 7
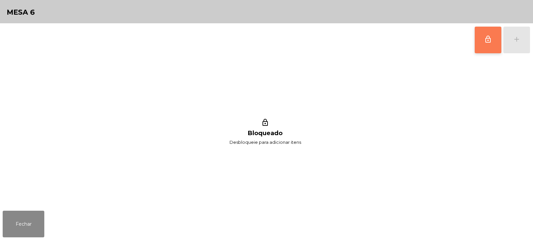
click at [486, 44] on button "lock_outline" at bounding box center [488, 40] width 27 height 27
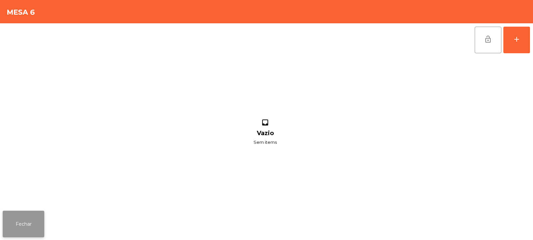
click at [24, 223] on button "Fechar" at bounding box center [24, 224] width 42 height 27
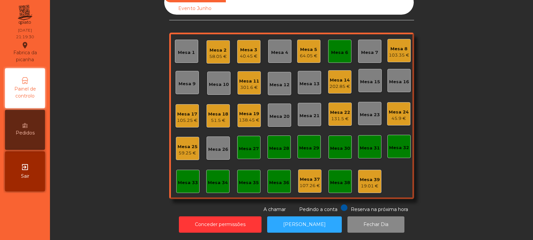
click at [387, 113] on div "Mesa 24 45.9 €" at bounding box center [398, 113] width 23 height 23
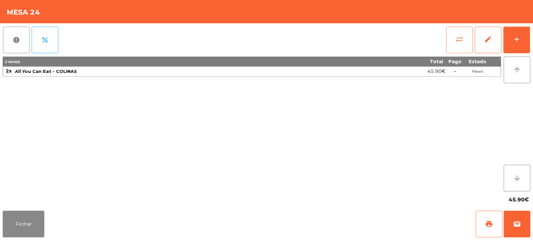
click at [459, 43] on span "sync_alt" at bounding box center [459, 39] width 8 height 8
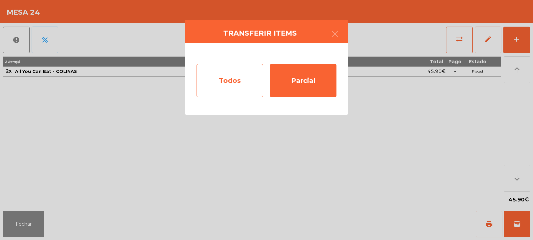
click at [228, 79] on div "Todos" at bounding box center [230, 80] width 67 height 33
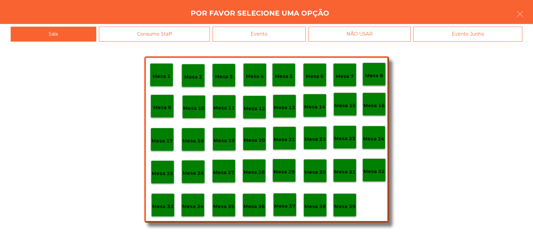
click at [319, 74] on p "Mesa 6" at bounding box center [315, 77] width 18 height 8
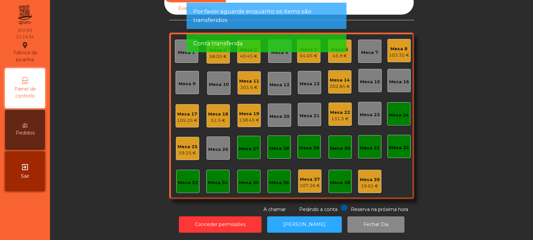
click at [463, 84] on div "Sala Consumo Staff Evento NÃO USAR Evento Junho Mesa 1 Mesa 2 58.05 € Mesa 3 40…" at bounding box center [291, 101] width 465 height 223
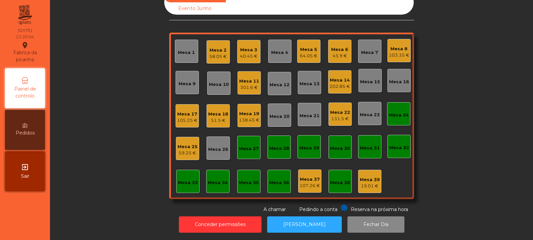
click at [247, 146] on div "Mesa 27" at bounding box center [249, 149] width 20 height 7
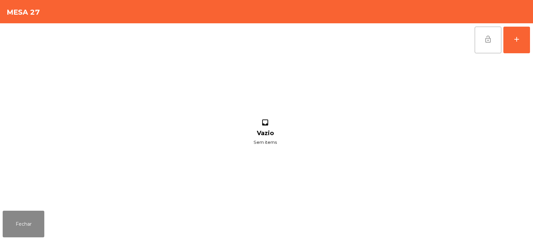
click at [486, 32] on button "lock_open" at bounding box center [488, 40] width 27 height 27
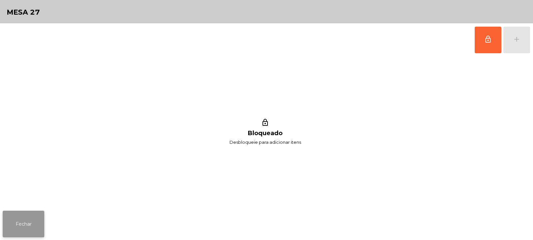
click at [33, 225] on button "Fechar" at bounding box center [24, 224] width 42 height 27
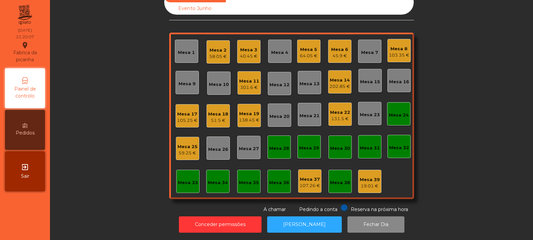
click at [213, 153] on div "Mesa 26" at bounding box center [218, 148] width 23 height 23
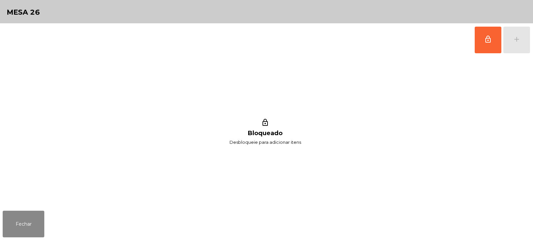
click at [480, 41] on button "lock_outline" at bounding box center [488, 40] width 27 height 27
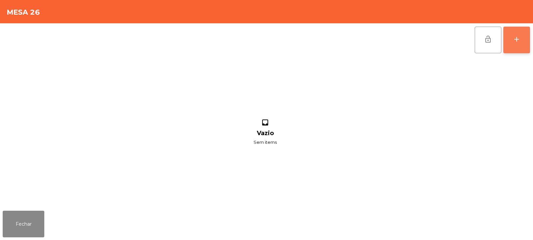
click at [512, 41] on button "add" at bounding box center [516, 40] width 27 height 27
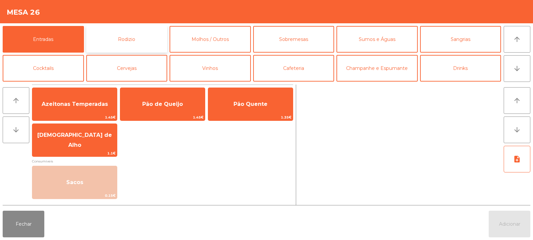
click at [145, 36] on button "Rodizio" at bounding box center [126, 39] width 81 height 27
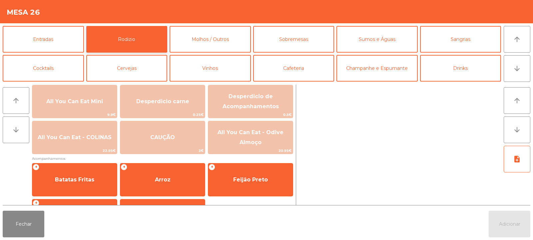
scroll to position [82, 0]
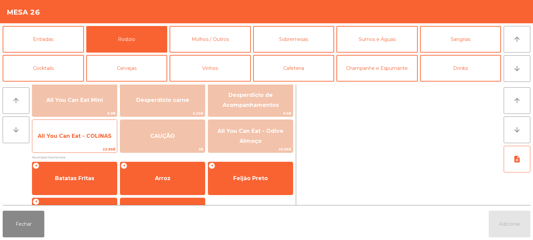
click at [72, 139] on span "All You Can Eat - COLINAS" at bounding box center [75, 136] width 74 height 6
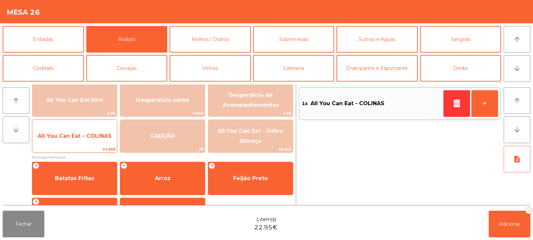
click at [76, 141] on span "All You Can Eat - COLINAS" at bounding box center [74, 136] width 85 height 18
click at [81, 138] on span "All You Can Eat - COLINAS" at bounding box center [75, 136] width 74 height 6
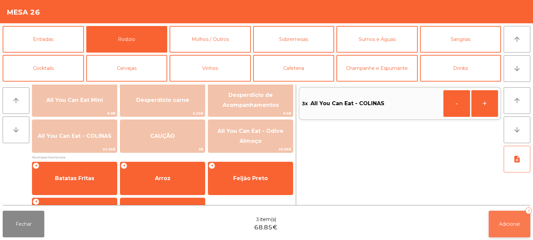
click at [499, 224] on span "Adicionar" at bounding box center [509, 224] width 21 height 6
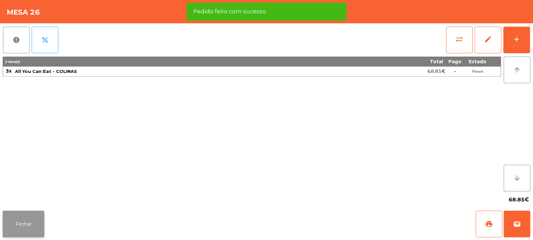
click at [24, 236] on button "Fechar" at bounding box center [24, 224] width 42 height 27
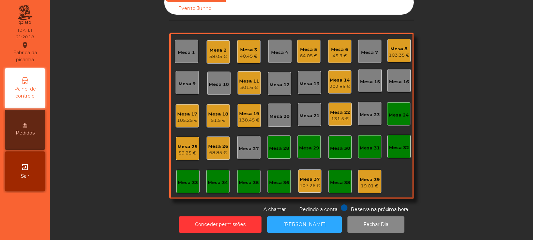
click at [335, 83] on div "202.85 €" at bounding box center [339, 86] width 21 height 7
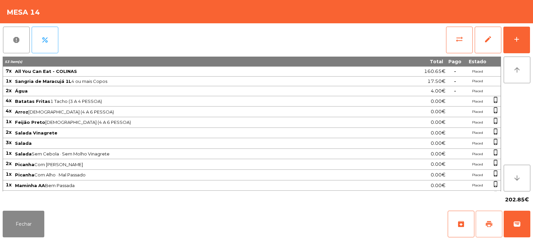
click at [493, 225] on span "print" at bounding box center [489, 224] width 8 height 8
click at [522, 224] on button "wallet" at bounding box center [517, 224] width 27 height 27
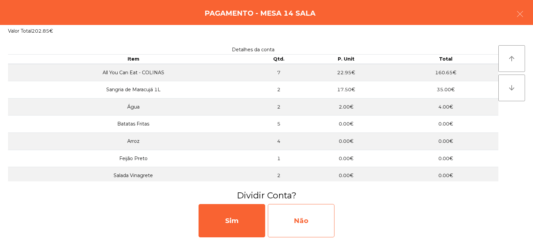
click at [301, 219] on div "Não" at bounding box center [301, 220] width 67 height 33
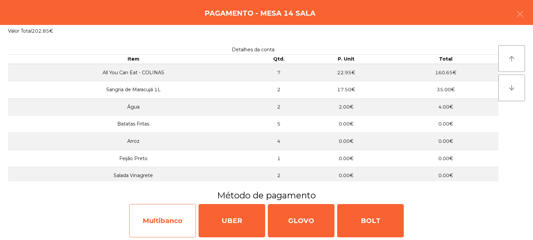
click at [135, 216] on div "Multibanco" at bounding box center [162, 220] width 67 height 33
select select "**"
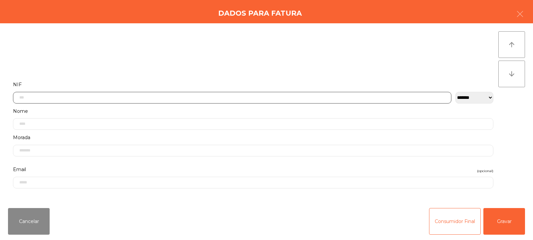
click at [168, 92] on input "text" at bounding box center [232, 98] width 438 height 12
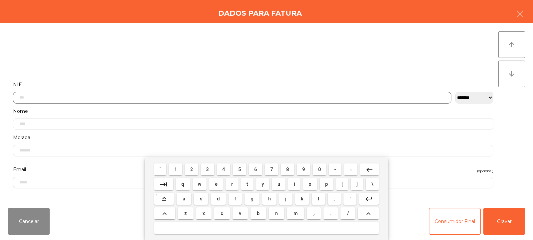
scroll to position [49, 0]
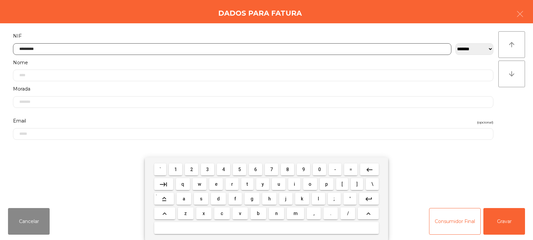
type input "*********"
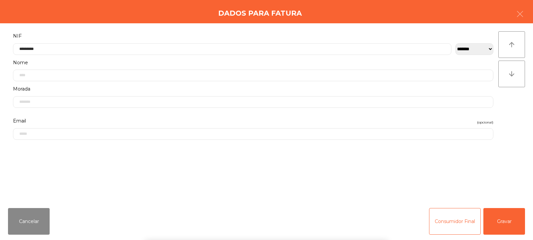
click at [507, 125] on div "arrow_upward arrow_downward" at bounding box center [511, 113] width 27 height 164
click at [507, 222] on button "Gravar" at bounding box center [504, 221] width 42 height 27
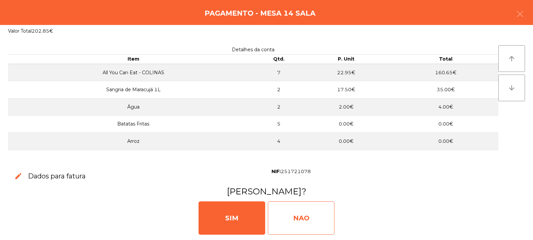
click at [312, 218] on div "NAO" at bounding box center [301, 218] width 67 height 33
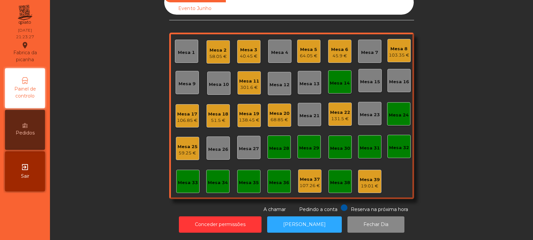
click at [332, 84] on div "Mesa 14" at bounding box center [339, 81] width 23 height 23
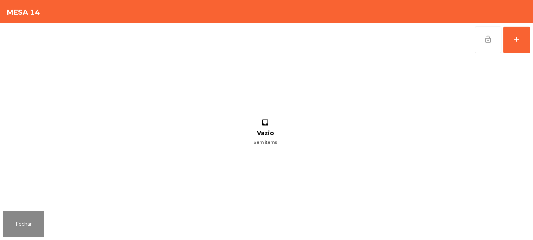
click at [490, 35] on span "lock_open" at bounding box center [488, 39] width 8 height 8
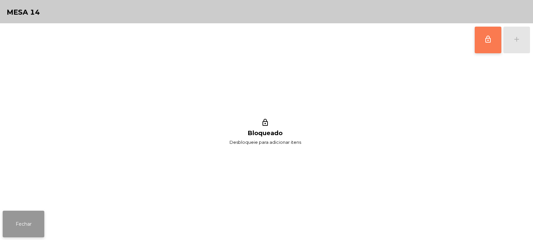
click at [18, 228] on button "Fechar" at bounding box center [24, 224] width 42 height 27
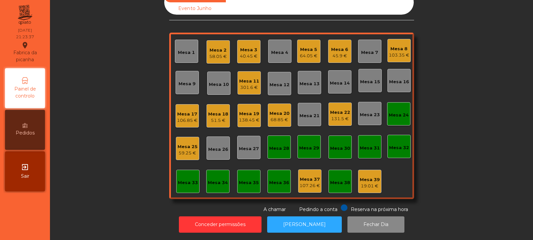
click at [399, 112] on div "Mesa 24" at bounding box center [399, 115] width 20 height 7
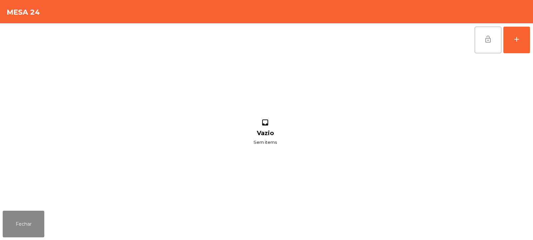
click at [490, 43] on span "lock_open" at bounding box center [488, 39] width 8 height 8
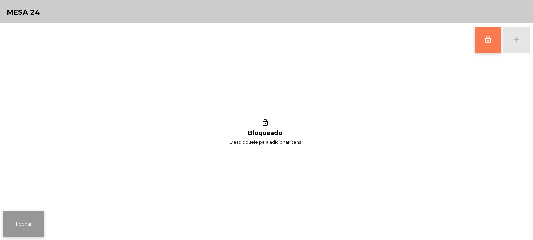
click at [33, 228] on button "Fechar" at bounding box center [24, 224] width 42 height 27
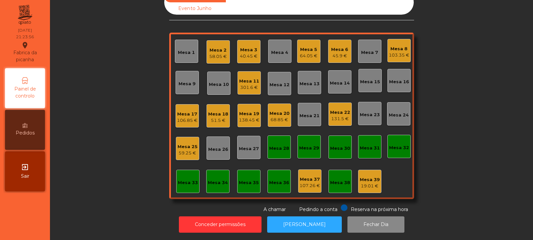
click at [215, 146] on div "Mesa 26" at bounding box center [218, 149] width 20 height 7
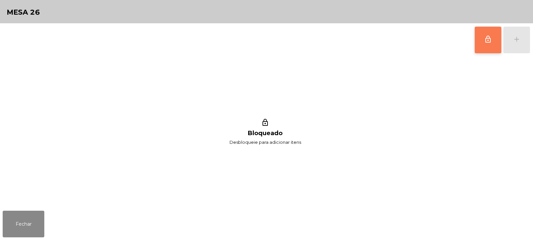
click at [490, 41] on span "lock_outline" at bounding box center [488, 39] width 8 height 8
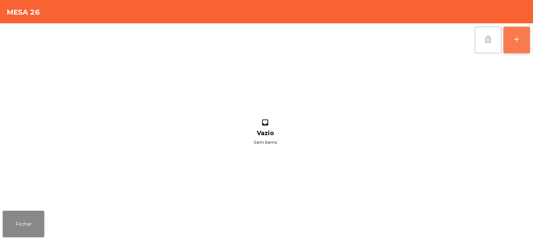
click at [514, 44] on button "add" at bounding box center [516, 40] width 27 height 27
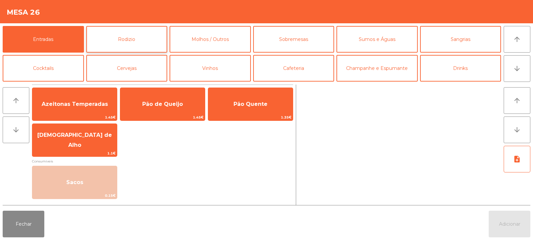
click at [140, 42] on button "Rodizio" at bounding box center [126, 39] width 81 height 27
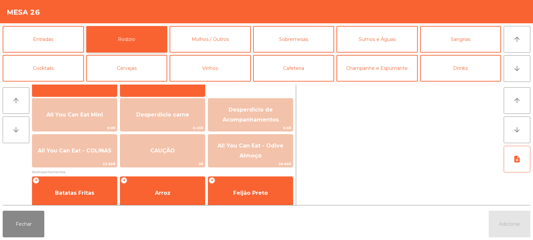
scroll to position [70, 0]
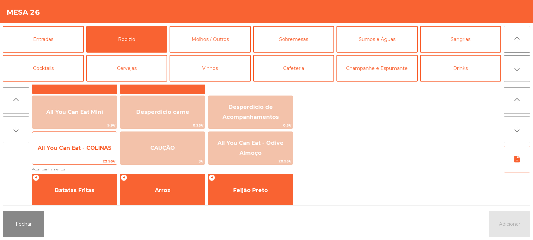
click at [72, 148] on span "All You Can Eat - COLINAS" at bounding box center [75, 148] width 74 height 6
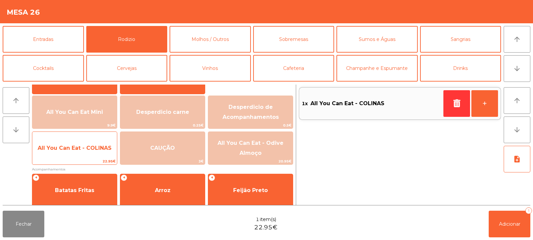
click at [74, 149] on span "All You Can Eat - COLINAS" at bounding box center [75, 148] width 74 height 6
click at [73, 157] on span "All You Can Eat - COLINAS" at bounding box center [74, 148] width 85 height 18
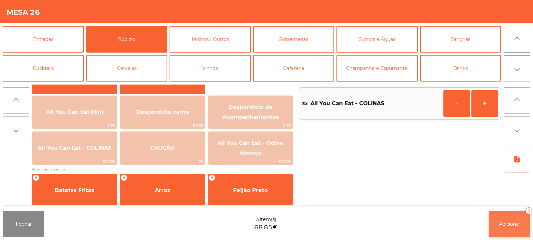
click at [510, 227] on span "Adicionar" at bounding box center [509, 224] width 21 height 6
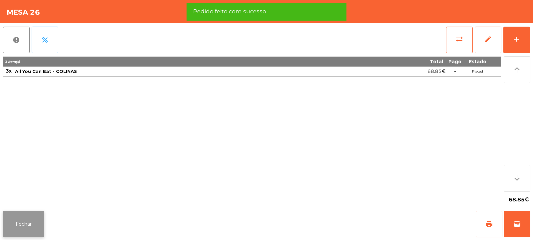
click at [22, 225] on button "Fechar" at bounding box center [24, 224] width 42 height 27
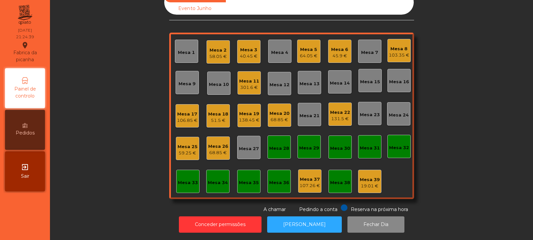
click at [225, 143] on div "Mesa 26" at bounding box center [218, 146] width 20 height 7
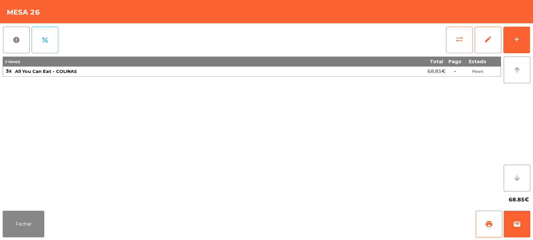
click at [466, 44] on button "sync_alt" at bounding box center [459, 40] width 27 height 27
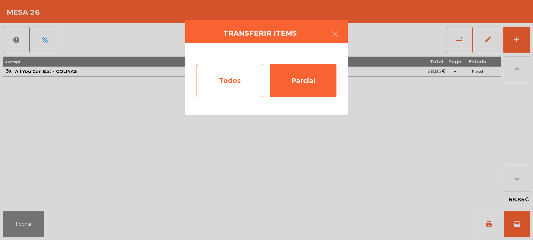
click at [225, 86] on div "Todos" at bounding box center [230, 80] width 67 height 33
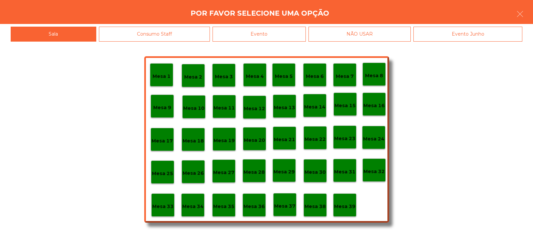
click at [281, 205] on p "Mesa 37" at bounding box center [284, 207] width 21 height 8
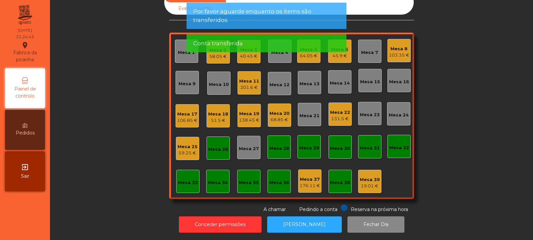
click at [216, 154] on div "Mesa 26" at bounding box center [218, 148] width 23 height 23
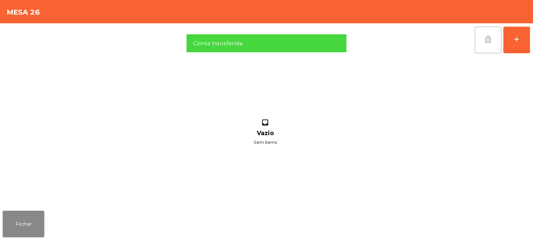
click at [487, 43] on button "lock_open" at bounding box center [488, 40] width 27 height 27
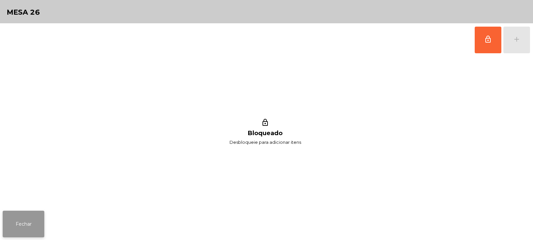
click at [21, 215] on button "Fechar" at bounding box center [24, 224] width 42 height 27
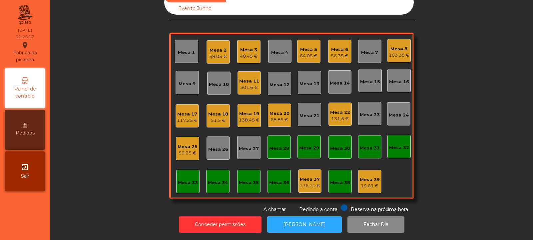
click at [334, 53] on div "56.35 €" at bounding box center [340, 56] width 18 height 7
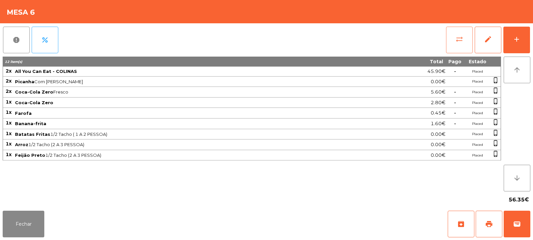
click at [453, 47] on button "sync_alt" at bounding box center [459, 40] width 27 height 27
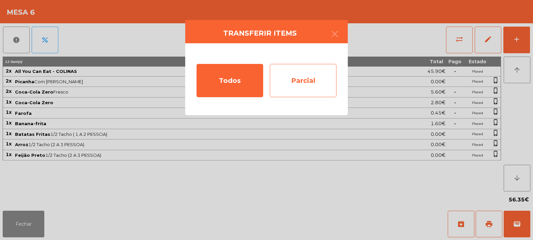
click at [308, 83] on div "Parcial" at bounding box center [303, 80] width 67 height 33
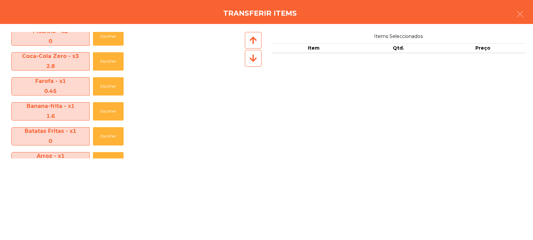
scroll to position [0, 0]
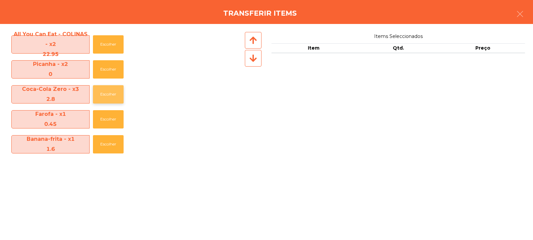
click at [105, 94] on button "Escolher" at bounding box center [108, 94] width 31 height 18
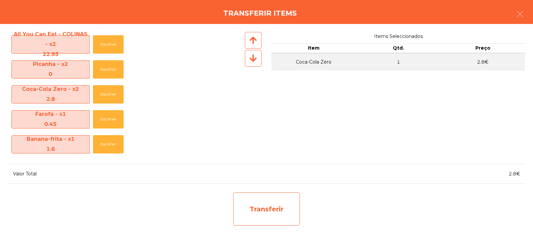
click at [277, 209] on div "Transferir" at bounding box center [266, 209] width 67 height 33
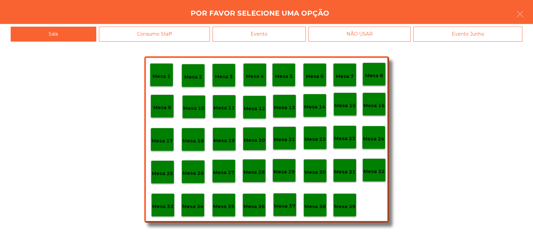
click at [288, 207] on p "Mesa 37" at bounding box center [284, 207] width 21 height 8
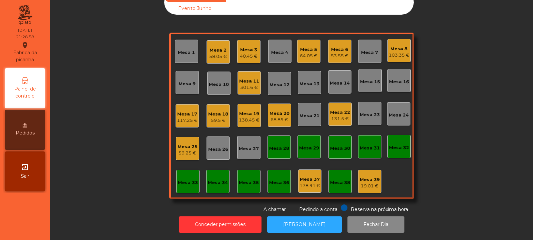
click at [332, 116] on div "131.5 €" at bounding box center [340, 119] width 20 height 7
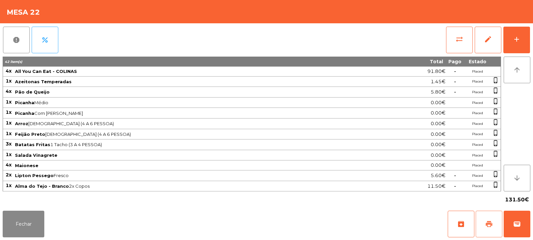
click at [488, 226] on span "print" at bounding box center [489, 224] width 8 height 8
click at [25, 220] on button "Fechar" at bounding box center [24, 224] width 42 height 27
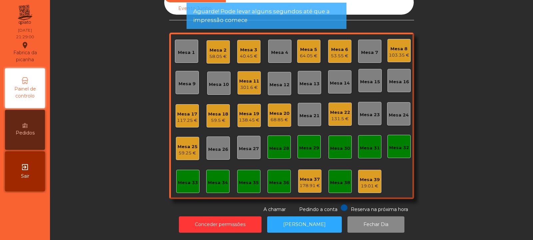
click at [179, 150] on div "59.25 €" at bounding box center [188, 153] width 20 height 7
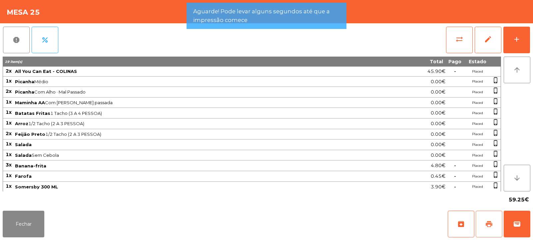
click at [481, 218] on button "print" at bounding box center [489, 224] width 27 height 27
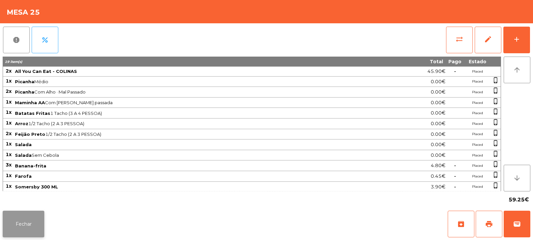
click at [25, 232] on button "Fechar" at bounding box center [24, 224] width 42 height 27
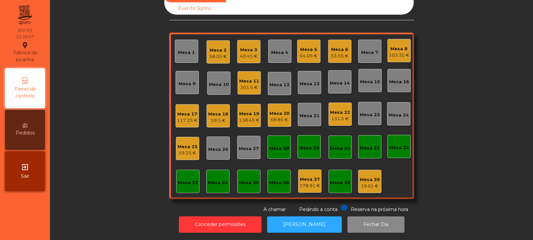
click at [242, 182] on div "Mesa 35" at bounding box center [248, 181] width 23 height 23
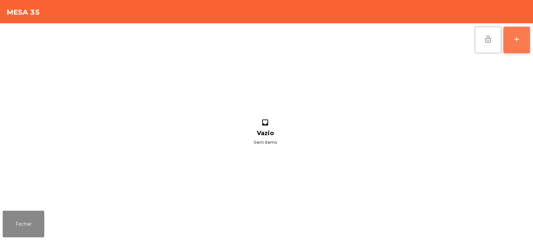
click at [513, 36] on div "add" at bounding box center [517, 39] width 8 height 8
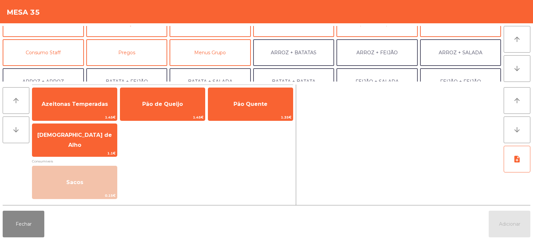
scroll to position [47, 0]
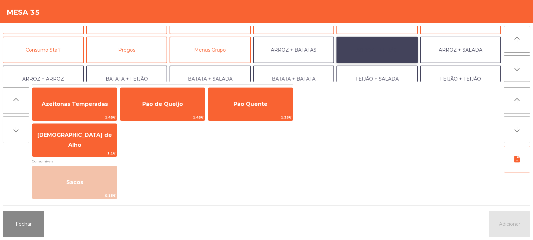
click at [391, 50] on button "ARROZ + FEIJÃO" at bounding box center [376, 50] width 81 height 27
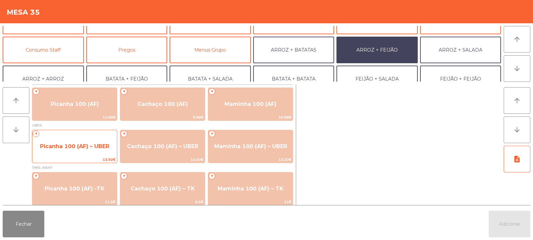
click at [67, 151] on span "Picanha 100 (AF) – UBER" at bounding box center [74, 147] width 85 height 18
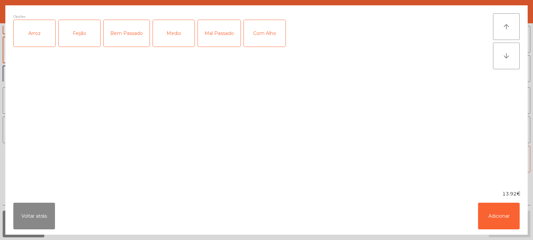
click at [32, 34] on div "Arroz" at bounding box center [35, 33] width 42 height 27
click at [79, 38] on div "Feijão" at bounding box center [80, 33] width 42 height 27
click at [165, 40] on div "Medio" at bounding box center [174, 33] width 42 height 27
click at [499, 217] on button "Adicionar" at bounding box center [499, 216] width 42 height 27
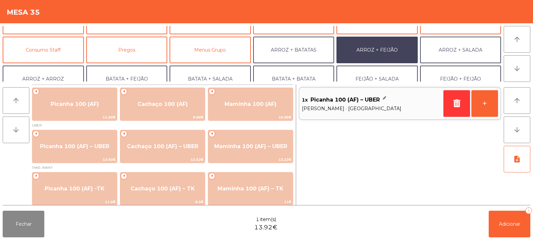
scroll to position [87, 0]
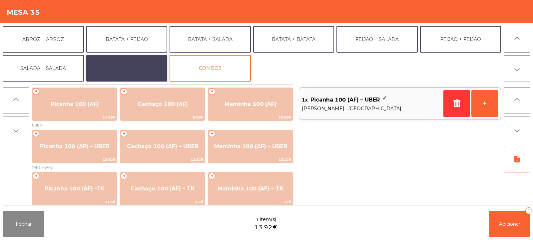
click at [129, 65] on button "EXTRAS UBER" at bounding box center [126, 68] width 81 height 27
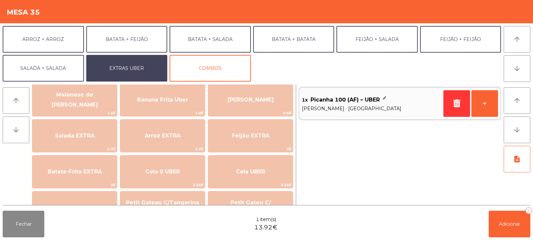
scroll to position [60, 0]
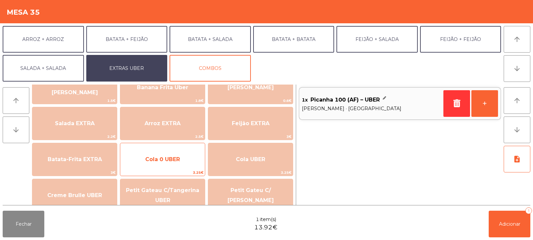
click at [163, 157] on span "Cola 0 UBER" at bounding box center [162, 159] width 35 height 6
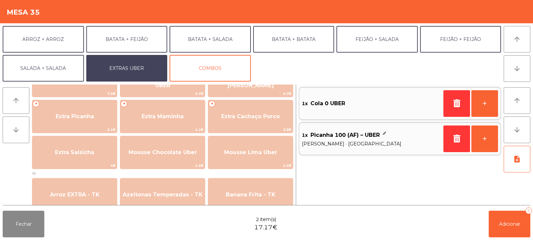
scroll to position [176, 0]
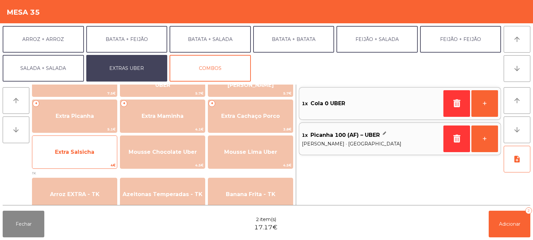
click at [68, 152] on span "Extra Salsicha" at bounding box center [74, 152] width 39 height 6
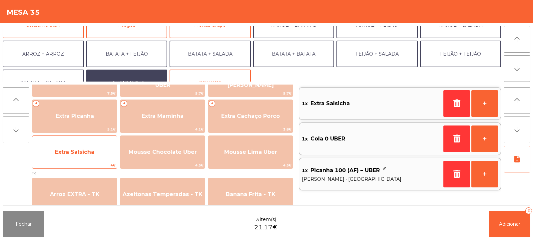
scroll to position [72, 0]
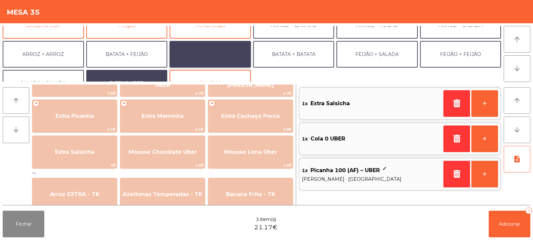
click at [216, 54] on button "BATATA + SALADA" at bounding box center [210, 54] width 81 height 27
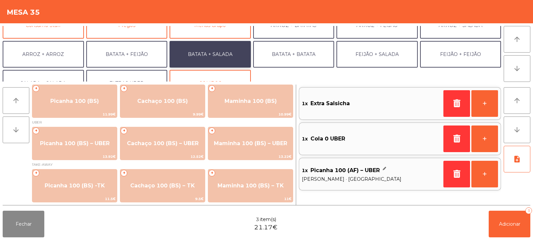
scroll to position [3, 0]
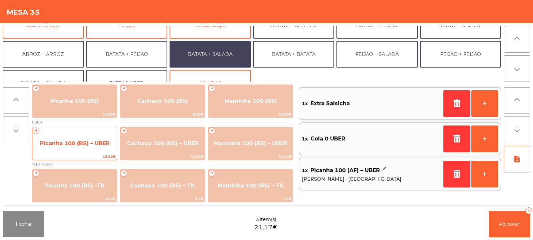
click at [70, 143] on span "Picanha 100 (BS) – UBER" at bounding box center [75, 143] width 70 height 6
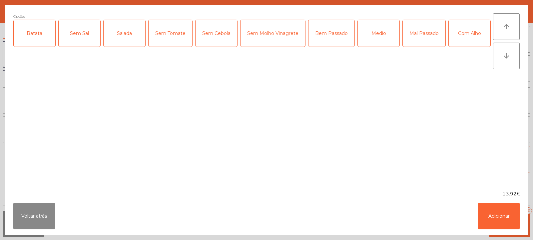
click at [27, 38] on div "Batata" at bounding box center [35, 33] width 42 height 27
click at [375, 32] on div "Medio" at bounding box center [379, 33] width 42 height 27
click at [126, 33] on div "Salada" at bounding box center [125, 33] width 42 height 27
click at [501, 212] on button "Adicionar" at bounding box center [499, 216] width 42 height 27
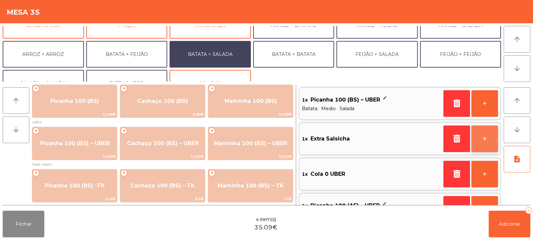
click at [481, 140] on button "+" at bounding box center [484, 139] width 27 height 27
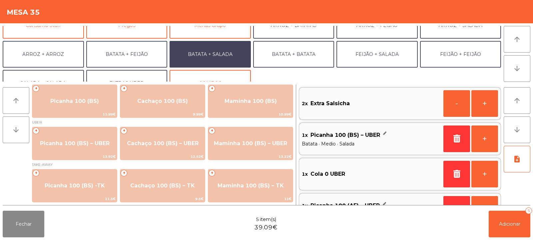
scroll to position [3, 0]
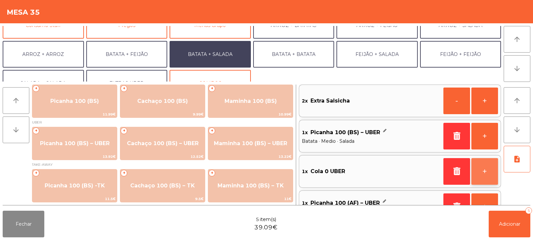
click at [485, 174] on button "+" at bounding box center [484, 171] width 27 height 27
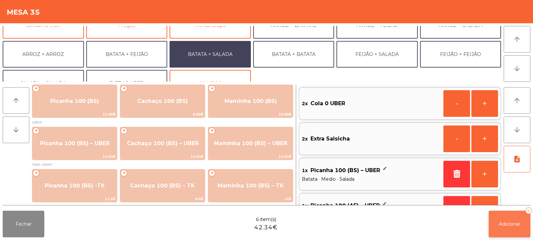
click at [510, 225] on span "Adicionar" at bounding box center [509, 224] width 21 height 6
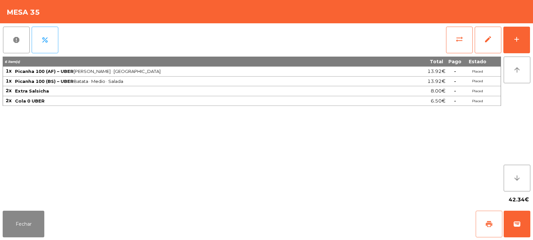
click at [488, 218] on button "print" at bounding box center [489, 224] width 27 height 27
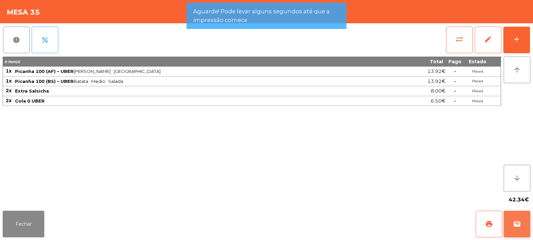
click at [515, 224] on span "wallet" at bounding box center [517, 224] width 8 height 8
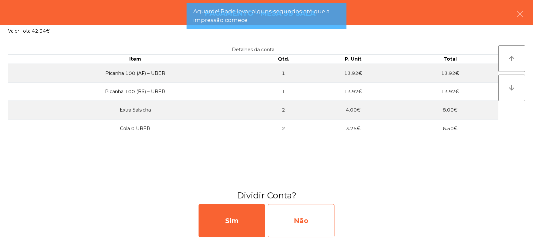
click at [304, 220] on div "Não" at bounding box center [301, 220] width 67 height 33
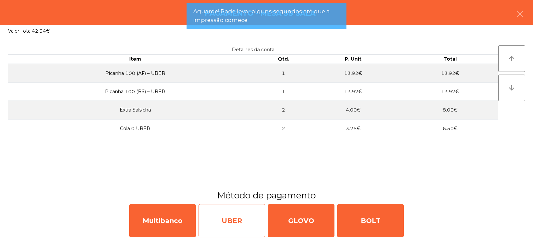
click at [237, 217] on div "UBER" at bounding box center [232, 220] width 67 height 33
select select "**"
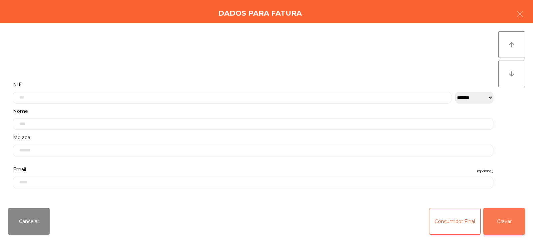
click at [510, 230] on button "Gravar" at bounding box center [504, 221] width 42 height 27
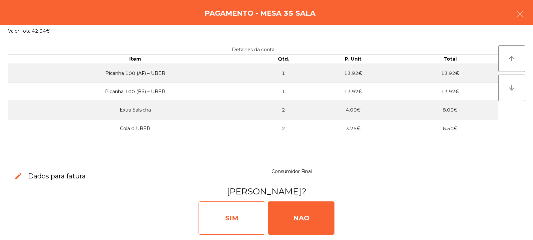
click at [234, 210] on div "SIM" at bounding box center [232, 218] width 67 height 33
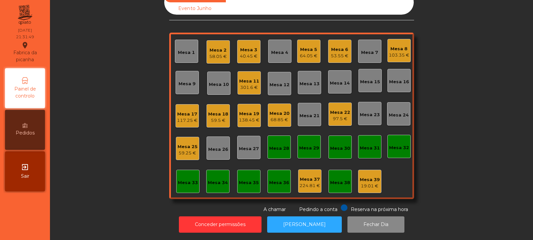
click at [216, 53] on div "58.05 €" at bounding box center [218, 56] width 18 height 7
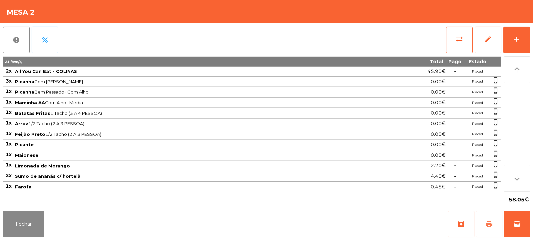
click at [486, 223] on span "print" at bounding box center [489, 224] width 8 height 8
click at [24, 217] on button "Fechar" at bounding box center [24, 224] width 42 height 27
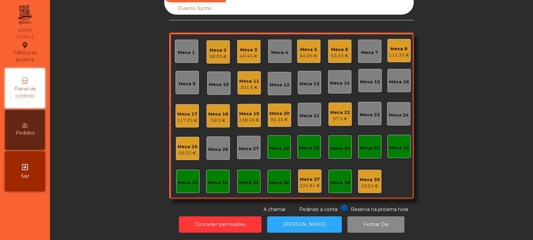
click at [331, 116] on div "97.5 €" at bounding box center [340, 119] width 20 height 7
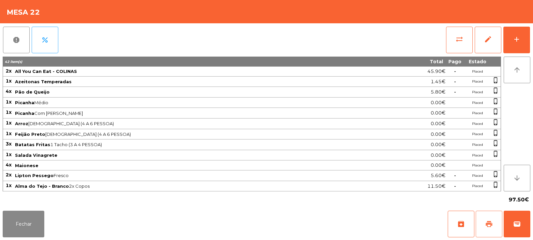
click at [493, 227] on button "print" at bounding box center [489, 224] width 27 height 27
click at [518, 221] on span "wallet" at bounding box center [517, 224] width 8 height 8
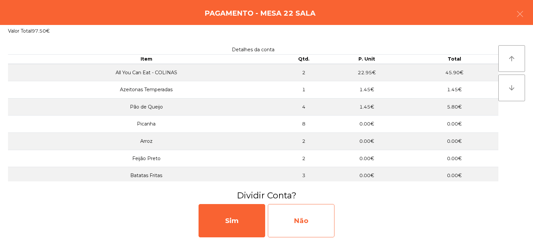
click at [298, 228] on div "Não" at bounding box center [301, 220] width 67 height 33
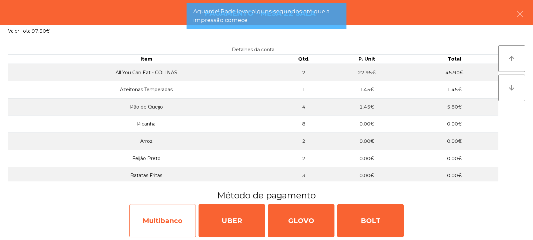
click at [174, 227] on div "Multibanco" at bounding box center [162, 220] width 67 height 33
select select "**"
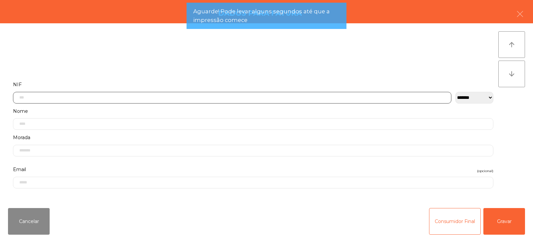
click at [194, 98] on input "text" at bounding box center [232, 98] width 438 height 12
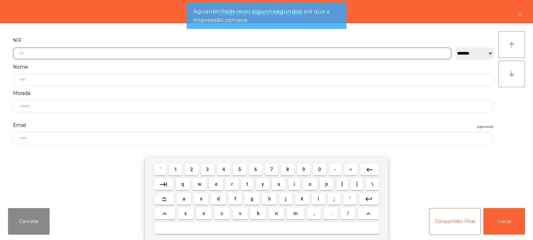
scroll to position [49, 0]
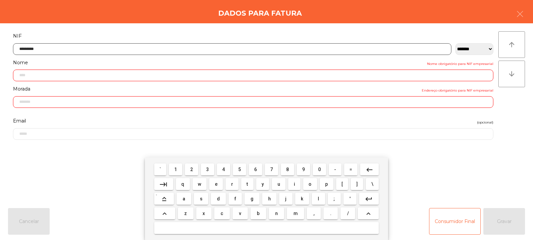
type input "*********"
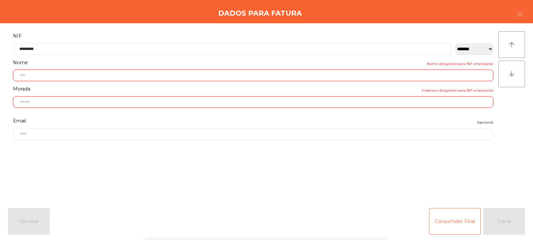
click at [504, 227] on div "` 1 2 3 4 5 6 7 8 9 0 - = keyboard_backspace keyboard_tab q w e r t y u i o p […" at bounding box center [266, 199] width 533 height 83
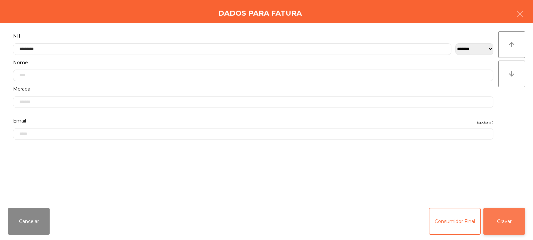
click at [514, 224] on button "Gravar" at bounding box center [504, 221] width 42 height 27
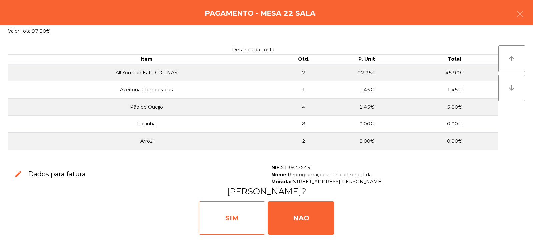
click at [237, 209] on div "SIM" at bounding box center [232, 218] width 67 height 33
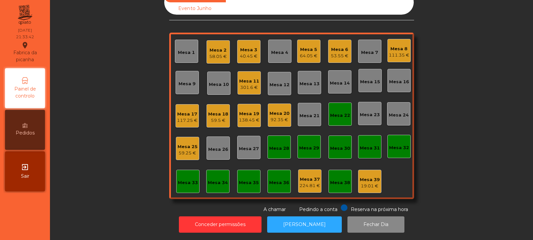
click at [217, 47] on div "Mesa 2" at bounding box center [218, 50] width 18 height 7
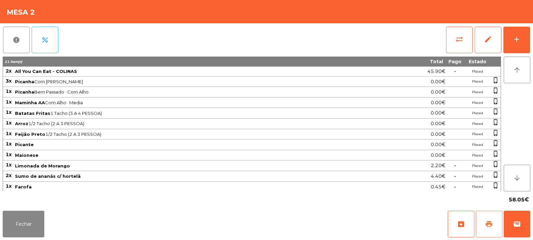
click at [491, 219] on button "print" at bounding box center [489, 224] width 27 height 27
click at [515, 221] on span "wallet" at bounding box center [517, 224] width 8 height 8
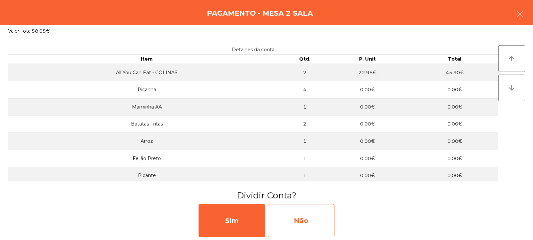
click at [305, 217] on div "Não" at bounding box center [301, 220] width 67 height 33
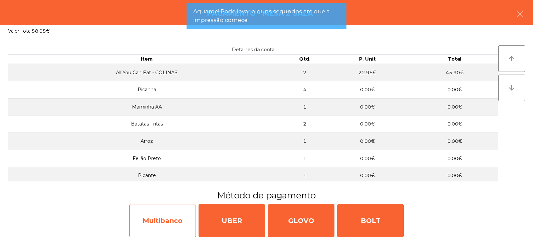
click at [166, 225] on div "Multibanco" at bounding box center [162, 220] width 67 height 33
select select "**"
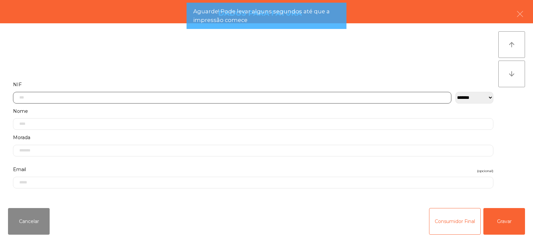
click at [159, 96] on input "text" at bounding box center [232, 98] width 438 height 12
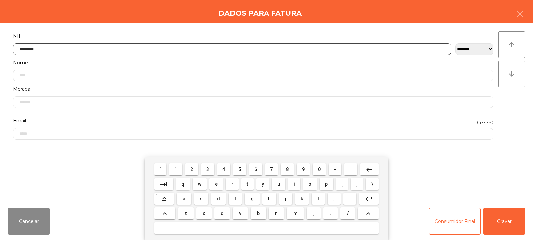
type input "*********"
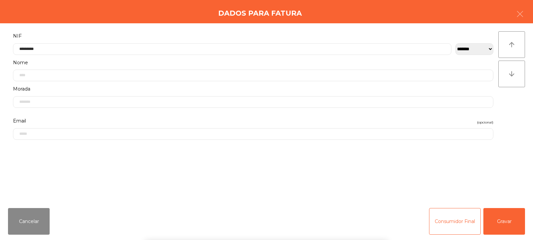
click at [497, 234] on div "` 1 2 3 4 5 6 7 8 9 0 - = keyboard_backspace keyboard_tab q w e r t y u i o p […" at bounding box center [266, 199] width 533 height 83
click at [507, 224] on button "Gravar" at bounding box center [504, 221] width 42 height 27
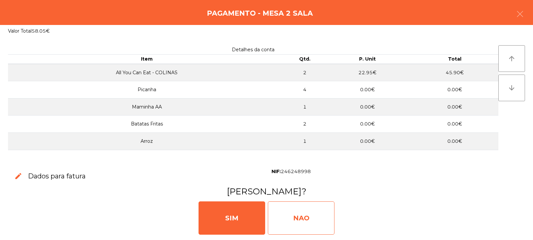
click at [305, 218] on div "NAO" at bounding box center [301, 218] width 67 height 33
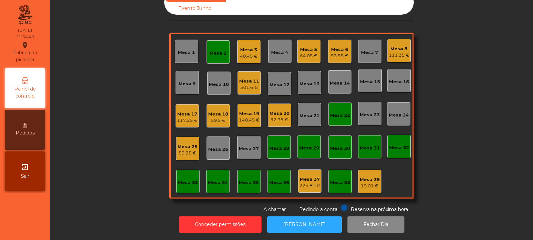
click at [338, 112] on div "Mesa 22" at bounding box center [340, 115] width 20 height 7
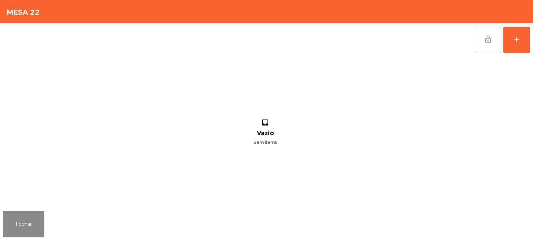
click at [487, 33] on button "lock_open" at bounding box center [488, 40] width 27 height 27
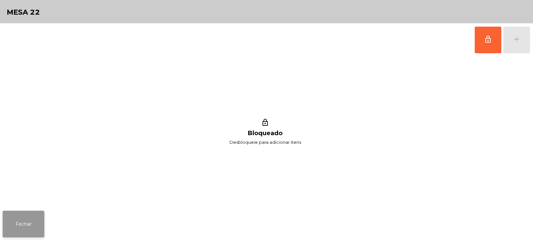
click at [33, 223] on button "Fechar" at bounding box center [24, 224] width 42 height 27
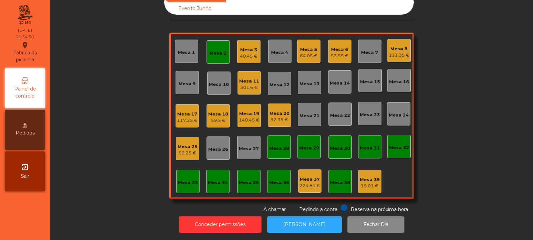
click at [214, 50] on div "Mesa 2" at bounding box center [218, 53] width 17 height 7
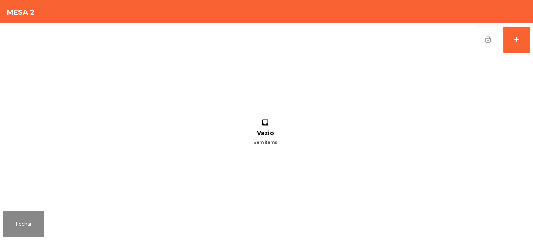
click at [482, 42] on button "lock_open" at bounding box center [488, 40] width 27 height 27
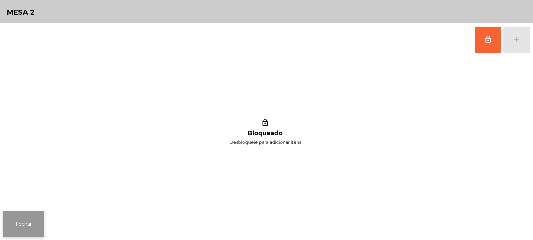
click at [37, 219] on button "Fechar" at bounding box center [24, 224] width 42 height 27
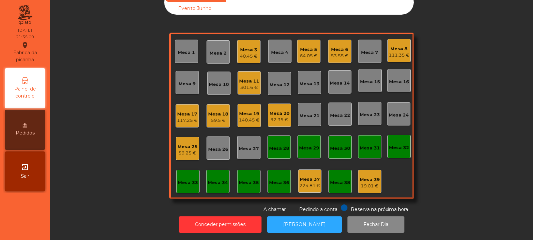
click at [178, 144] on div "Mesa 25" at bounding box center [188, 147] width 20 height 7
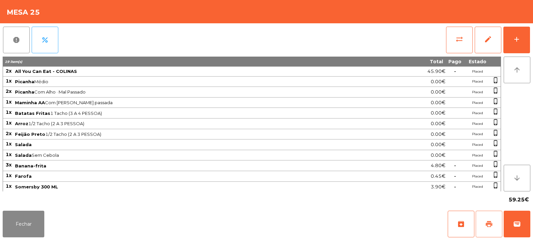
click at [490, 226] on span "print" at bounding box center [489, 224] width 8 height 8
click at [521, 224] on button "wallet" at bounding box center [517, 224] width 27 height 27
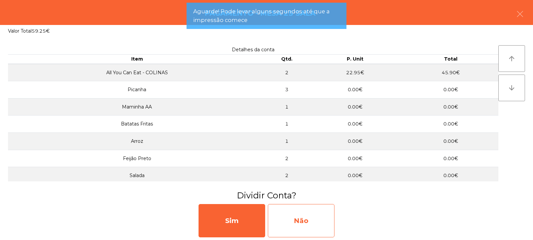
click at [326, 214] on div "Não" at bounding box center [301, 220] width 67 height 33
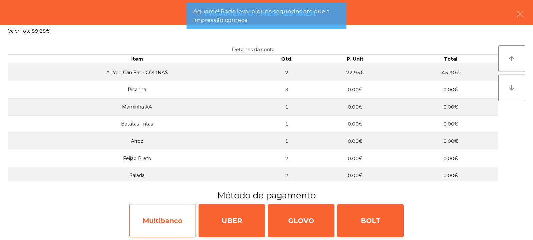
click at [164, 222] on div "Multibanco" at bounding box center [162, 220] width 67 height 33
select select "**"
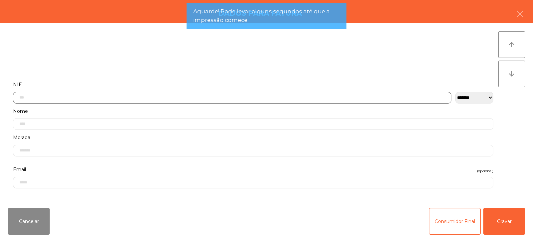
click at [153, 99] on input "text" at bounding box center [232, 98] width 438 height 12
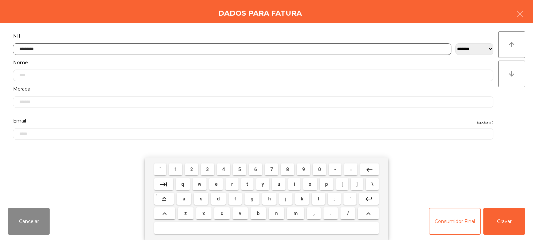
type input "*********"
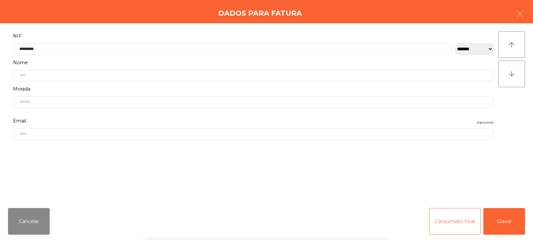
click at [500, 220] on div "` 1 2 3 4 5 6 7 8 9 0 - = keyboard_backspace keyboard_tab q w e r t y u i o p […" at bounding box center [266, 199] width 533 height 83
click at [517, 223] on button "Gravar" at bounding box center [504, 221] width 42 height 27
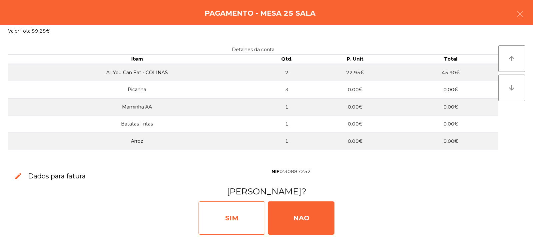
click at [245, 225] on div "SIM" at bounding box center [232, 218] width 67 height 33
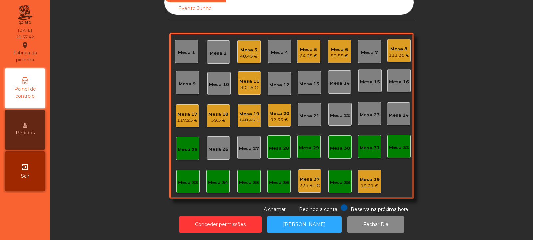
click at [224, 117] on div "59.5 €" at bounding box center [218, 120] width 20 height 7
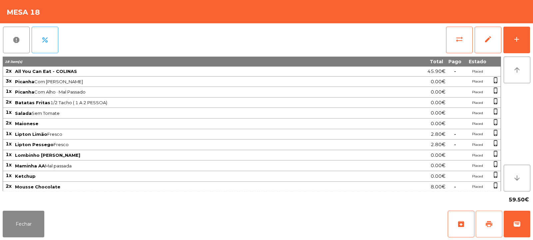
click at [489, 220] on span "print" at bounding box center [489, 224] width 8 height 8
click at [497, 229] on button "print" at bounding box center [489, 224] width 27 height 27
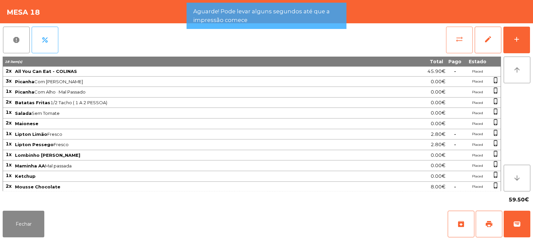
click at [463, 37] on button "sync_alt" at bounding box center [459, 40] width 27 height 27
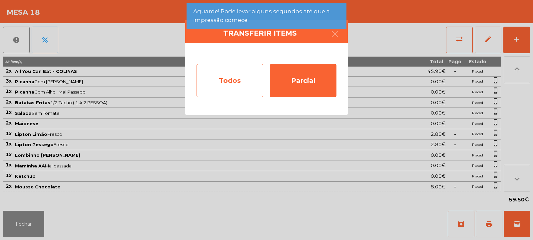
click at [217, 86] on div "Todos" at bounding box center [230, 80] width 67 height 33
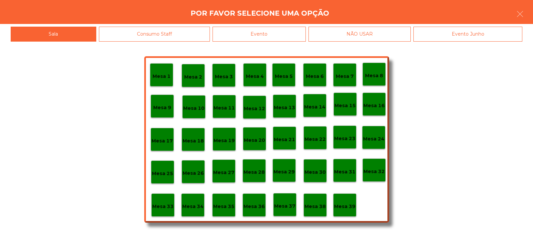
click at [276, 34] on app-alert "Aguarde! Pode levar alguns segundos até que a impressão comece" at bounding box center [267, 19] width 160 height 32
click at [268, 30] on div "Evento" at bounding box center [259, 34] width 93 height 15
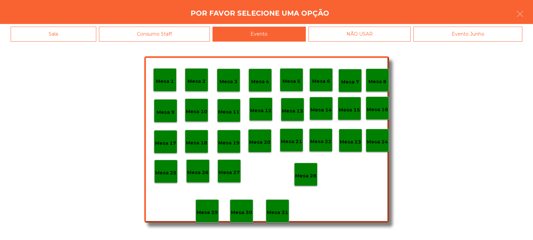
click at [295, 182] on div "Mesa 28" at bounding box center [305, 174] width 23 height 23
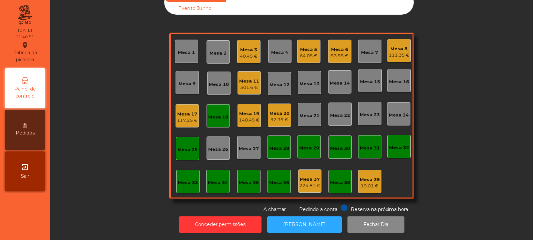
click at [397, 52] on div "111.35 €" at bounding box center [399, 55] width 21 height 7
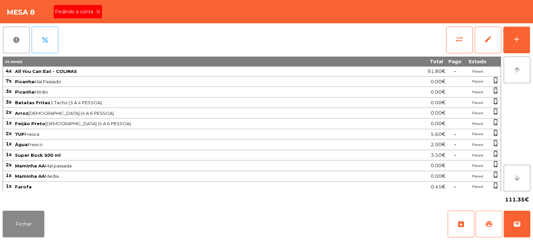
click at [483, 234] on button "print" at bounding box center [489, 224] width 27 height 27
click at [26, 219] on button "Fechar" at bounding box center [24, 224] width 42 height 27
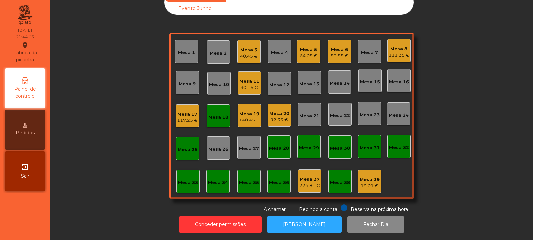
click at [398, 46] on div "Mesa 8" at bounding box center [399, 49] width 21 height 7
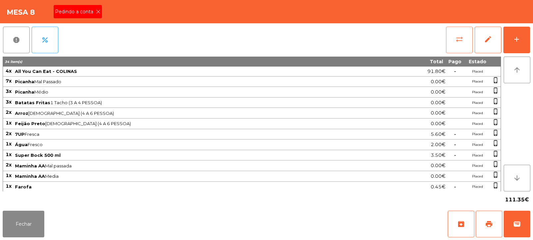
click at [454, 40] on button "sync_alt" at bounding box center [459, 40] width 27 height 27
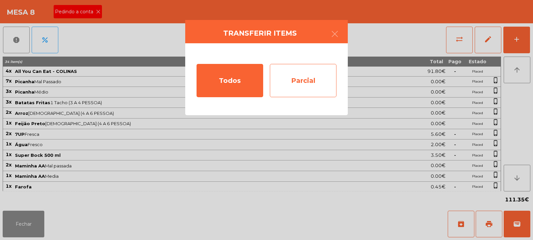
click at [305, 83] on div "Parcial" at bounding box center [303, 80] width 67 height 33
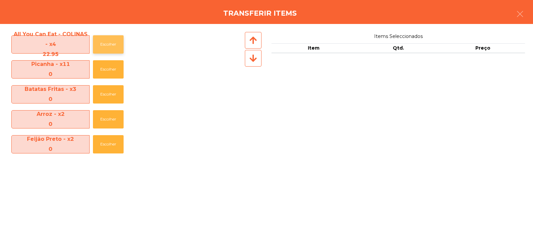
click at [111, 47] on button "Escolher" at bounding box center [108, 44] width 31 height 18
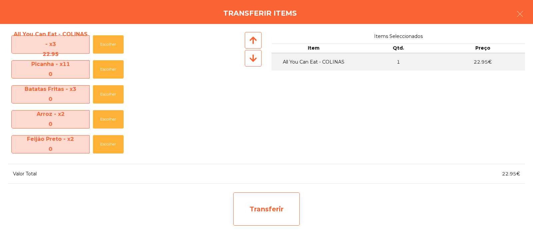
click at [272, 204] on div "Transferir" at bounding box center [266, 209] width 67 height 33
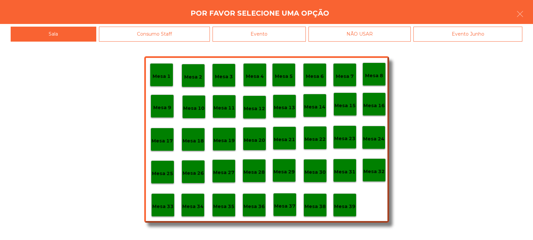
click at [293, 209] on p "Mesa 37" at bounding box center [284, 207] width 21 height 8
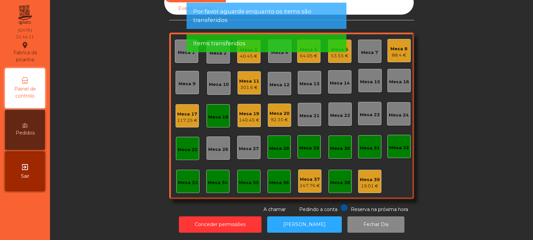
click at [395, 43] on div "Mesa 8 88.4 €" at bounding box center [398, 51] width 17 height 16
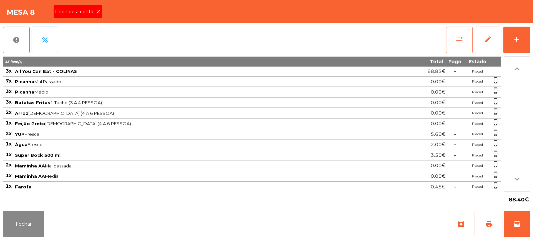
click at [455, 41] on button "sync_alt" at bounding box center [459, 40] width 27 height 27
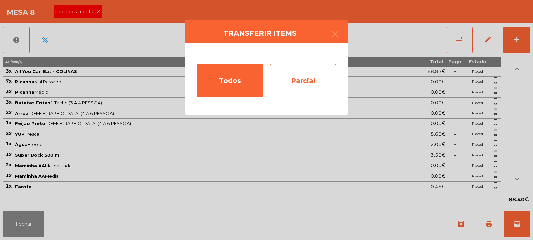
click at [296, 80] on div "Parcial" at bounding box center [303, 80] width 67 height 33
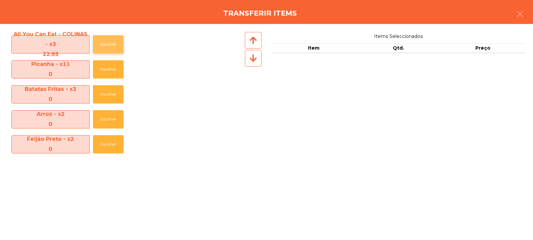
click at [110, 42] on button "Escolher" at bounding box center [108, 44] width 31 height 18
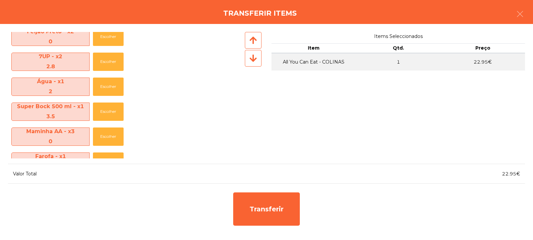
scroll to position [107, 0]
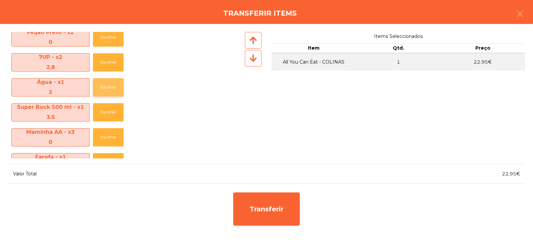
click at [116, 92] on button "Escolher" at bounding box center [108, 87] width 31 height 18
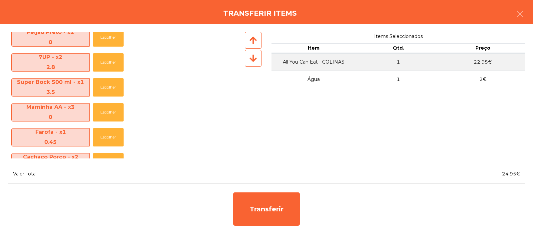
scroll to position [148, 0]
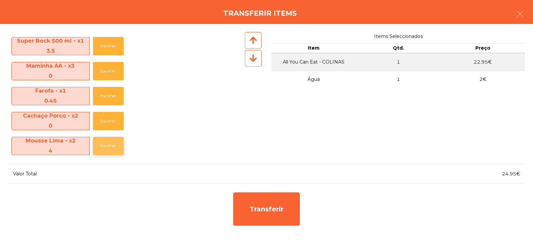
click at [109, 149] on button "Escolher" at bounding box center [108, 146] width 31 height 18
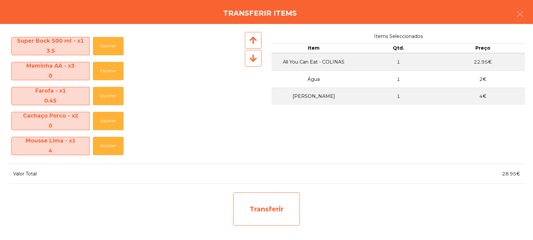
click at [276, 209] on div "Transferir" at bounding box center [266, 209] width 67 height 33
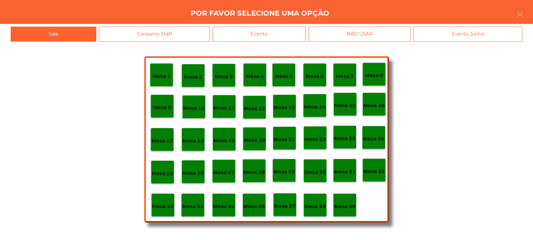
click at [164, 205] on p "Mesa 33" at bounding box center [162, 207] width 21 height 8
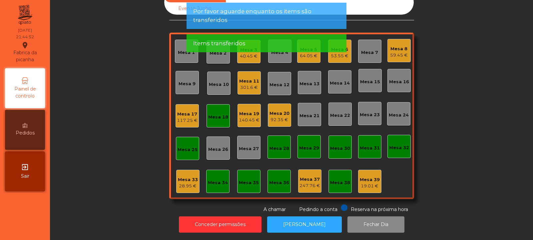
click at [399, 52] on div "59.45 €" at bounding box center [399, 55] width 18 height 7
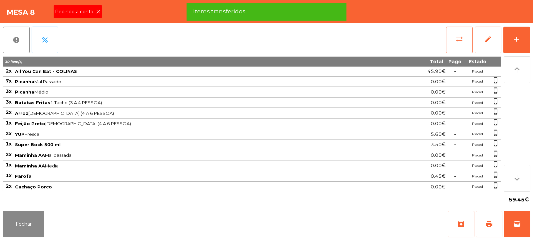
click at [460, 43] on span "sync_alt" at bounding box center [459, 39] width 8 height 8
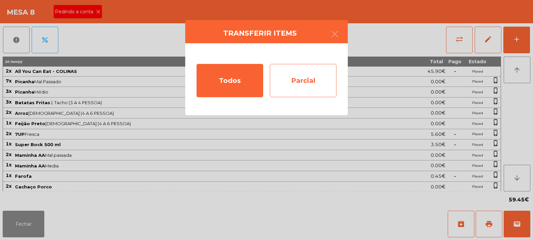
click at [296, 86] on div "Parcial" at bounding box center [303, 80] width 67 height 33
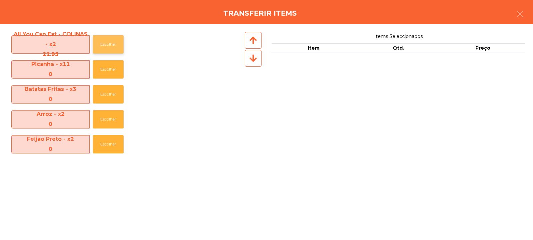
click at [106, 49] on button "Escolher" at bounding box center [108, 44] width 31 height 18
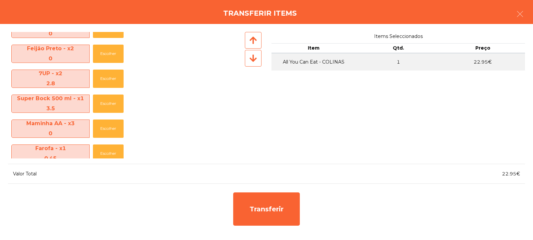
scroll to position [97, 0]
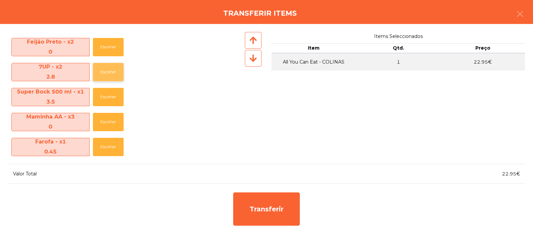
click at [111, 73] on button "Escolher" at bounding box center [108, 72] width 31 height 18
click at [108, 77] on button "Escolher" at bounding box center [108, 72] width 31 height 18
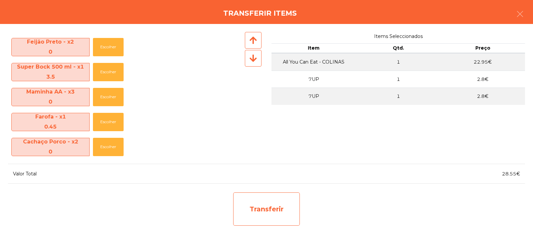
click at [262, 219] on div "Transferir" at bounding box center [266, 209] width 67 height 33
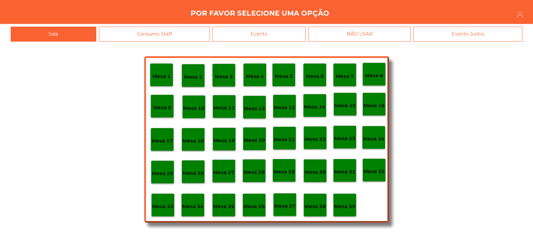
click at [162, 209] on p "Mesa 33" at bounding box center [162, 207] width 21 height 8
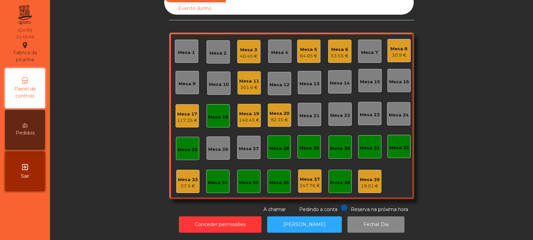
click at [183, 183] on div "57.5 €" at bounding box center [188, 186] width 20 height 7
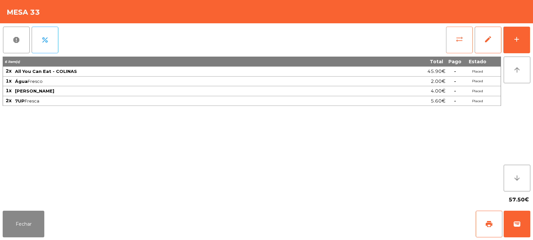
click at [455, 41] on button "sync_alt" at bounding box center [459, 40] width 27 height 27
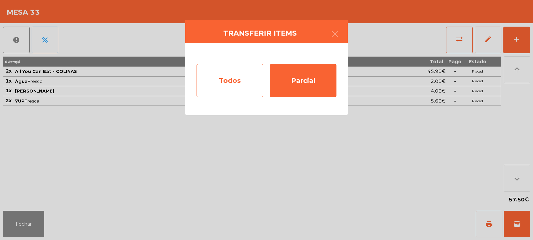
click at [231, 86] on div "Todos" at bounding box center [230, 80] width 67 height 33
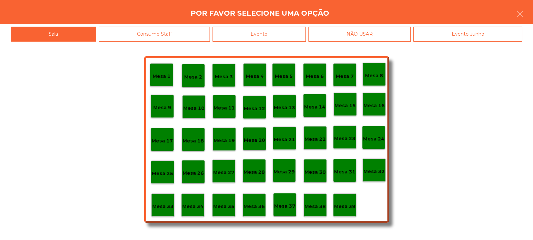
click at [381, 74] on p "Mesa 8" at bounding box center [374, 76] width 18 height 8
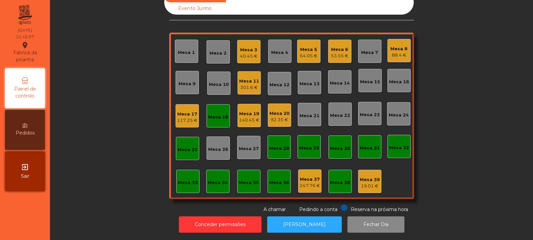
click at [399, 46] on div "Mesa 8" at bounding box center [398, 49] width 17 height 7
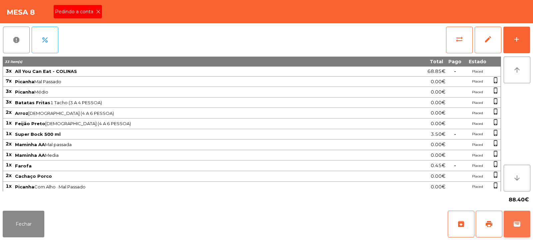
click at [515, 218] on button "wallet" at bounding box center [517, 224] width 27 height 27
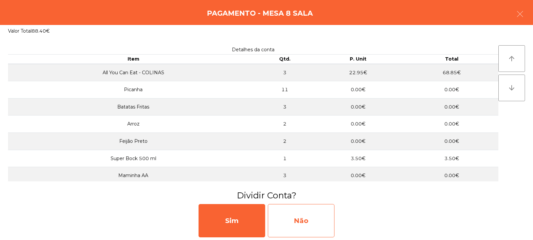
click at [312, 217] on div "Não" at bounding box center [301, 220] width 67 height 33
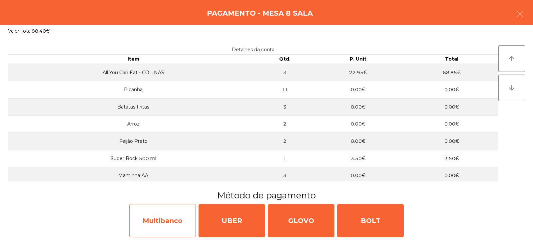
click at [171, 223] on div "Multibanco" at bounding box center [162, 220] width 67 height 33
select select "**"
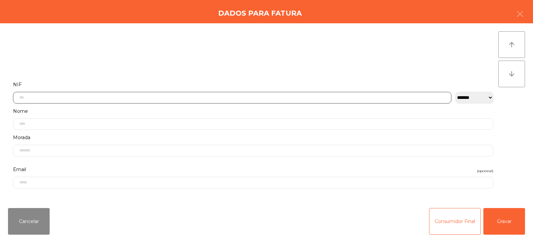
click at [227, 97] on input "text" at bounding box center [232, 98] width 438 height 12
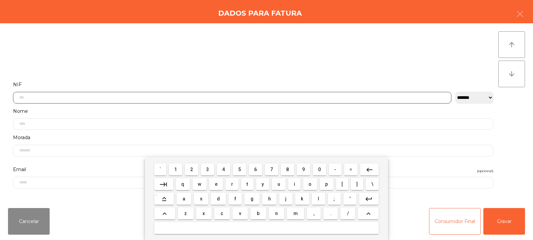
scroll to position [49, 0]
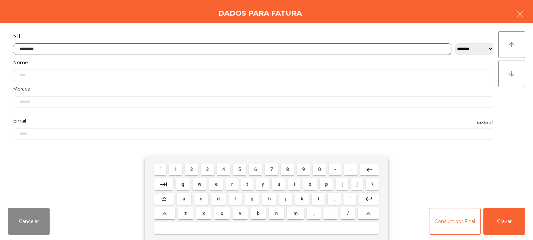
type input "*********"
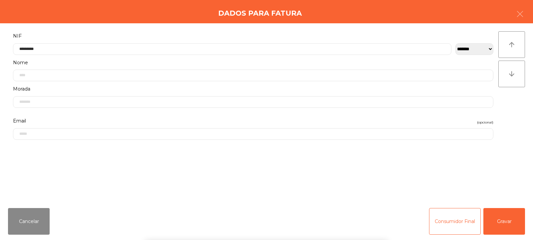
click at [510, 102] on div "arrow_upward arrow_downward" at bounding box center [511, 113] width 27 height 164
click at [505, 222] on button "Gravar" at bounding box center [504, 221] width 42 height 27
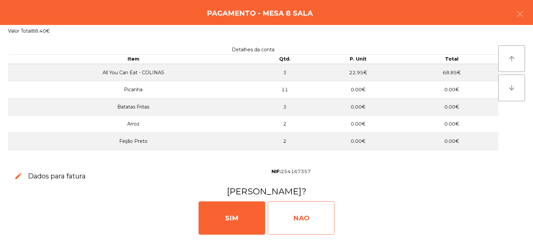
click at [313, 210] on div "NAO" at bounding box center [301, 218] width 67 height 33
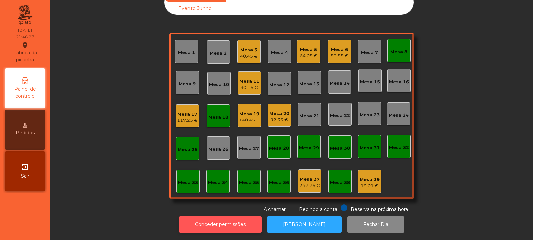
click at [231, 226] on button "Conceder permissões" at bounding box center [220, 225] width 83 height 16
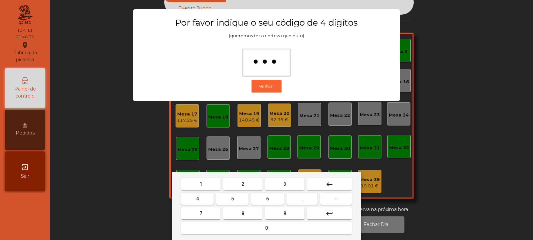
type input "****"
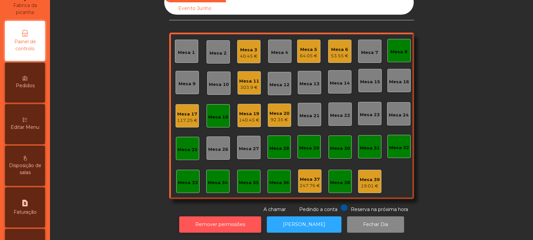
scroll to position [54, 0]
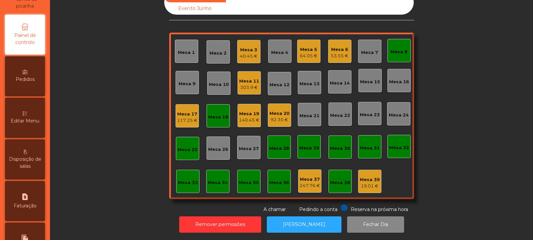
click at [24, 209] on span "Faturação" at bounding box center [25, 206] width 23 height 7
select select "*"
select select "****"
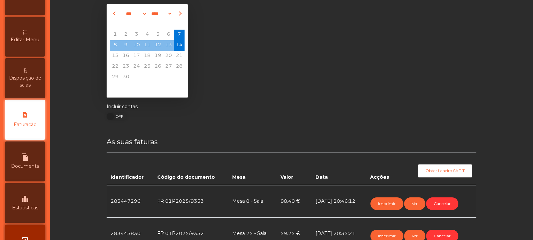
scroll to position [22, 0]
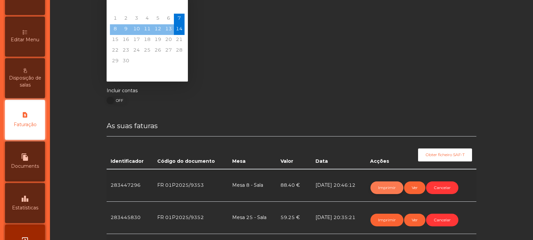
click at [379, 194] on button "Imprimir" at bounding box center [386, 188] width 33 height 13
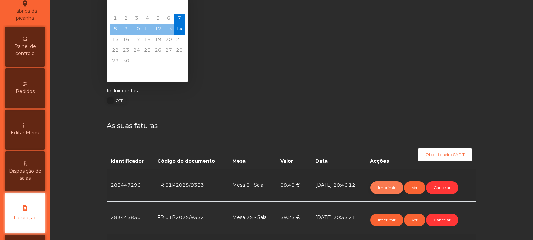
scroll to position [0, 0]
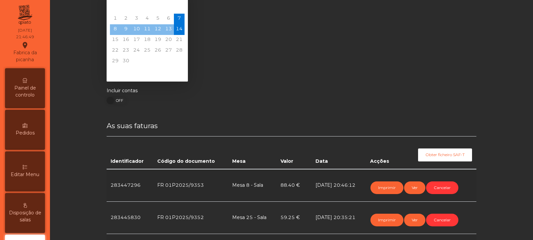
click at [30, 85] on span "Painel de controlo" at bounding box center [25, 92] width 37 height 14
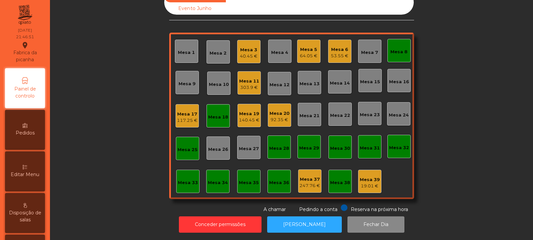
click at [399, 46] on div "Mesa 8" at bounding box center [398, 50] width 17 height 9
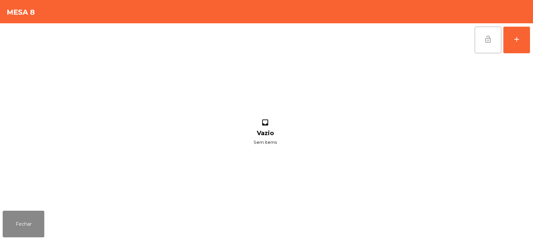
click at [485, 42] on span "lock_open" at bounding box center [488, 39] width 8 height 8
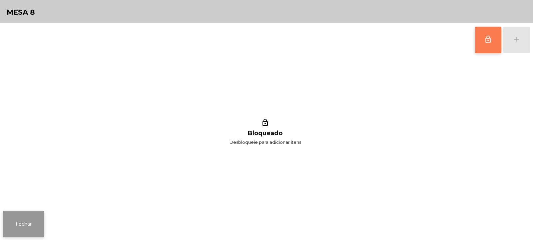
click at [24, 229] on button "Fechar" at bounding box center [24, 224] width 42 height 27
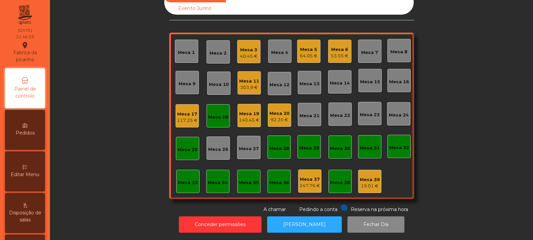
click at [211, 114] on div "Mesa 18" at bounding box center [218, 117] width 20 height 7
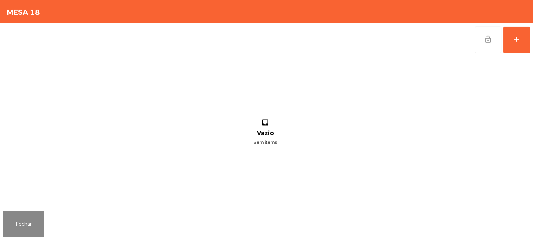
click at [486, 36] on span "lock_open" at bounding box center [488, 39] width 8 height 8
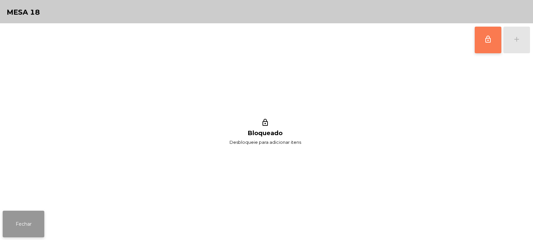
click at [28, 225] on button "Fechar" at bounding box center [24, 224] width 42 height 27
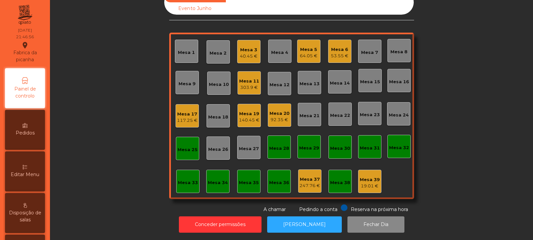
click at [182, 144] on div "Mesa 25" at bounding box center [188, 148] width 20 height 9
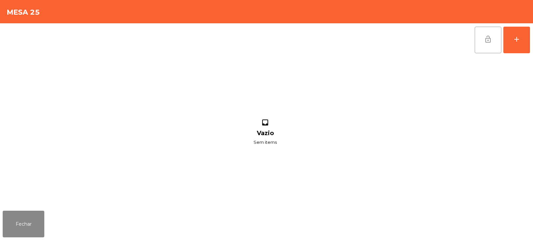
click at [485, 40] on span "lock_open" at bounding box center [488, 39] width 8 height 8
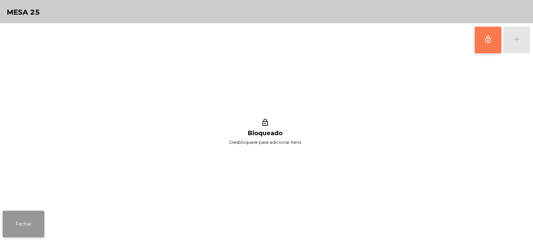
click at [17, 221] on button "Fechar" at bounding box center [24, 224] width 42 height 27
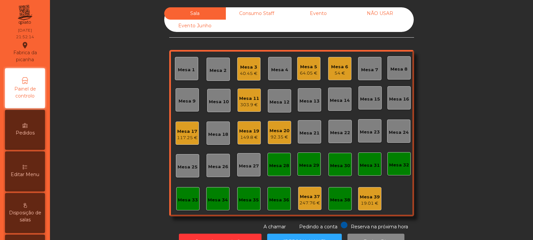
click at [185, 202] on div "Mesa 33" at bounding box center [188, 200] width 20 height 7
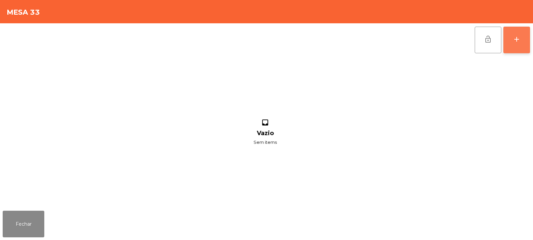
click at [518, 36] on div "add" at bounding box center [517, 39] width 8 height 8
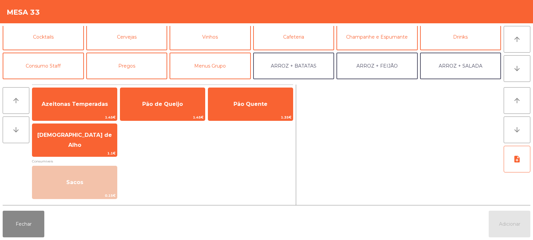
scroll to position [40, 0]
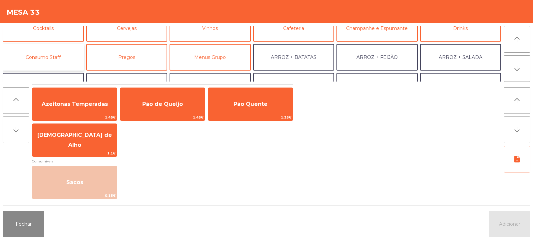
click at [51, 55] on button "Consumo Staff" at bounding box center [43, 57] width 81 height 27
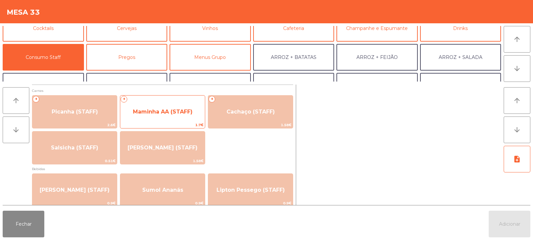
click at [156, 115] on span "Maminha AA (STAFF)" at bounding box center [163, 112] width 60 height 6
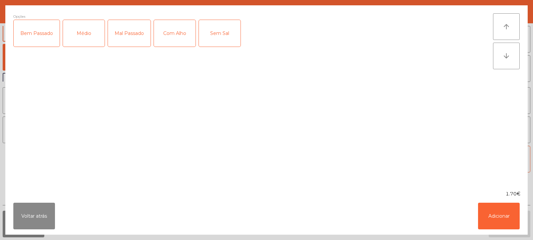
click at [25, 38] on div "Bem Passado" at bounding box center [37, 33] width 46 height 27
click at [494, 216] on button "Adicionar" at bounding box center [499, 216] width 42 height 27
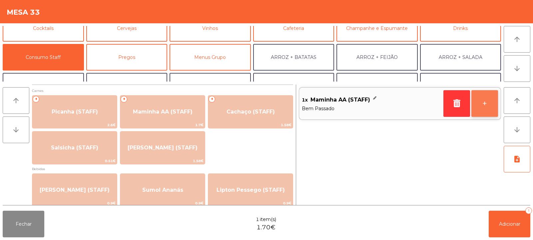
click at [484, 103] on button "+" at bounding box center [484, 103] width 27 height 27
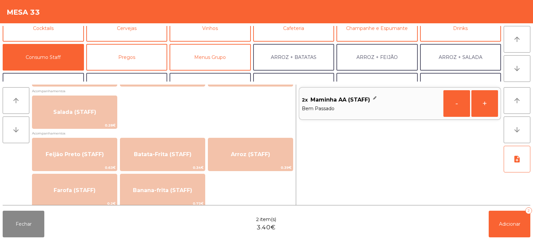
scroll to position [274, 0]
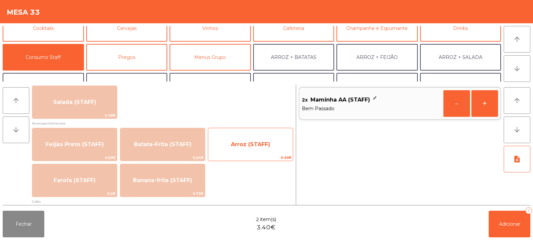
click at [248, 144] on span "Arroz (STAFF)" at bounding box center [250, 144] width 39 height 6
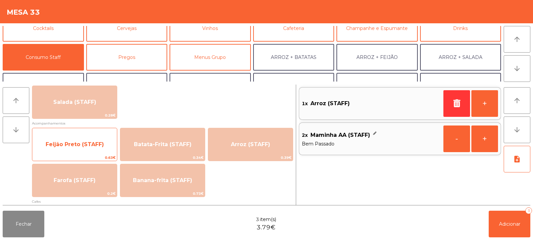
click at [74, 146] on span "Feijão Preto (STAFF)" at bounding box center [75, 144] width 58 height 6
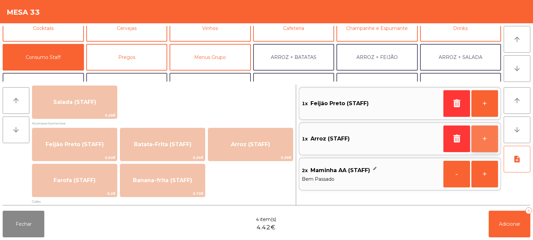
click at [480, 135] on button "+" at bounding box center [484, 139] width 27 height 27
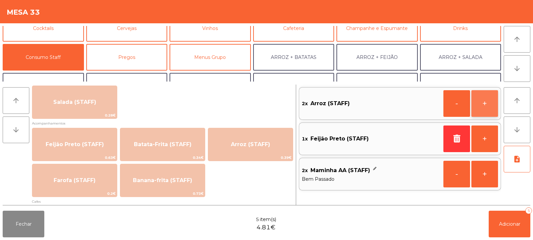
click at [487, 104] on button "+" at bounding box center [484, 103] width 27 height 27
click at [455, 98] on button "-" at bounding box center [456, 103] width 27 height 27
click at [478, 144] on button "+" at bounding box center [484, 139] width 27 height 27
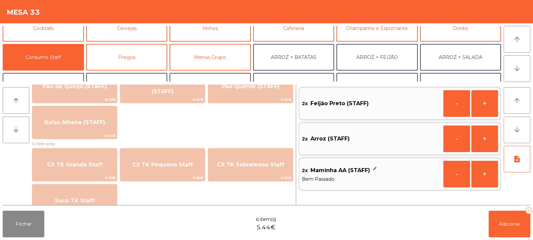
scroll to position [581, 0]
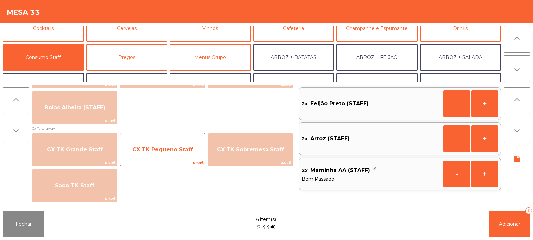
click at [177, 151] on span "CX TK Pequeno Staff" at bounding box center [162, 150] width 61 height 6
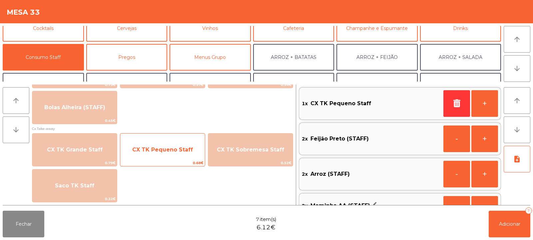
click at [170, 155] on span "CX TK Pequeno Staff" at bounding box center [162, 150] width 85 height 18
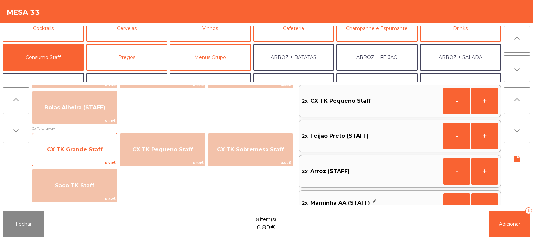
click at [77, 147] on span "CX TK Grande Staff" at bounding box center [75, 150] width 56 height 6
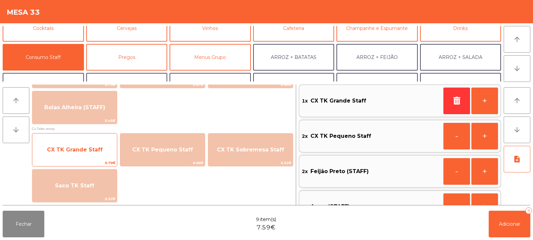
click at [82, 147] on span "CX TK Grande Staff" at bounding box center [75, 150] width 56 height 6
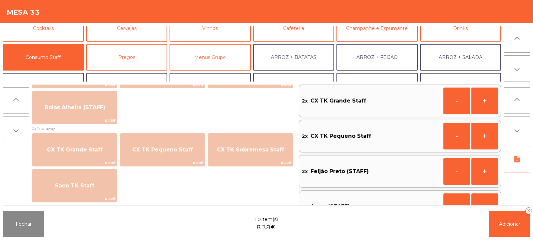
click at [519, 157] on icon "note_add" at bounding box center [517, 159] width 8 height 8
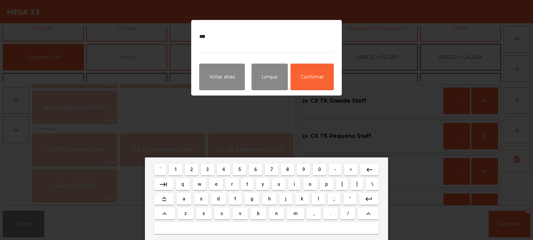
type textarea "********"
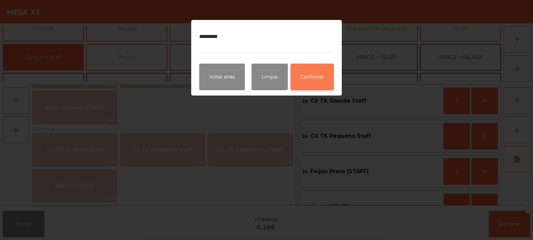
click at [315, 79] on button "Confirmar" at bounding box center [311, 77] width 43 height 27
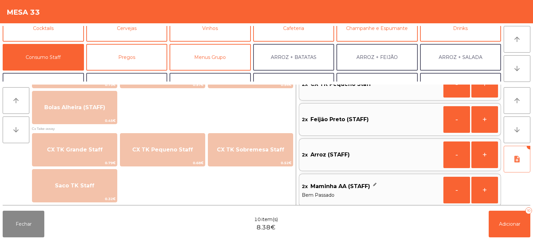
scroll to position [59, 0]
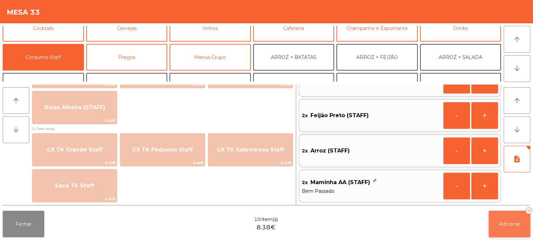
click at [510, 222] on span "Adicionar" at bounding box center [509, 224] width 21 height 6
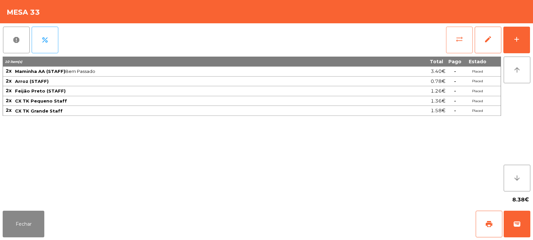
click at [458, 40] on span "sync_alt" at bounding box center [459, 39] width 8 height 8
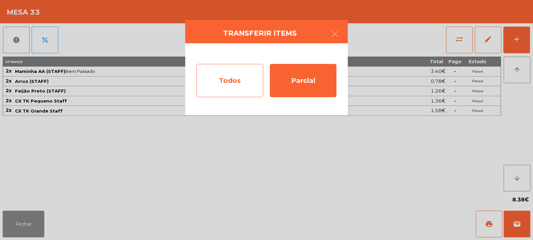
click at [234, 87] on div "Todos" at bounding box center [230, 80] width 67 height 33
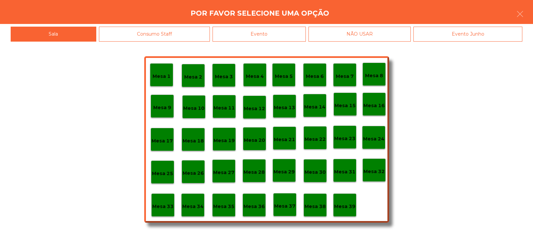
click at [283, 33] on div "Evento" at bounding box center [259, 34] width 93 height 15
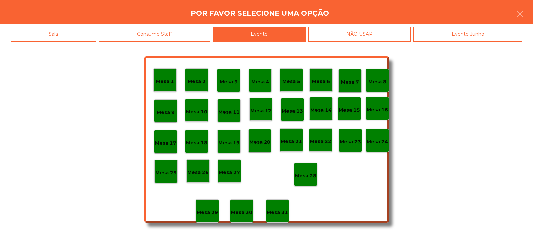
click at [308, 178] on p "Mesa 28" at bounding box center [305, 176] width 21 height 8
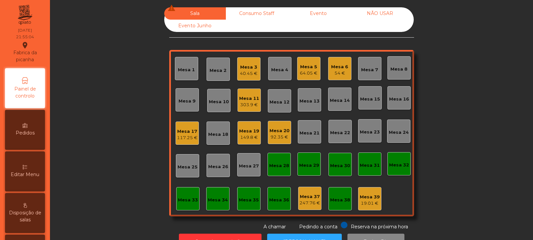
click at [181, 142] on div "Mesa 17 117.25 €" at bounding box center [187, 133] width 23 height 23
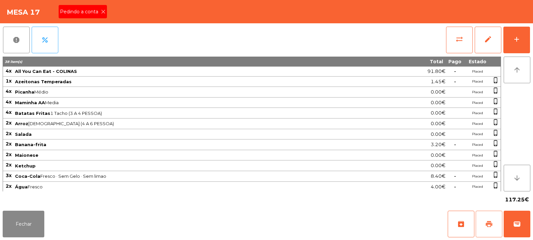
click at [491, 222] on span "print" at bounding box center [489, 224] width 8 height 8
click at [31, 225] on button "Fechar" at bounding box center [24, 224] width 42 height 27
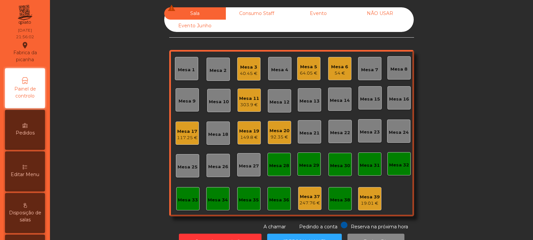
click at [183, 139] on div "117.25 €" at bounding box center [187, 138] width 21 height 7
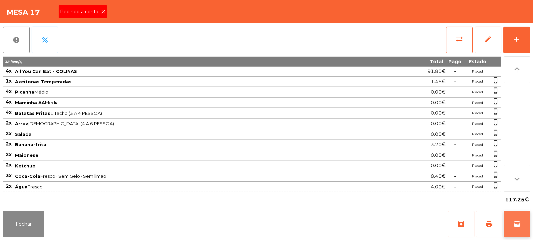
click at [526, 224] on button "wallet" at bounding box center [517, 224] width 27 height 27
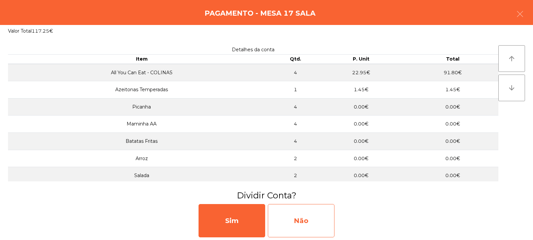
click at [301, 220] on div "Não" at bounding box center [301, 220] width 67 height 33
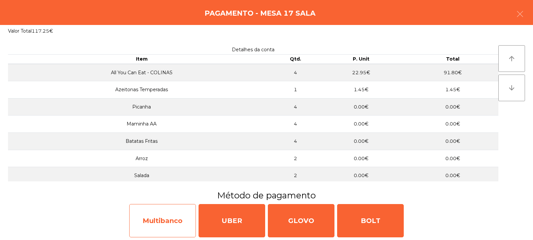
click at [156, 217] on div "Multibanco" at bounding box center [162, 220] width 67 height 33
select select "**"
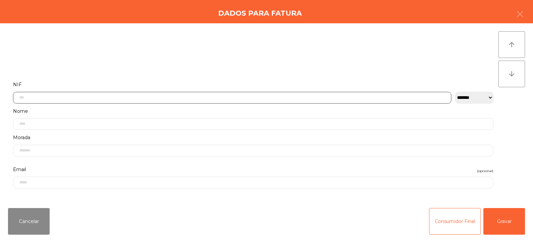
click at [191, 99] on input "text" at bounding box center [232, 98] width 438 height 12
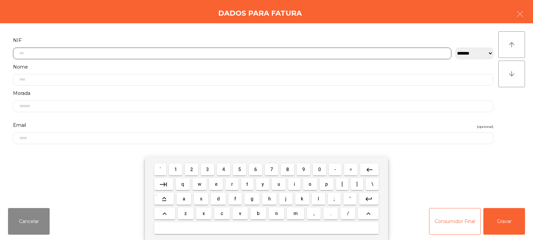
scroll to position [49, 0]
type input "*********"
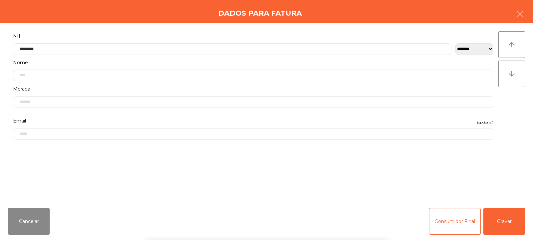
click at [511, 115] on div "arrow_upward arrow_downward" at bounding box center [511, 113] width 27 height 164
click at [499, 226] on button "Gravar" at bounding box center [504, 221] width 42 height 27
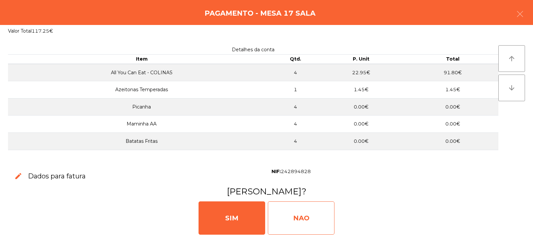
click at [306, 221] on div "NAO" at bounding box center [301, 218] width 67 height 33
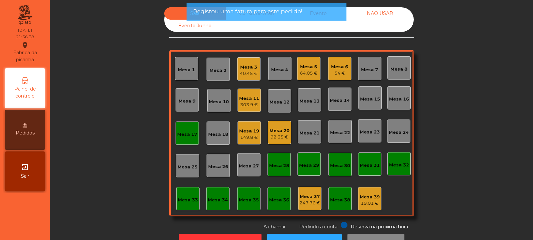
click at [256, 129] on div "Mesa 19" at bounding box center [249, 131] width 20 height 7
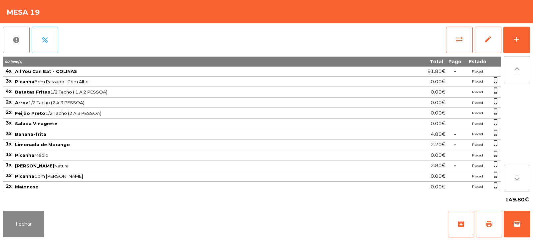
click at [488, 230] on button "print" at bounding box center [489, 224] width 27 height 27
click at [455, 38] on span "sync_alt" at bounding box center [459, 39] width 8 height 8
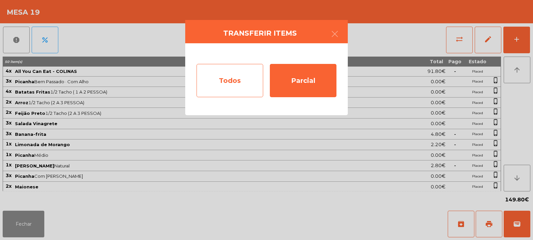
click at [224, 82] on div "Todos" at bounding box center [230, 80] width 67 height 33
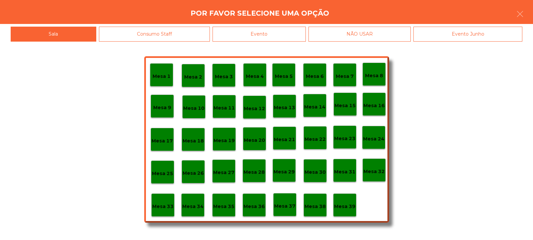
click at [277, 34] on div "Evento" at bounding box center [259, 34] width 93 height 15
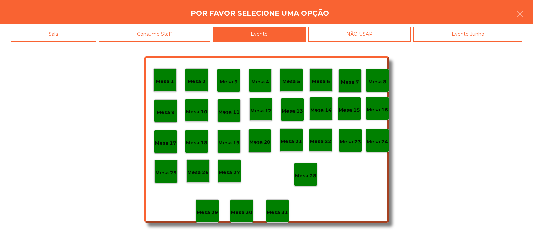
click at [306, 173] on p "Mesa 28" at bounding box center [305, 176] width 21 height 8
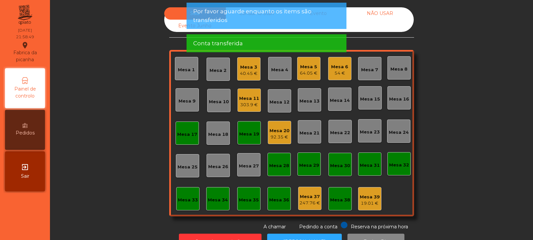
click at [244, 133] on div "Mesa 19" at bounding box center [249, 134] width 20 height 7
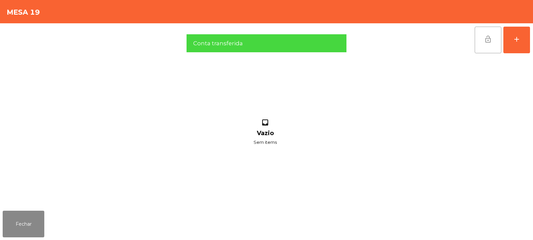
click at [483, 34] on button "lock_open" at bounding box center [488, 40] width 27 height 27
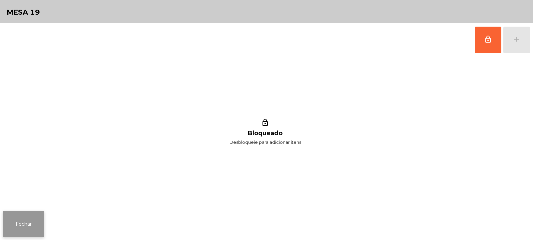
click at [32, 226] on button "Fechar" at bounding box center [24, 224] width 42 height 27
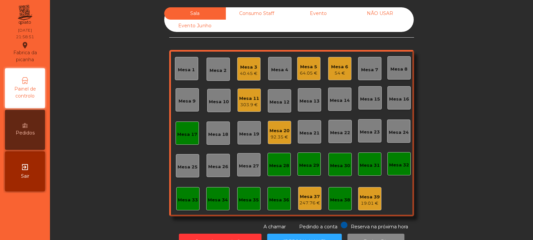
click at [180, 134] on div "Mesa 17" at bounding box center [187, 134] width 20 height 7
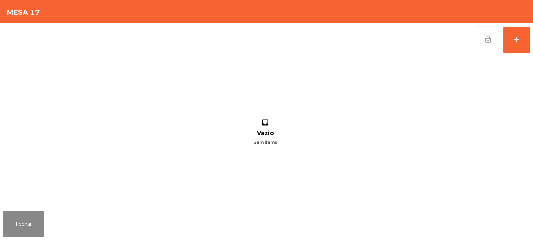
click at [491, 40] on span "lock_open" at bounding box center [488, 39] width 8 height 8
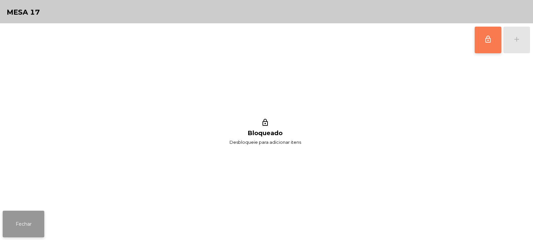
click at [18, 221] on button "Fechar" at bounding box center [24, 224] width 42 height 27
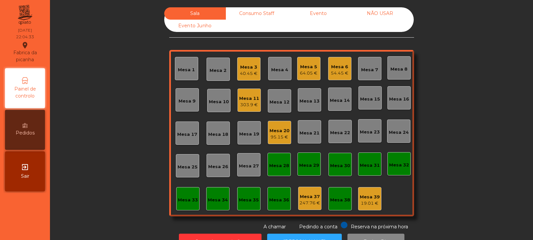
click at [244, 74] on div "40.45 €" at bounding box center [249, 73] width 18 height 7
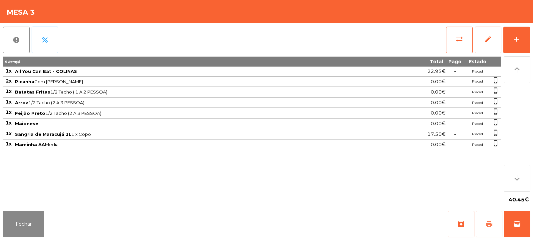
click at [489, 230] on button "print" at bounding box center [489, 224] width 27 height 27
click at [492, 220] on span "print" at bounding box center [489, 224] width 8 height 8
click at [463, 40] on span "sync_alt" at bounding box center [459, 39] width 8 height 8
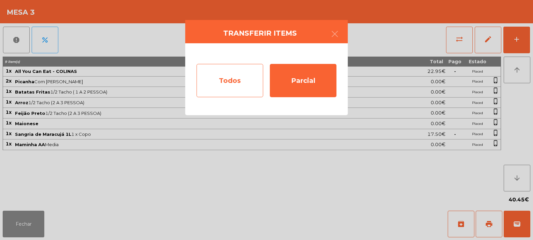
click at [240, 86] on div "Todos" at bounding box center [230, 80] width 67 height 33
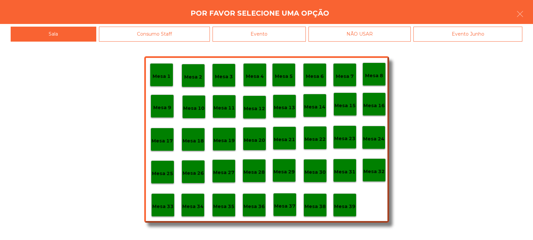
click at [258, 36] on div "Evento" at bounding box center [259, 34] width 93 height 15
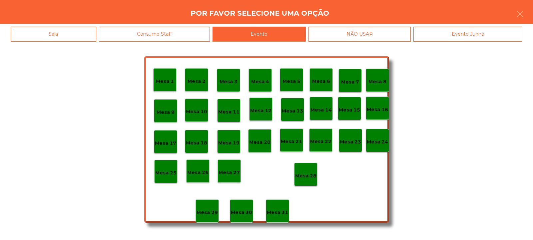
click at [308, 175] on p "Mesa 28" at bounding box center [305, 176] width 21 height 8
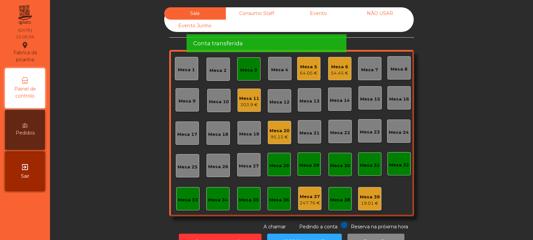
click at [243, 74] on div "Mesa 3" at bounding box center [248, 68] width 23 height 23
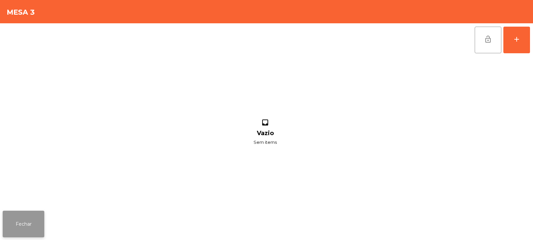
click at [24, 220] on button "Fechar" at bounding box center [24, 224] width 42 height 27
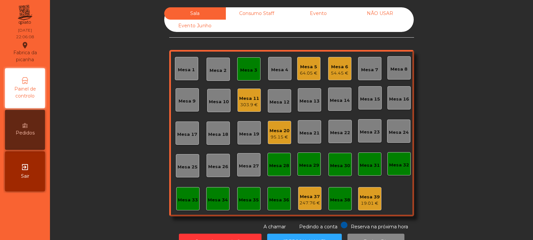
click at [245, 73] on div "Mesa 3" at bounding box center [248, 70] width 17 height 7
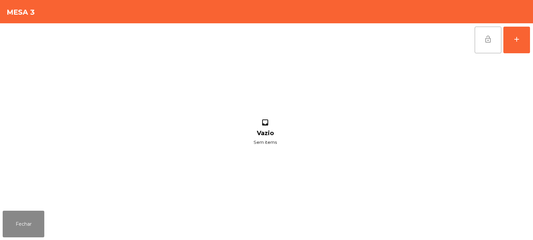
click at [475, 40] on button "lock_open" at bounding box center [488, 40] width 27 height 27
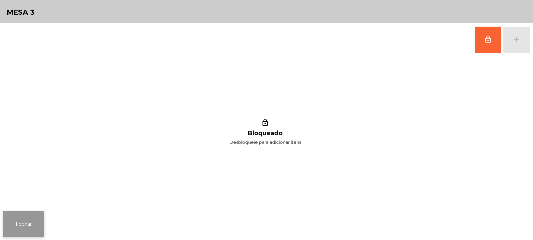
click at [29, 224] on button "Fechar" at bounding box center [24, 224] width 42 height 27
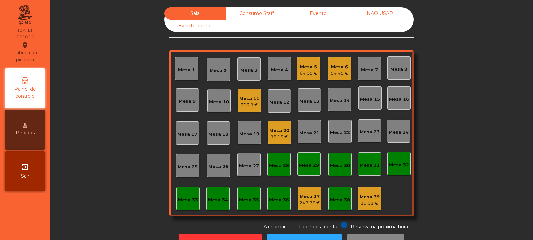
click at [182, 194] on div "Mesa 33" at bounding box center [187, 198] width 23 height 23
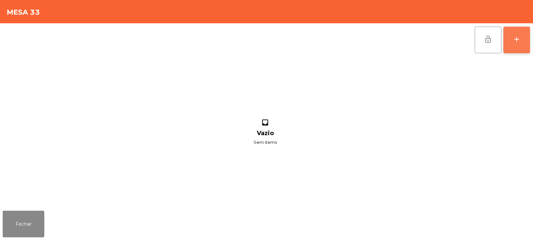
click at [523, 50] on button "add" at bounding box center [516, 40] width 27 height 27
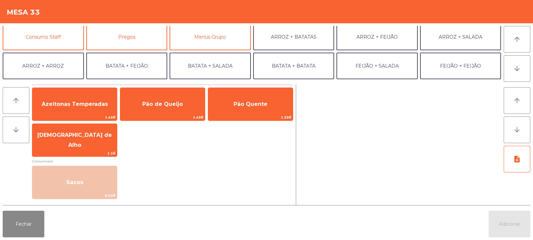
scroll to position [62, 0]
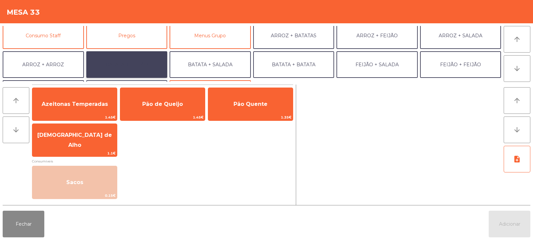
click at [136, 73] on button "BATATA + FEIJÃO" at bounding box center [126, 64] width 81 height 27
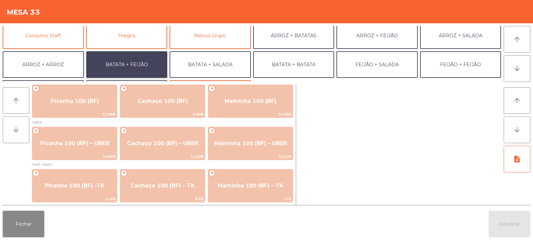
scroll to position [3, 0]
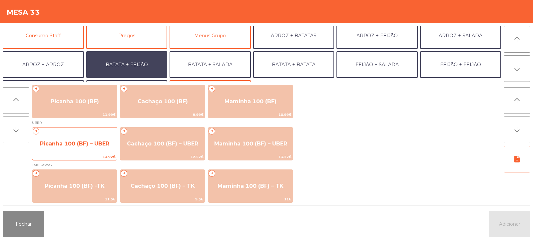
click at [81, 150] on span "Picanha 100 (BF) – UBER" at bounding box center [74, 144] width 85 height 18
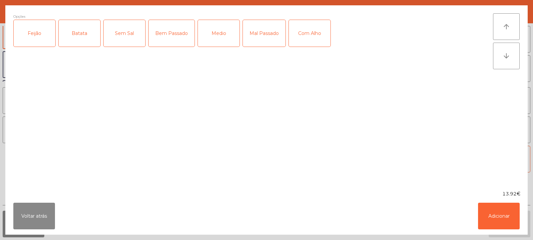
click at [47, 34] on div "Feijão" at bounding box center [35, 33] width 42 height 27
click at [79, 36] on div "Batata" at bounding box center [80, 33] width 42 height 27
click at [219, 36] on div "Medio" at bounding box center [219, 33] width 42 height 27
click at [484, 214] on button "Adicionar" at bounding box center [499, 216] width 42 height 27
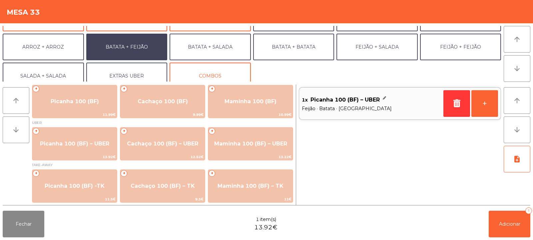
scroll to position [87, 0]
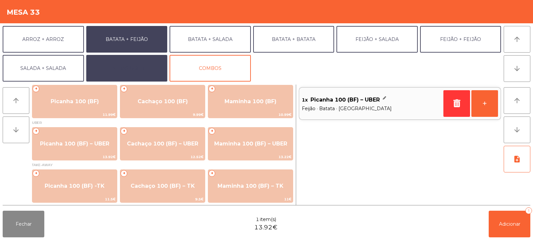
click at [140, 69] on button "EXTRAS UBER" at bounding box center [126, 68] width 81 height 27
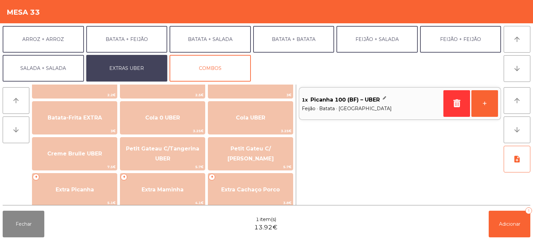
scroll to position [102, 0]
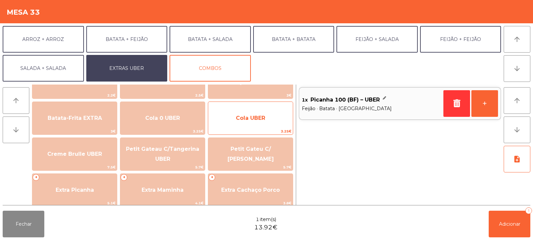
click at [236, 120] on span "Cola UBER" at bounding box center [250, 118] width 29 height 6
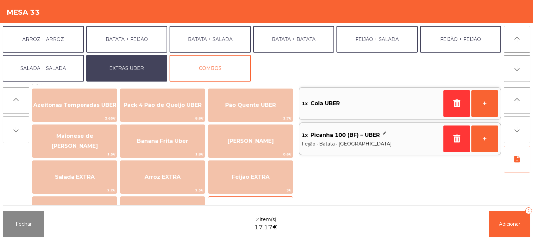
scroll to position [0, 0]
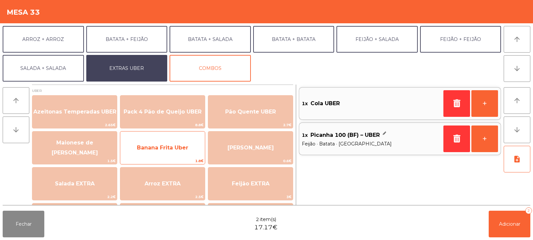
click at [180, 147] on span "Banana Frita Uber" at bounding box center [162, 148] width 51 height 6
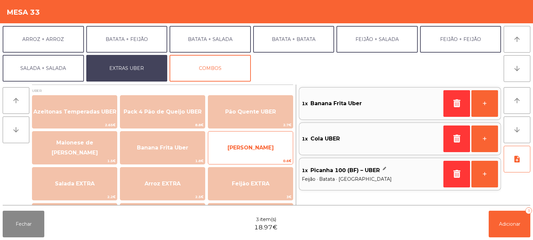
click at [247, 150] on span "[PERSON_NAME]" at bounding box center [251, 148] width 46 height 6
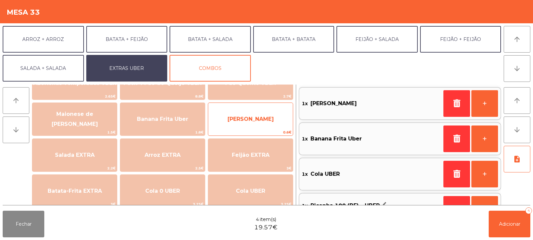
scroll to position [39, 0]
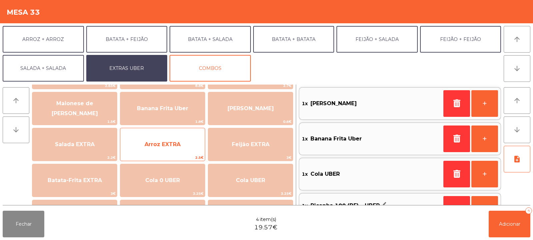
click at [165, 146] on span "Arroz EXTRA" at bounding box center [163, 144] width 36 height 6
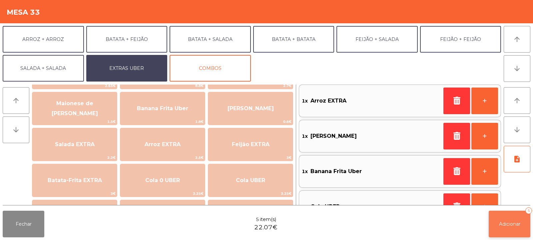
click at [503, 228] on button "Adicionar 5" at bounding box center [510, 224] width 42 height 27
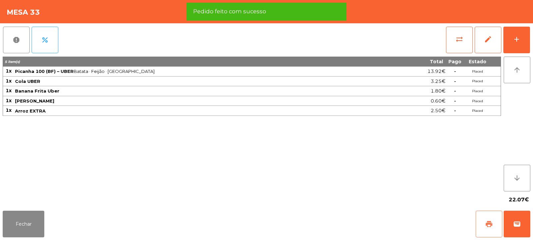
click at [485, 222] on button "print" at bounding box center [489, 224] width 27 height 27
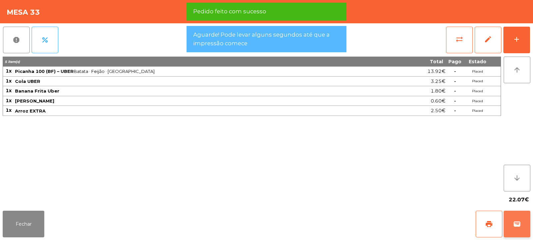
click at [519, 224] on span "wallet" at bounding box center [517, 224] width 8 height 8
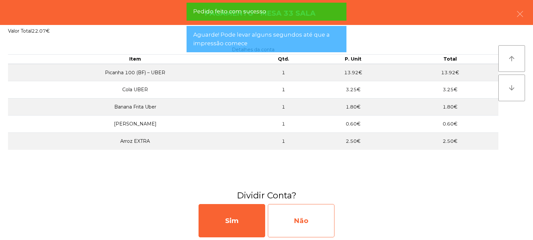
click at [301, 212] on div "Não" at bounding box center [301, 220] width 67 height 33
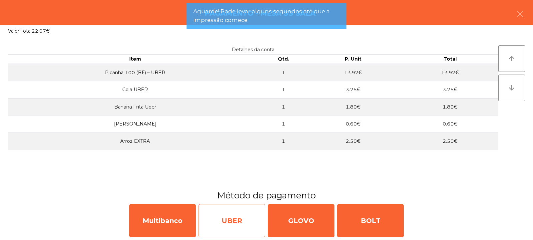
click at [241, 225] on div "UBER" at bounding box center [232, 220] width 67 height 33
select select "**"
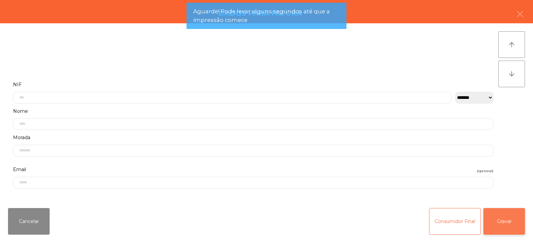
click at [514, 225] on button "Gravar" at bounding box center [504, 221] width 42 height 27
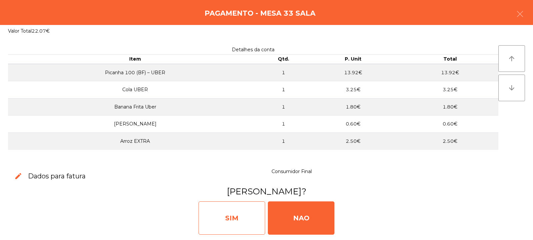
click at [229, 213] on div "SIM" at bounding box center [232, 218] width 67 height 33
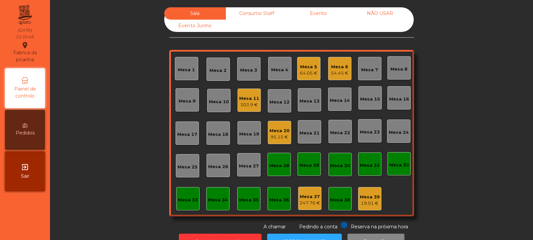
click at [306, 71] on div "64.05 €" at bounding box center [309, 73] width 18 height 7
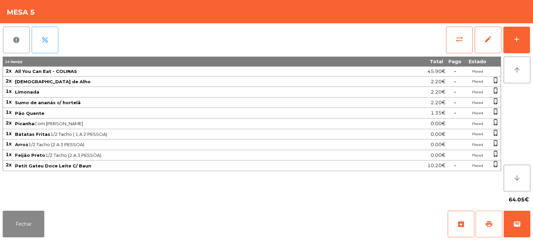
click at [488, 229] on button "print" at bounding box center [489, 224] width 27 height 27
click at [43, 205] on div "64.05€" at bounding box center [267, 200] width 528 height 17
click at [523, 222] on button "wallet" at bounding box center [517, 224] width 27 height 27
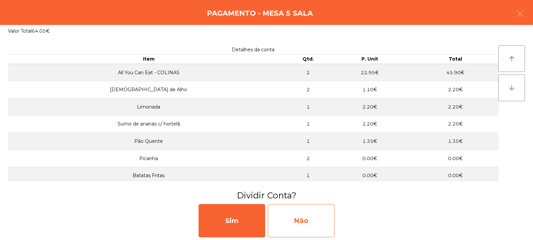
click at [295, 218] on div "Não" at bounding box center [301, 220] width 67 height 33
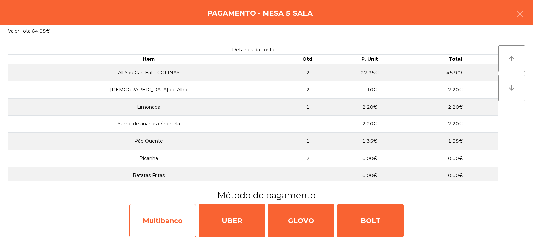
click at [154, 220] on div "Multibanco" at bounding box center [162, 220] width 67 height 33
select select "**"
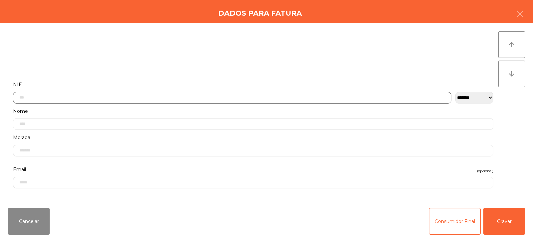
click at [184, 100] on input "text" at bounding box center [232, 98] width 438 height 12
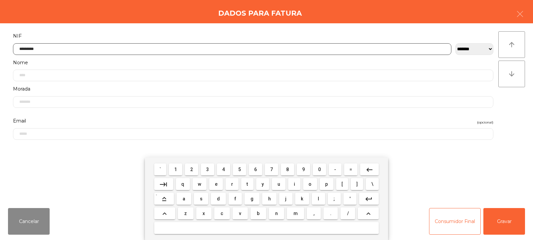
type input "*********"
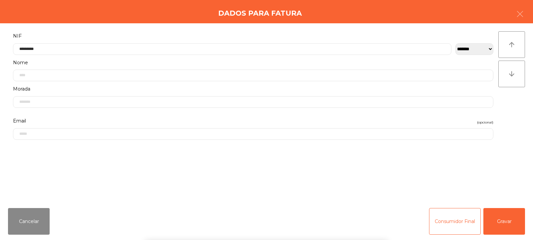
click at [505, 112] on div "arrow_upward arrow_downward" at bounding box center [511, 113] width 27 height 164
click at [511, 220] on button "Gravar" at bounding box center [504, 221] width 42 height 27
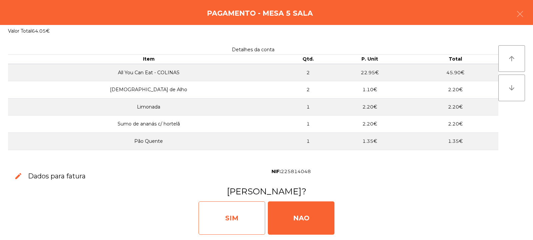
click at [229, 218] on div "SIM" at bounding box center [232, 218] width 67 height 33
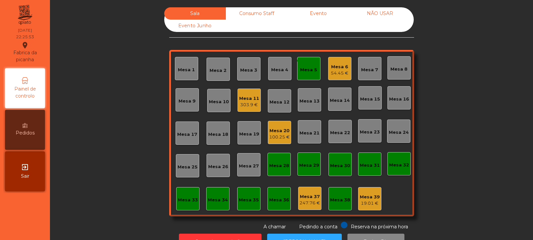
click at [303, 65] on div "monetization_on done" at bounding box center [304, 62] width 16 height 10
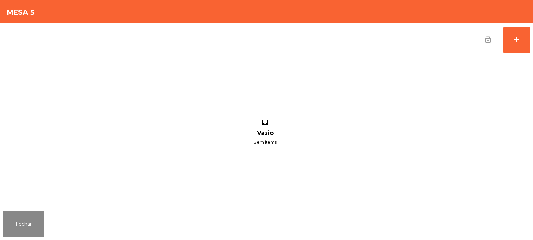
click at [478, 38] on button "lock_open" at bounding box center [488, 40] width 27 height 27
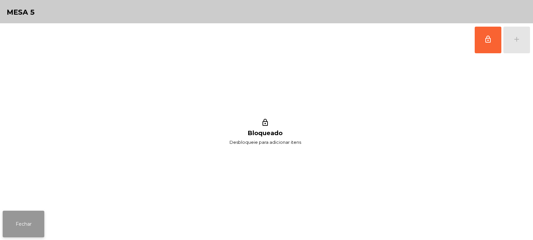
click at [22, 226] on button "Fechar" at bounding box center [24, 224] width 42 height 27
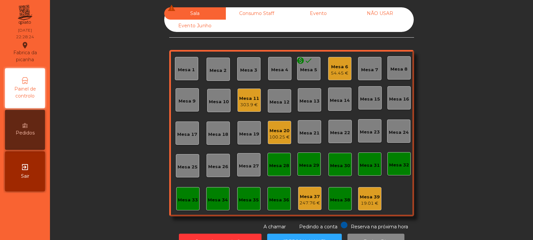
click at [241, 103] on div "303.9 €" at bounding box center [249, 105] width 20 height 7
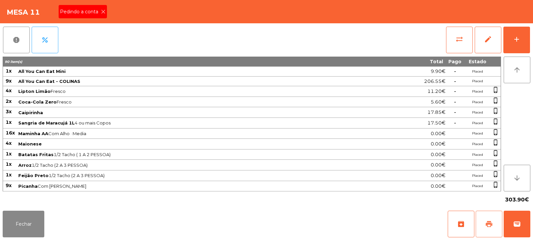
click at [484, 226] on button "print" at bounding box center [489, 224] width 27 height 27
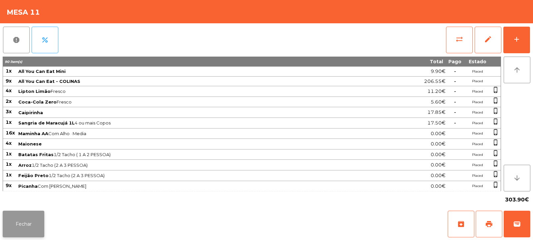
click at [26, 223] on button "Fechar" at bounding box center [24, 224] width 42 height 27
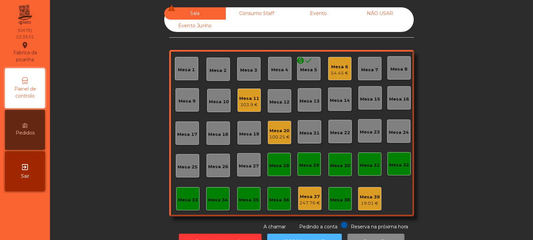
click at [285, 235] on button "[PERSON_NAME]" at bounding box center [304, 242] width 75 height 16
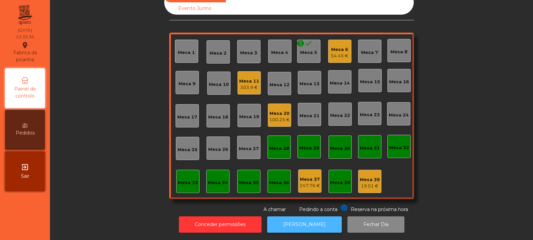
click at [293, 219] on button "[PERSON_NAME]" at bounding box center [304, 225] width 75 height 16
click at [333, 46] on div "Mesa 6" at bounding box center [340, 49] width 18 height 7
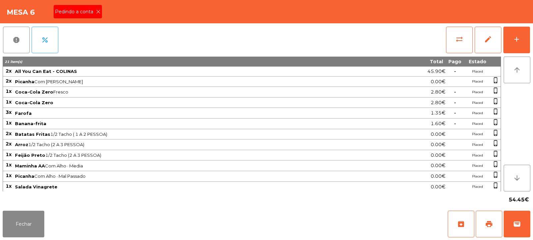
click at [93, 16] on div "Pedindo a conta" at bounding box center [78, 11] width 48 height 13
click at [485, 220] on button "print" at bounding box center [489, 224] width 27 height 27
click at [497, 225] on button "print" at bounding box center [489, 224] width 27 height 27
click at [522, 219] on button "wallet" at bounding box center [517, 224] width 27 height 27
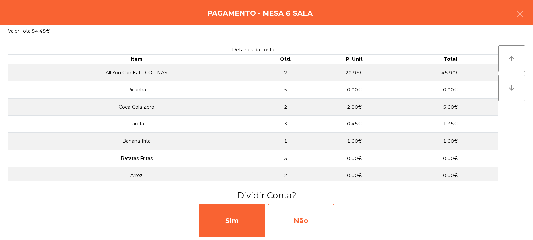
click at [315, 222] on div "Não" at bounding box center [301, 220] width 67 height 33
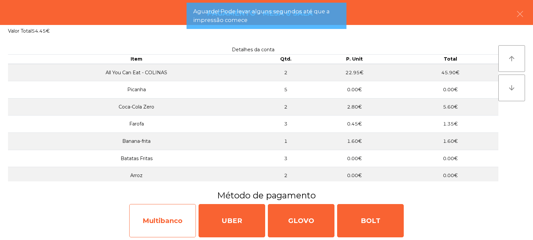
click at [154, 218] on div "Multibanco" at bounding box center [162, 220] width 67 height 33
select select "**"
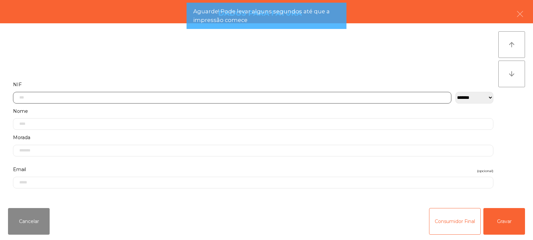
click at [120, 97] on input "text" at bounding box center [232, 98] width 438 height 12
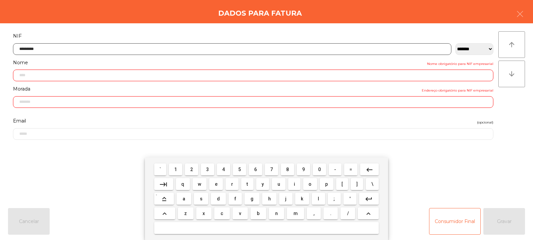
type input "*********"
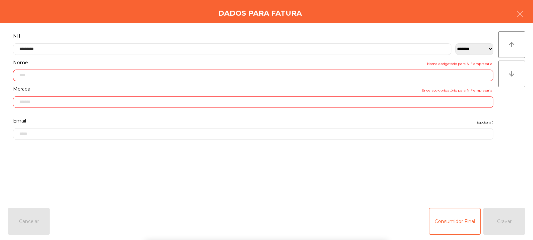
click at [500, 225] on div "` 1 2 3 4 5 6 7 8 9 0 - = keyboard_backspace keyboard_tab q w e r t y u i o p […" at bounding box center [266, 199] width 533 height 83
click at [508, 220] on button "Gravar" at bounding box center [504, 221] width 42 height 27
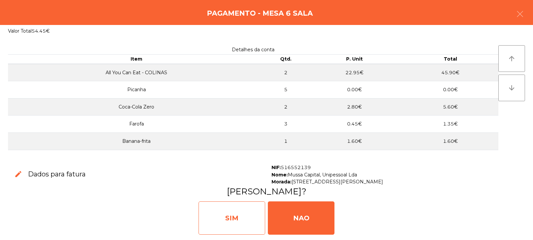
click at [236, 217] on div "SIM" at bounding box center [232, 218] width 67 height 33
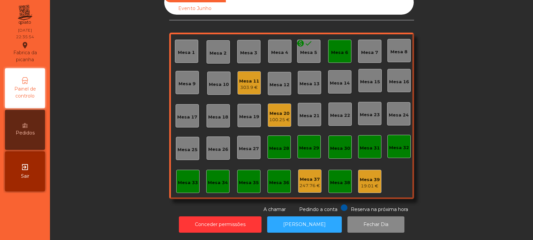
click at [245, 78] on div "Mesa 11" at bounding box center [249, 81] width 20 height 7
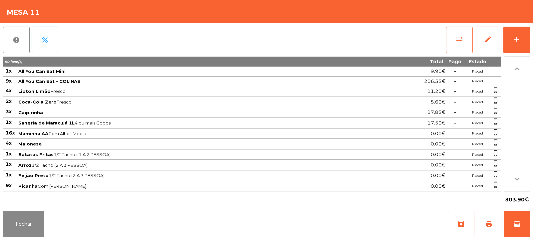
click at [455, 33] on button "sync_alt" at bounding box center [459, 40] width 27 height 27
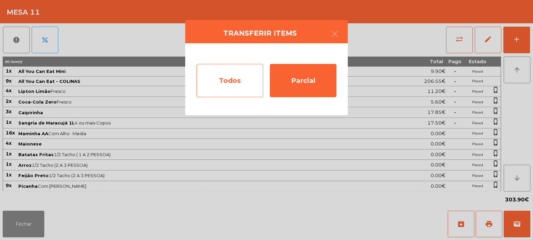
click at [235, 75] on div "Todos" at bounding box center [230, 80] width 67 height 33
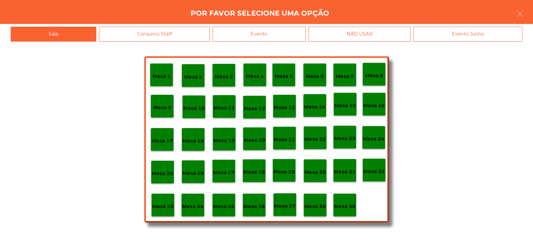
click at [269, 34] on div "Evento" at bounding box center [259, 34] width 93 height 15
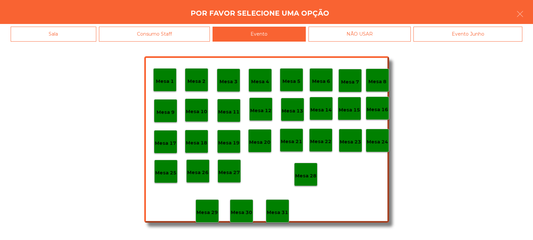
click at [304, 179] on p "Mesa 28" at bounding box center [305, 176] width 21 height 8
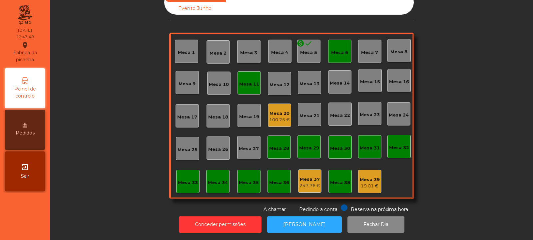
click at [367, 177] on div "Mesa 39" at bounding box center [370, 180] width 20 height 7
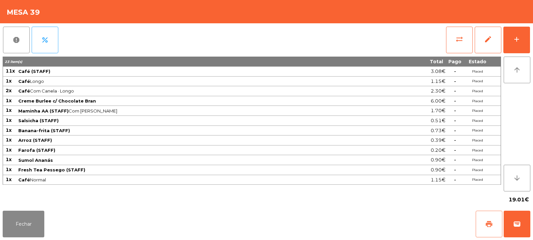
click at [485, 225] on span "print" at bounding box center [489, 224] width 8 height 8
click at [36, 222] on button "Fechar" at bounding box center [24, 224] width 42 height 27
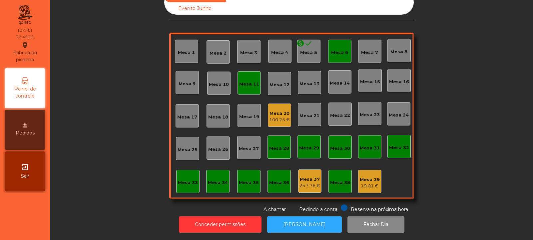
click at [363, 183] on div "19.01 €" at bounding box center [370, 186] width 20 height 7
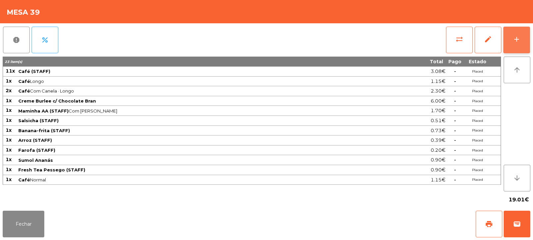
click at [515, 47] on button "add" at bounding box center [516, 40] width 27 height 27
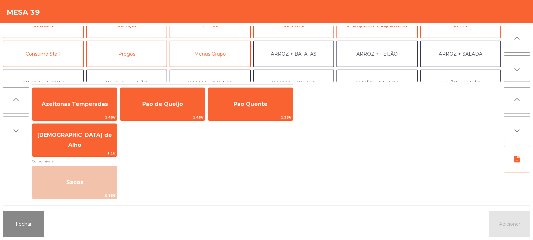
scroll to position [47, 0]
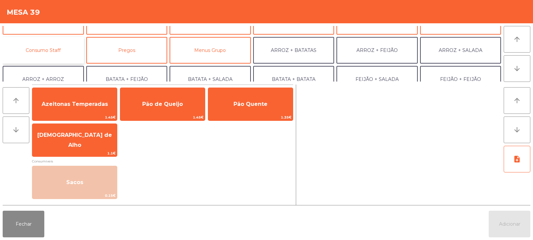
click at [63, 48] on button "Consumo Staff" at bounding box center [43, 50] width 81 height 27
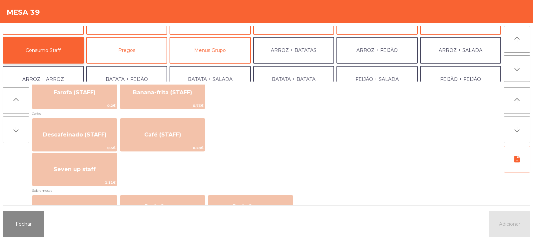
scroll to position [360, 0]
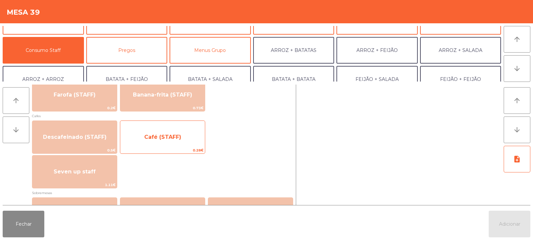
click at [169, 143] on span "Café (STAFF)" at bounding box center [162, 137] width 85 height 18
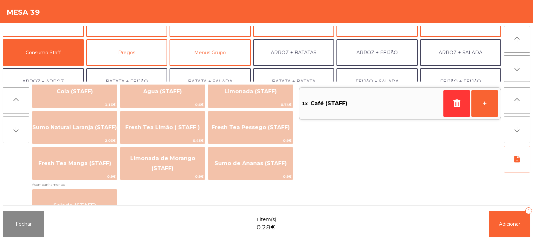
scroll to position [170, 0]
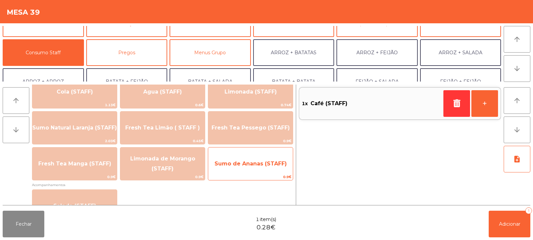
click at [241, 164] on span "Sumo de Ananas (STAFF)" at bounding box center [251, 164] width 72 height 6
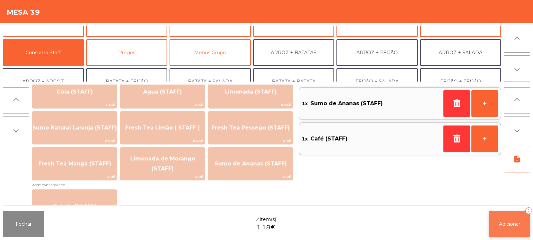
click at [505, 224] on span "Adicionar" at bounding box center [509, 224] width 21 height 6
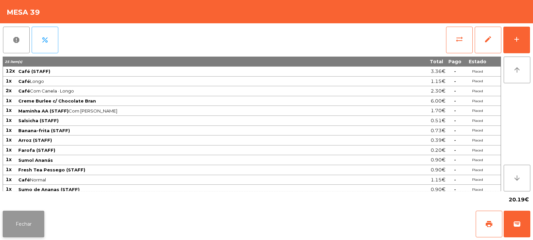
click at [30, 226] on button "Fechar" at bounding box center [24, 224] width 42 height 27
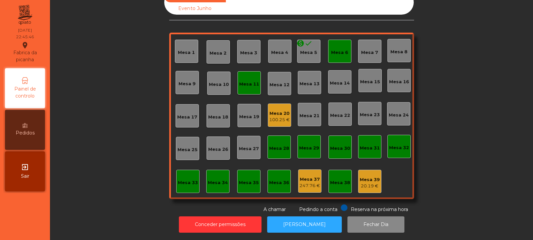
click at [272, 117] on div "100.25 €" at bounding box center [279, 120] width 21 height 7
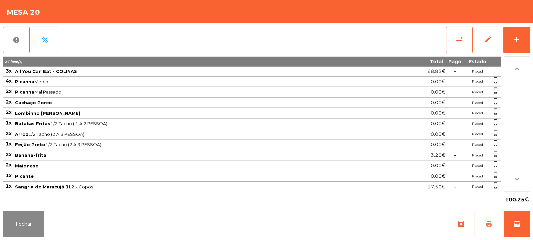
click at [488, 223] on span "print" at bounding box center [489, 224] width 8 height 8
click at [490, 221] on span "print" at bounding box center [489, 224] width 8 height 8
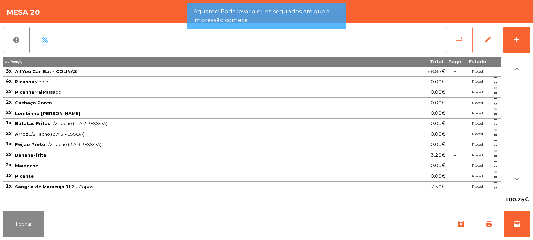
click at [459, 39] on span "sync_alt" at bounding box center [459, 39] width 8 height 8
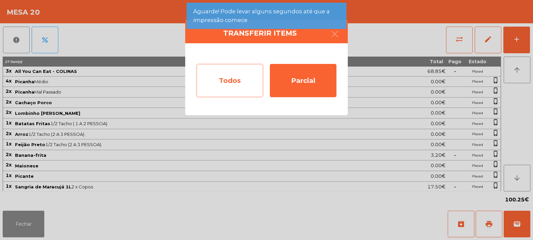
click at [224, 78] on div "Todos" at bounding box center [230, 80] width 67 height 33
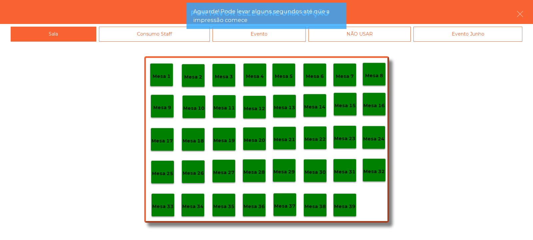
click at [256, 37] on div "Evento" at bounding box center [259, 34] width 93 height 15
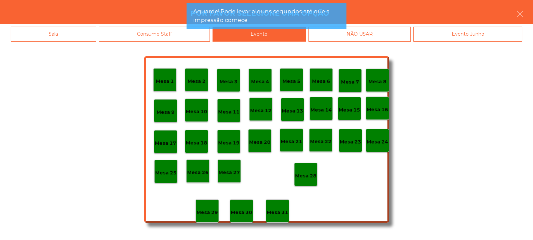
click at [307, 176] on p "Mesa 28" at bounding box center [305, 176] width 21 height 8
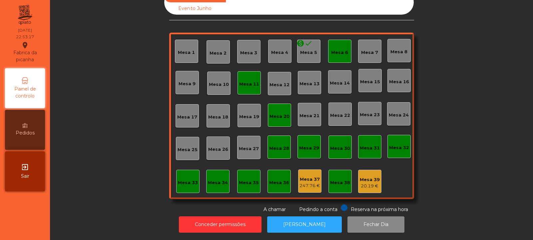
click at [183, 188] on div "Mesa 33" at bounding box center [187, 181] width 23 height 23
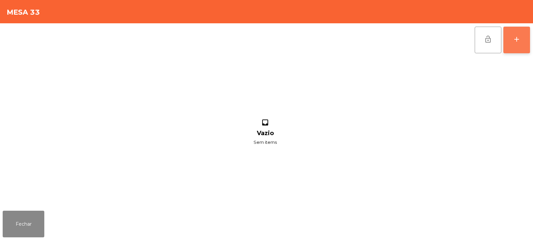
click at [516, 39] on div "add" at bounding box center [517, 39] width 8 height 8
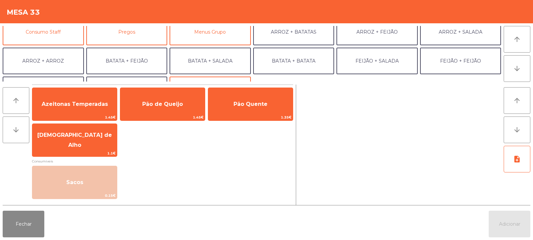
scroll to position [72, 0]
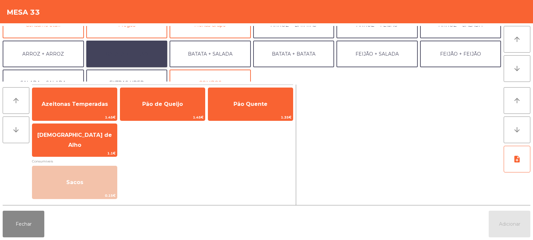
click at [128, 57] on button "BATATA + FEIJÃO" at bounding box center [126, 54] width 81 height 27
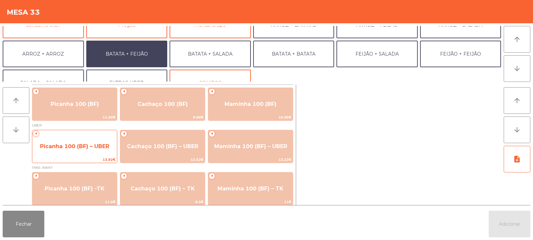
click at [83, 152] on span "Picanha 100 (BF) – UBER" at bounding box center [74, 147] width 85 height 18
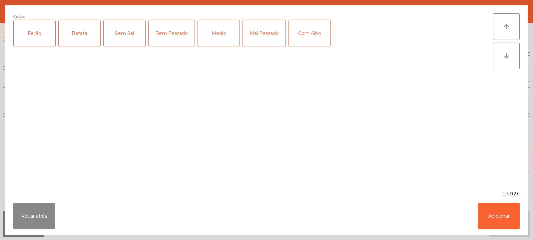
click at [36, 38] on div "Feijão" at bounding box center [35, 33] width 42 height 27
click at [71, 41] on div "Batata" at bounding box center [80, 33] width 42 height 27
click at [222, 36] on div "Medio" at bounding box center [219, 33] width 42 height 27
click at [226, 40] on div "Medio" at bounding box center [219, 33] width 42 height 27
click at [252, 32] on div "Mal Passado" at bounding box center [264, 33] width 43 height 27
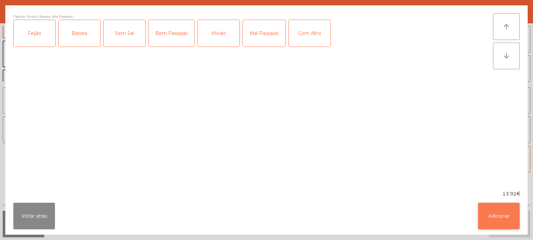
click at [504, 218] on button "Adicionar" at bounding box center [499, 216] width 42 height 27
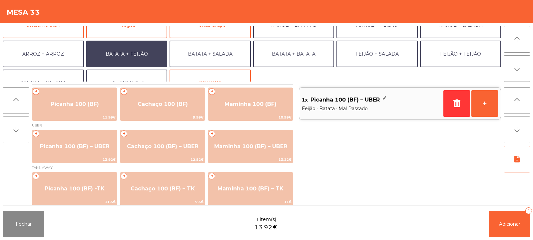
scroll to position [87, 0]
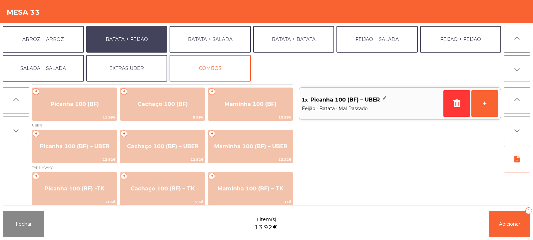
click at [134, 76] on button "EXTRAS UBER" at bounding box center [126, 68] width 81 height 27
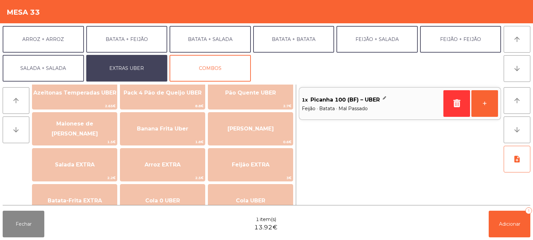
scroll to position [24, 0]
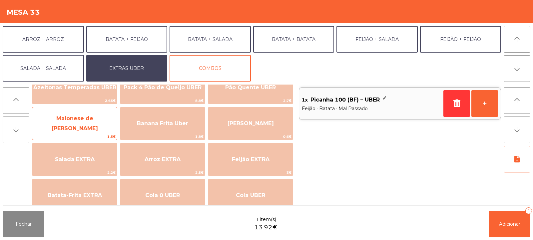
click at [89, 126] on span "Maionese de [PERSON_NAME]" at bounding box center [75, 123] width 46 height 16
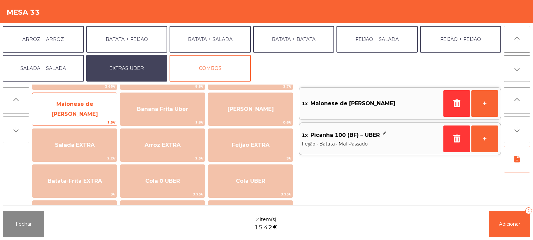
scroll to position [40, 0]
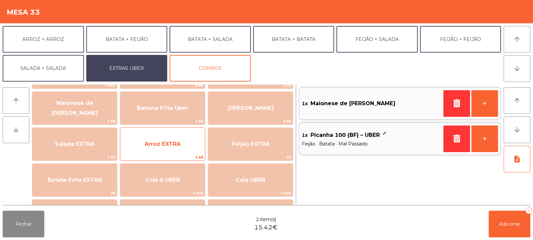
click at [182, 146] on span "Arroz EXTRA" at bounding box center [162, 144] width 85 height 18
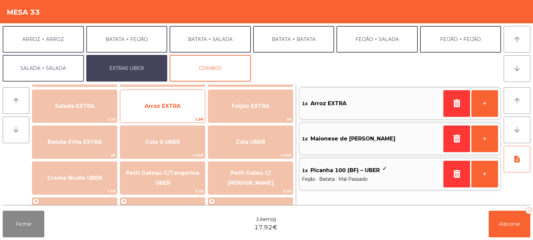
scroll to position [82, 0]
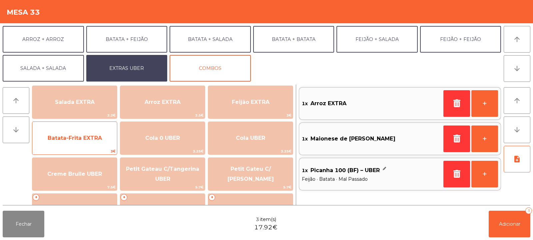
click at [93, 142] on span "Batata-Frita EXTRA" at bounding box center [74, 138] width 85 height 18
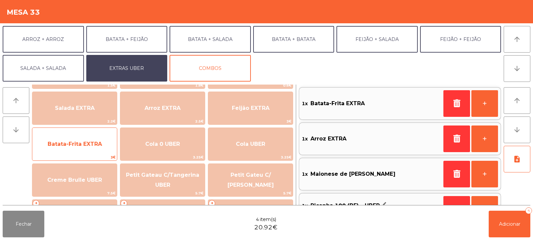
scroll to position [77, 0]
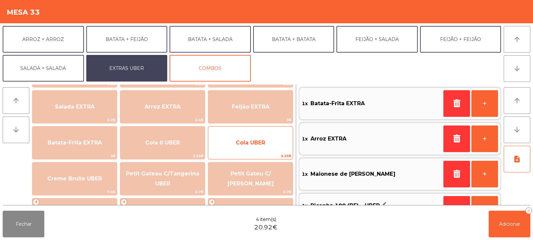
click at [264, 147] on span "Cola UBER" at bounding box center [250, 143] width 85 height 18
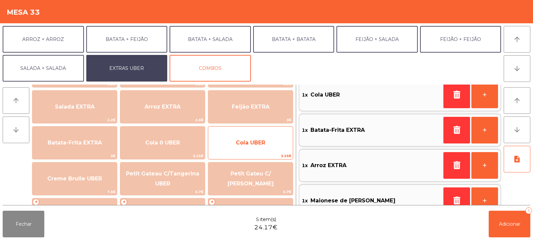
scroll to position [0, 0]
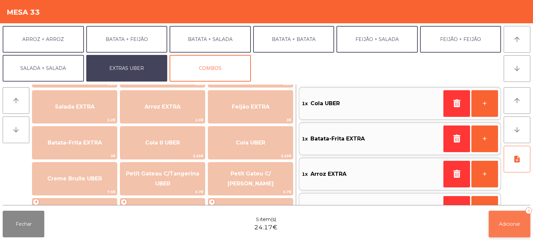
click at [506, 235] on button "Adicionar 5" at bounding box center [510, 224] width 42 height 27
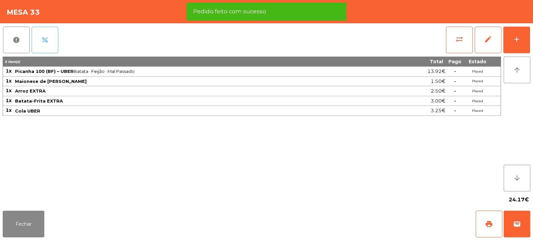
click at [54, 47] on button "percent" at bounding box center [45, 40] width 27 height 27
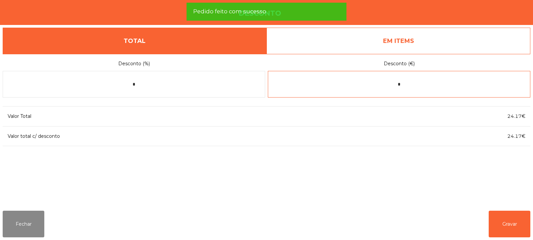
click at [417, 85] on input "*" at bounding box center [399, 84] width 262 height 27
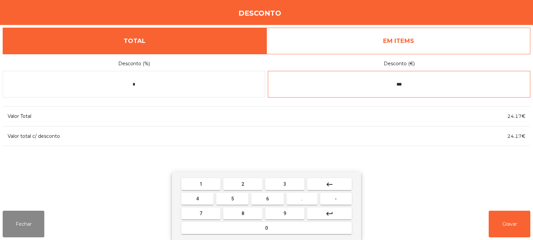
click at [285, 184] on span "3" at bounding box center [284, 184] width 3 height 5
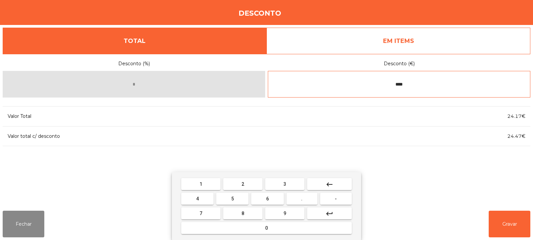
type input "****"
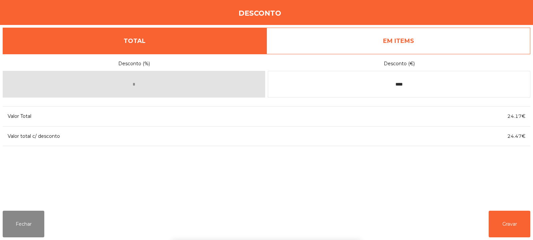
click at [494, 217] on div "1 2 3 keyboard_backspace 4 5 6 . - 7 8 9 keyboard_return 0" at bounding box center [266, 206] width 533 height 68
click at [501, 216] on button "Gravar" at bounding box center [510, 224] width 42 height 27
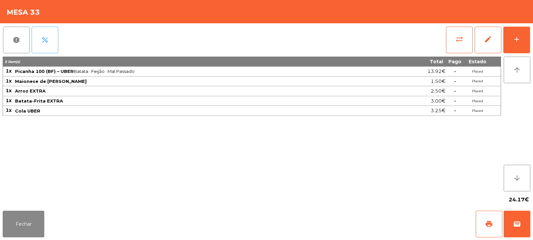
click at [49, 45] on button "percent" at bounding box center [45, 40] width 27 height 27
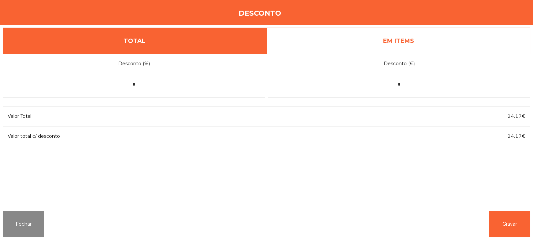
click at [389, 46] on link "EM ITEMS" at bounding box center [398, 41] width 264 height 27
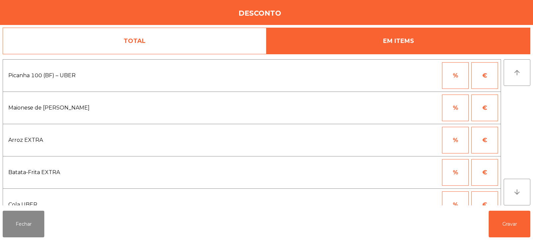
click at [448, 78] on button "%" at bounding box center [455, 75] width 27 height 27
click at [431, 77] on input "*" at bounding box center [422, 75] width 33 height 27
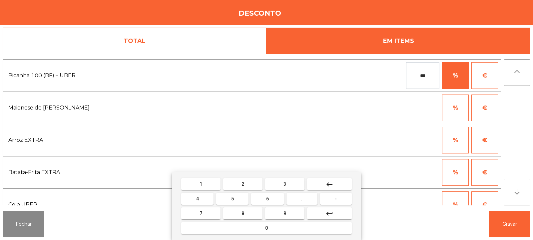
click at [285, 184] on span "3" at bounding box center [284, 184] width 3 height 5
type input "****"
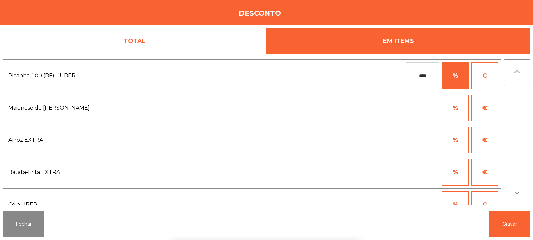
click at [510, 234] on div "1 2 3 keyboard_backspace 4 5 6 . - 7 8 9 keyboard_return 0" at bounding box center [266, 206] width 533 height 68
click at [505, 224] on button "Gravar" at bounding box center [510, 224] width 42 height 27
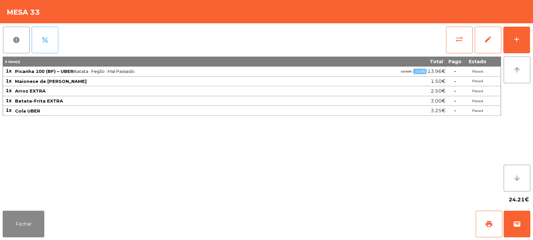
click at [47, 44] on span "percent" at bounding box center [45, 40] width 8 height 8
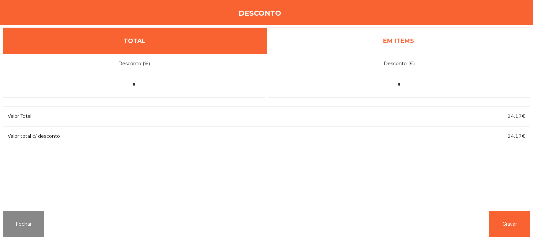
click at [410, 42] on link "EM ITEMS" at bounding box center [398, 41] width 264 height 27
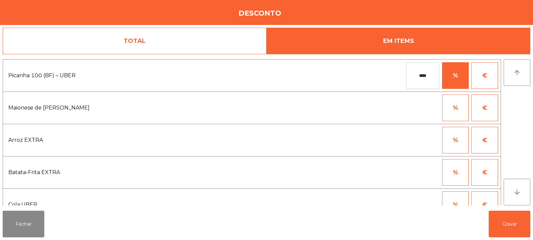
click at [433, 75] on input "****" at bounding box center [422, 75] width 33 height 27
click at [489, 81] on button "€" at bounding box center [484, 75] width 27 height 27
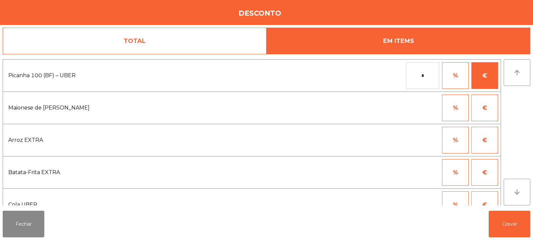
click at [420, 75] on input "*" at bounding box center [422, 75] width 33 height 27
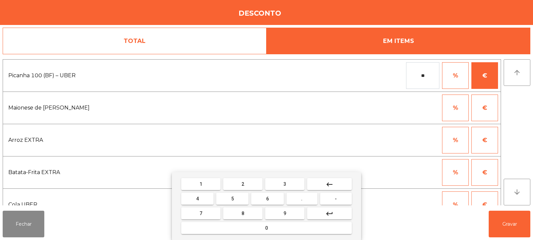
click at [430, 76] on input "**" at bounding box center [422, 75] width 33 height 27
click at [292, 183] on button "3" at bounding box center [284, 184] width 39 height 12
type input "****"
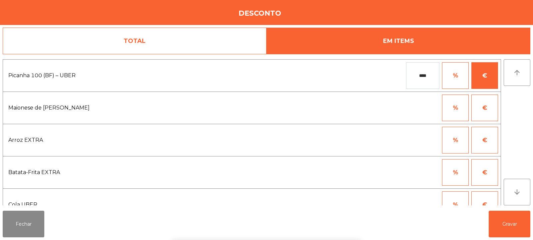
click at [510, 222] on div "1 2 3 keyboard_backspace 4 5 6 . - 7 8 9 keyboard_return 0" at bounding box center [266, 206] width 533 height 68
click at [509, 223] on button "Gravar" at bounding box center [510, 224] width 42 height 27
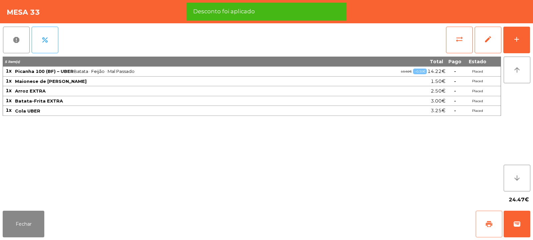
click at [480, 226] on button "print" at bounding box center [489, 224] width 27 height 27
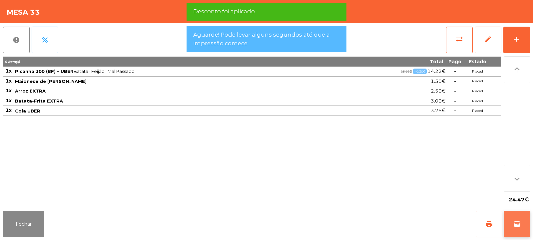
click at [525, 226] on button "wallet" at bounding box center [517, 224] width 27 height 27
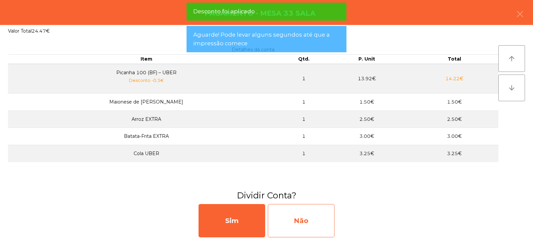
click at [318, 217] on div "Não" at bounding box center [301, 220] width 67 height 33
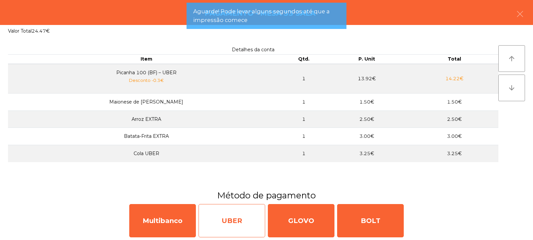
click at [241, 222] on div "UBER" at bounding box center [232, 220] width 67 height 33
select select "**"
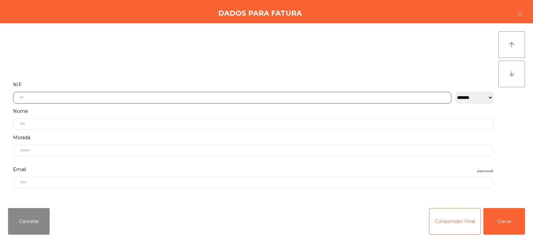
click at [215, 97] on input "text" at bounding box center [232, 98] width 438 height 12
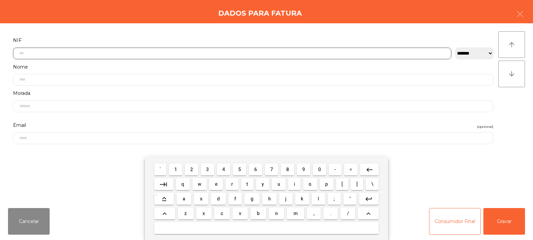
scroll to position [49, 0]
type input "*********"
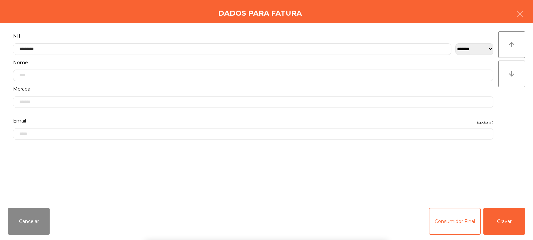
click at [504, 222] on div "` 1 2 3 4 5 6 7 8 9 0 - = keyboard_backspace keyboard_tab q w e r t y u i o p […" at bounding box center [266, 199] width 533 height 83
click at [507, 222] on button "Gravar" at bounding box center [504, 221] width 42 height 27
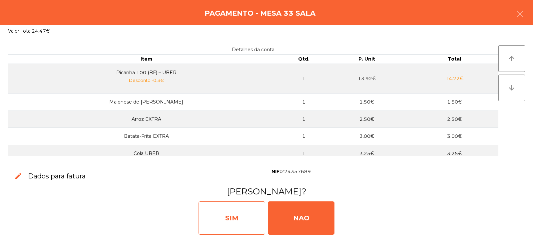
click at [213, 223] on div "SIM" at bounding box center [232, 218] width 67 height 33
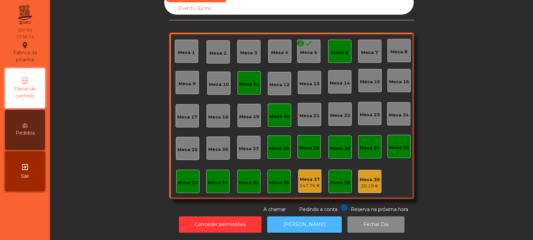
click at [299, 223] on button "[PERSON_NAME]" at bounding box center [304, 225] width 75 height 16
click at [296, 217] on button "[PERSON_NAME]" at bounding box center [304, 225] width 75 height 16
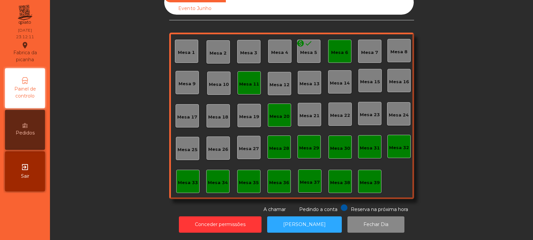
click at [275, 116] on div "Mesa 20" at bounding box center [279, 115] width 23 height 23
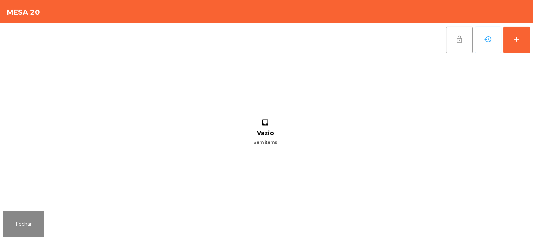
click at [454, 48] on button "lock_open" at bounding box center [459, 40] width 27 height 27
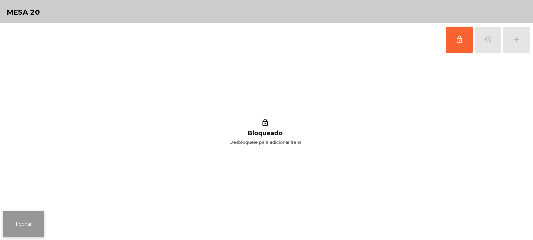
click at [31, 222] on button "Fechar" at bounding box center [24, 224] width 42 height 27
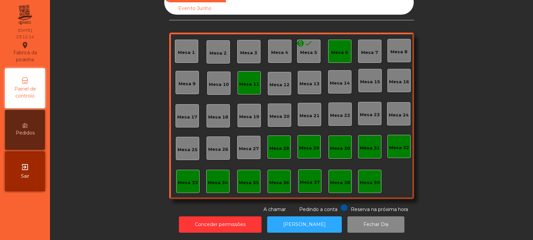
click at [338, 55] on div "Mesa 6" at bounding box center [339, 51] width 23 height 23
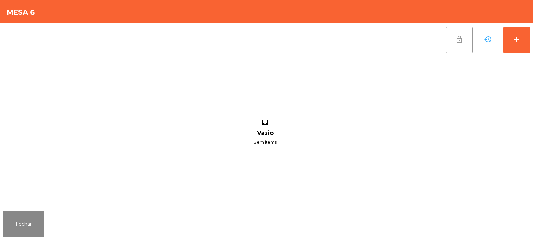
click at [455, 50] on button "lock_open" at bounding box center [459, 40] width 27 height 27
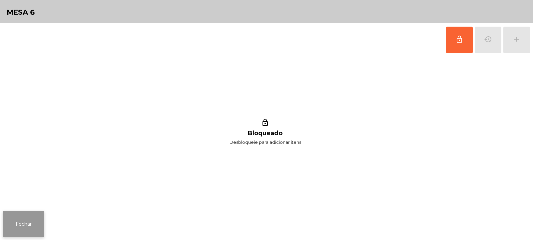
click at [32, 224] on button "Fechar" at bounding box center [24, 224] width 42 height 27
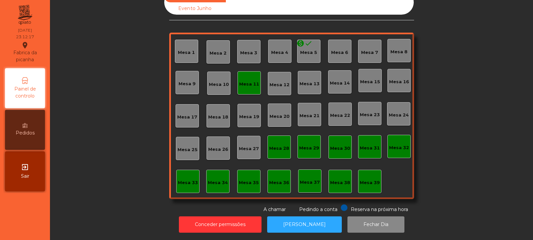
click at [254, 82] on div "Mesa 11" at bounding box center [249, 84] width 20 height 7
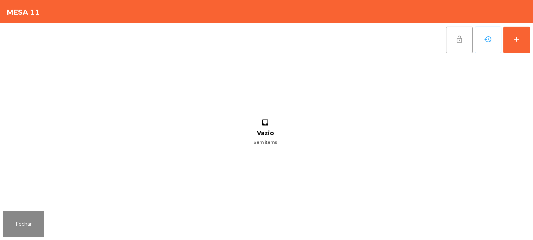
click at [456, 42] on span "lock_open" at bounding box center [459, 39] width 8 height 8
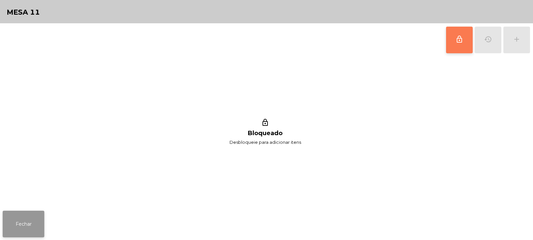
click at [21, 223] on button "Fechar" at bounding box center [24, 224] width 42 height 27
